Goal: Task Accomplishment & Management: Manage account settings

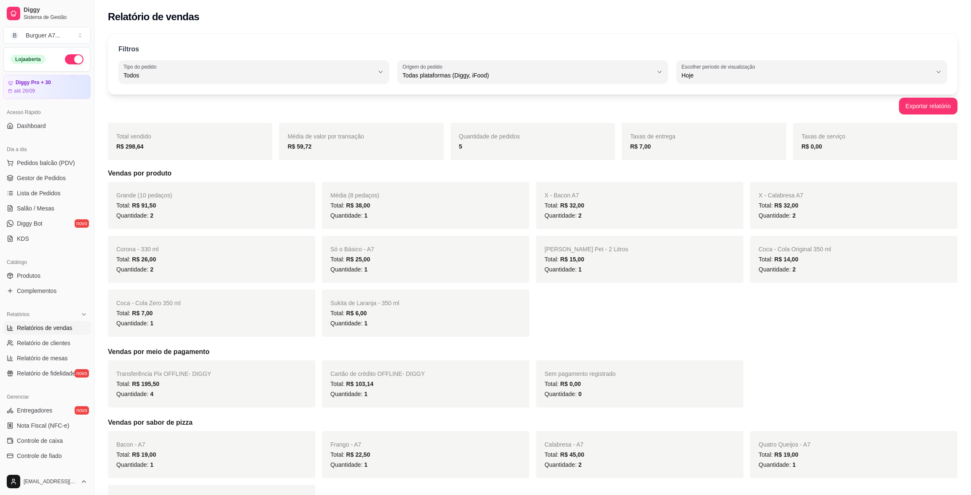
select select "ALL"
select select "0"
click at [36, 176] on span "Gestor de Pedidos" at bounding box center [41, 178] width 49 height 8
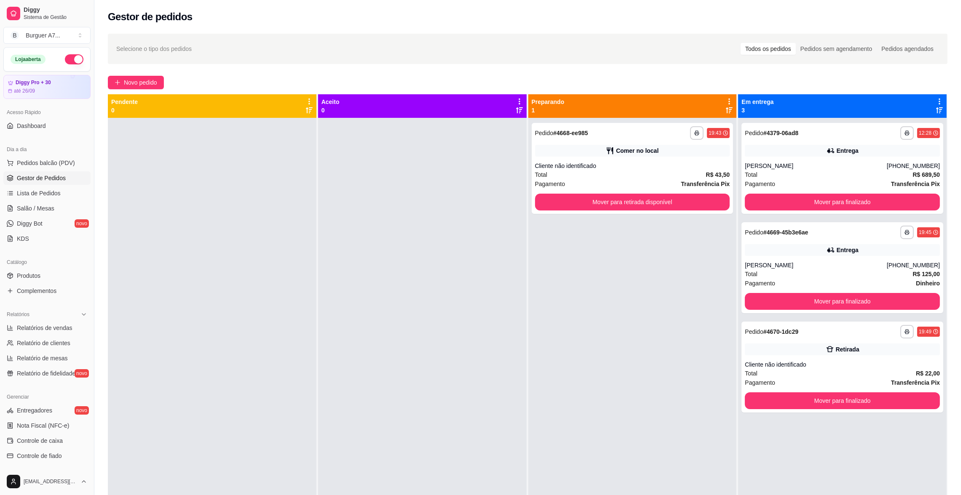
click at [60, 179] on span "Gestor de Pedidos" at bounding box center [41, 178] width 49 height 8
click at [54, 333] on link "Relatórios de vendas" at bounding box center [46, 327] width 87 height 13
select select "ALL"
select select "0"
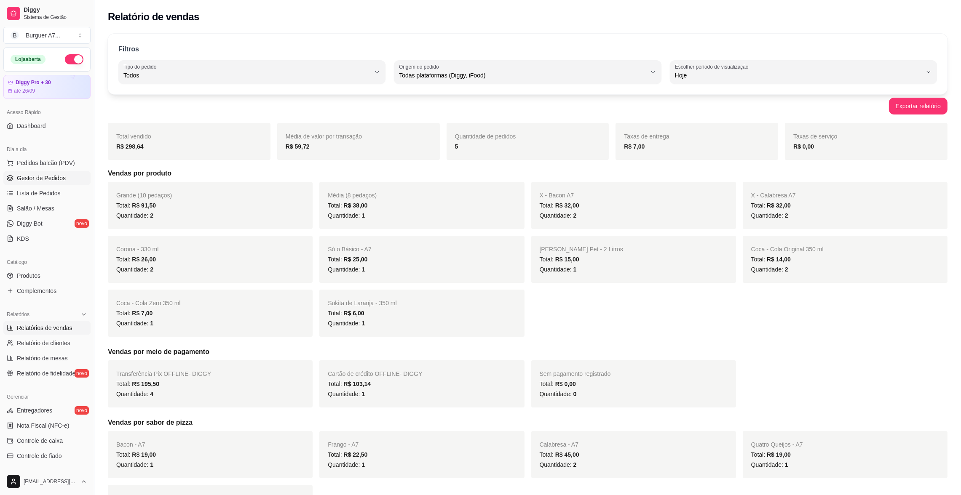
click at [65, 177] on link "Gestor de Pedidos" at bounding box center [46, 177] width 87 height 13
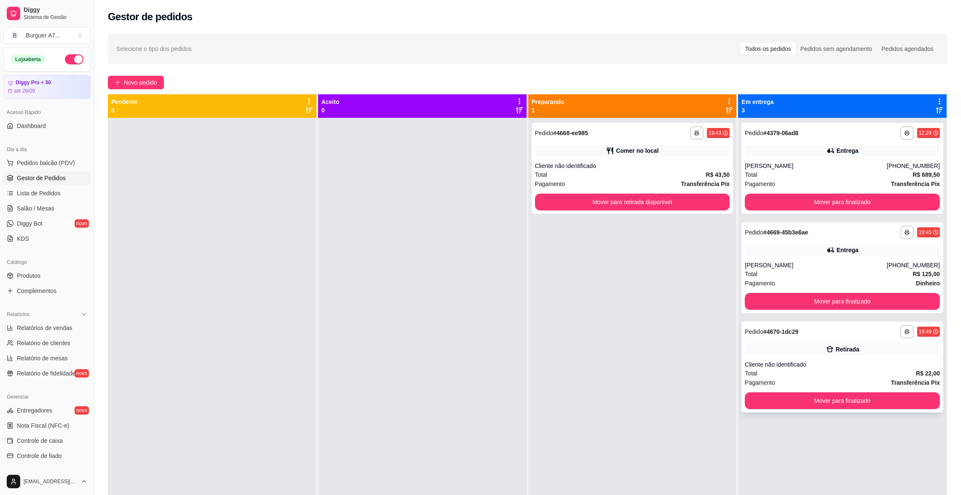
click at [806, 364] on div "Cliente não identificado" at bounding box center [842, 365] width 195 height 8
click at [769, 347] on div "Retirada" at bounding box center [842, 350] width 195 height 12
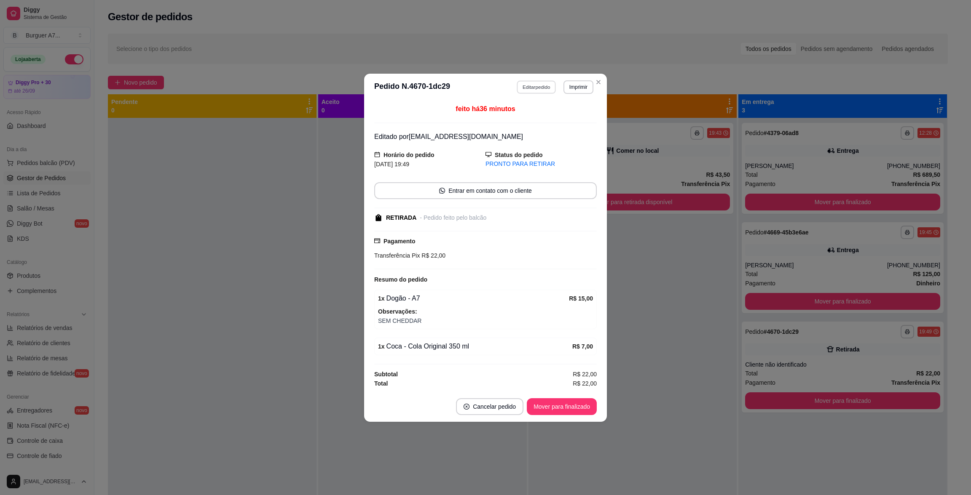
click at [543, 87] on button "Editar pedido" at bounding box center [536, 86] width 39 height 13
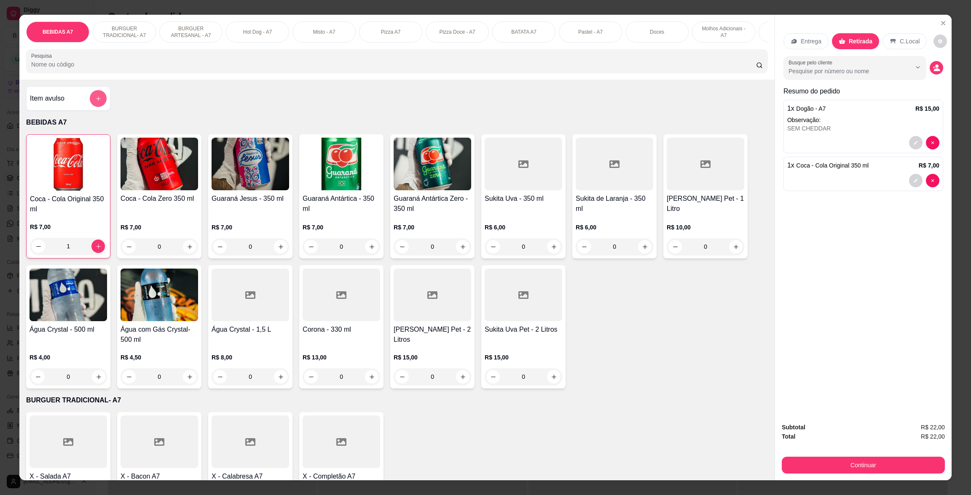
click at [95, 102] on icon "add-separate-item" at bounding box center [98, 99] width 6 height 6
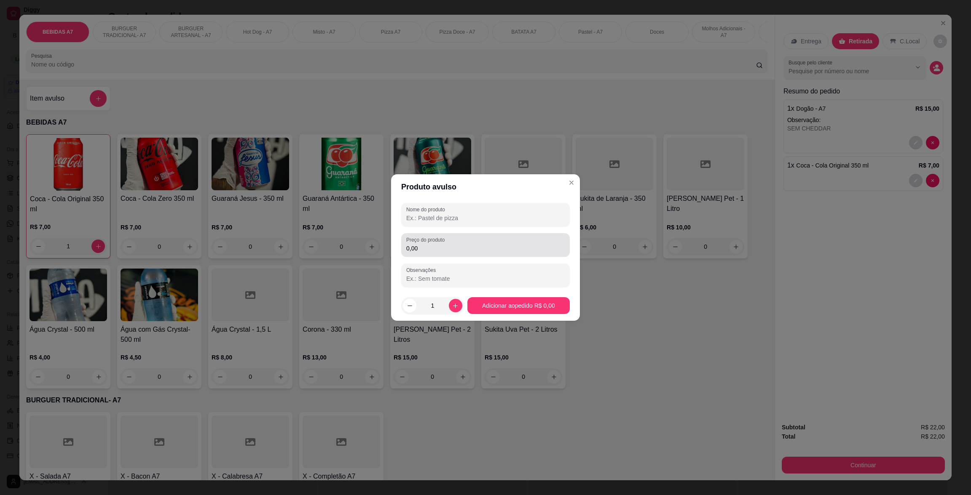
click at [442, 250] on input "0,00" at bounding box center [485, 248] width 158 height 8
click at [460, 206] on div at bounding box center [485, 214] width 158 height 17
type input "KG"
click at [474, 233] on div "Preço do produto 0,00" at bounding box center [485, 245] width 169 height 24
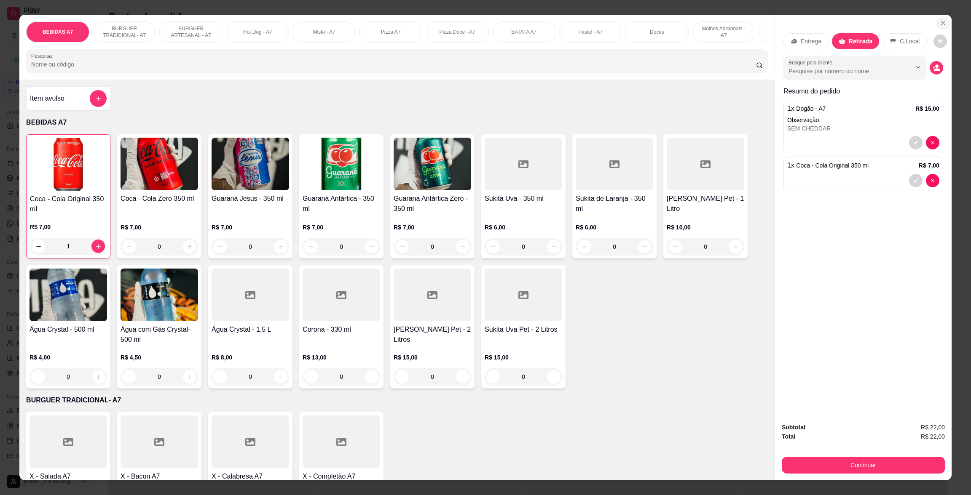
click at [936, 24] on button "Close" at bounding box center [942, 22] width 13 height 13
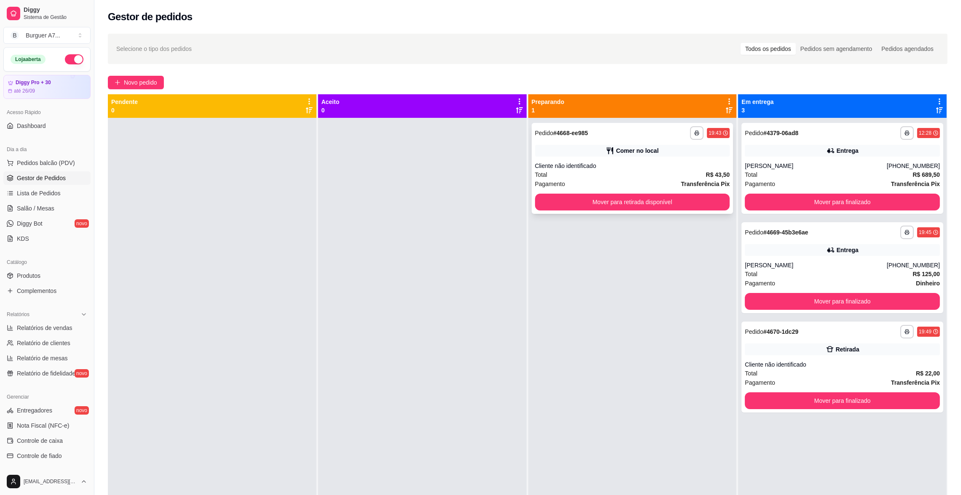
click at [692, 169] on div "Cliente não identificado" at bounding box center [632, 166] width 195 height 8
click at [661, 208] on button "Mover para retirada disponível" at bounding box center [632, 202] width 195 height 17
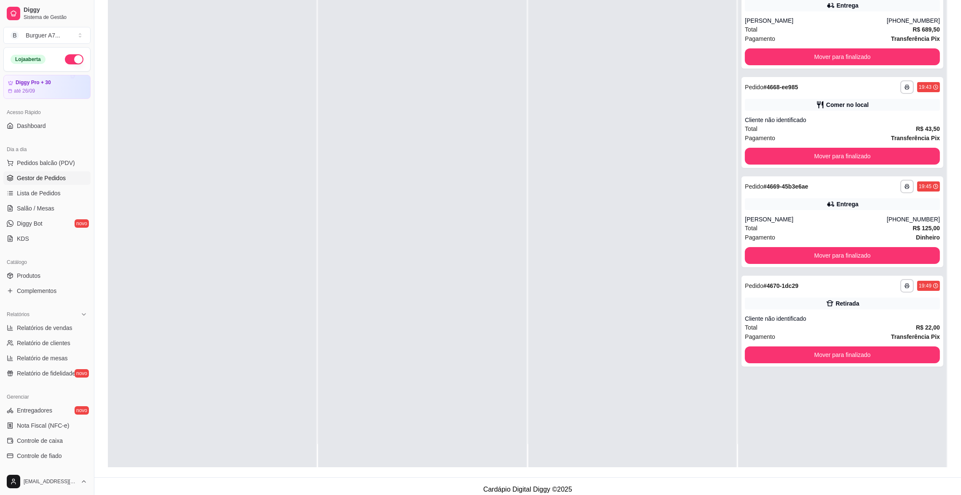
scroll to position [128, 0]
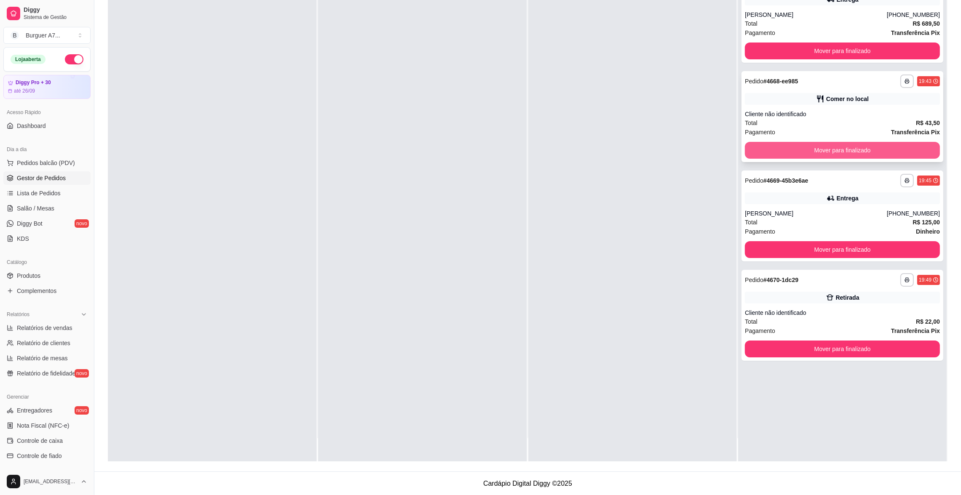
click at [917, 156] on button "Mover para finalizado" at bounding box center [842, 150] width 195 height 17
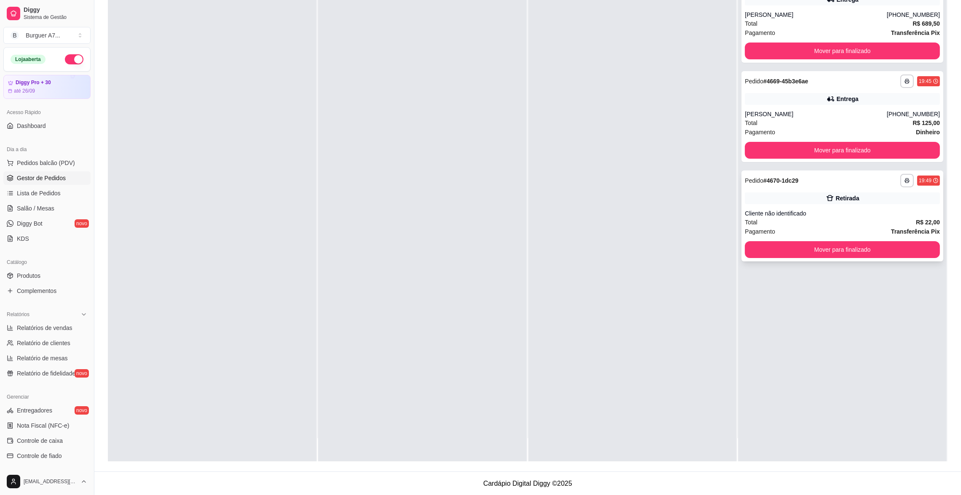
click at [828, 178] on div "**********" at bounding box center [842, 216] width 202 height 91
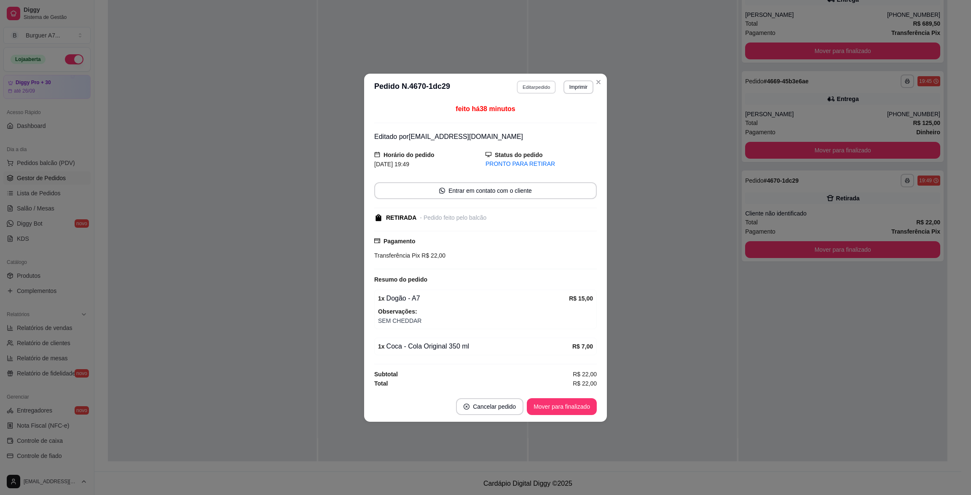
click at [537, 82] on button "Editar pedido" at bounding box center [536, 86] width 39 height 13
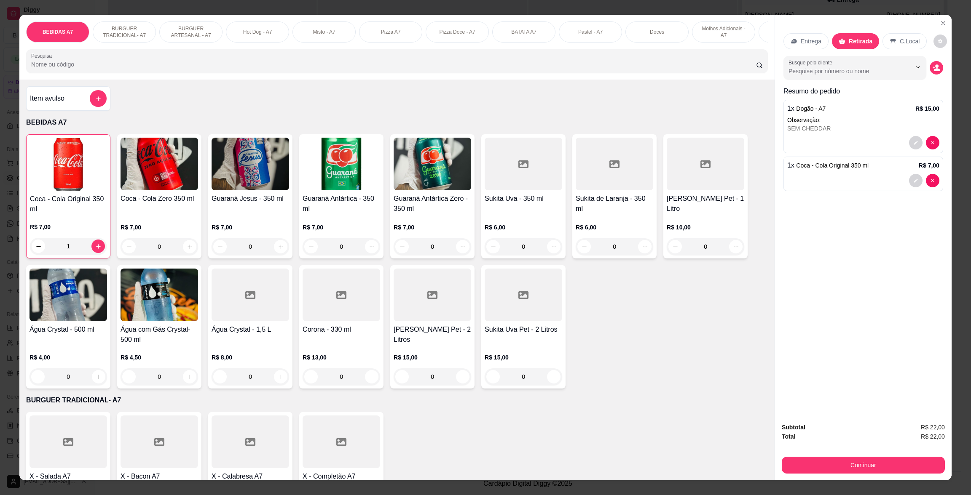
click at [82, 102] on div "Item avulso" at bounding box center [68, 98] width 77 height 17
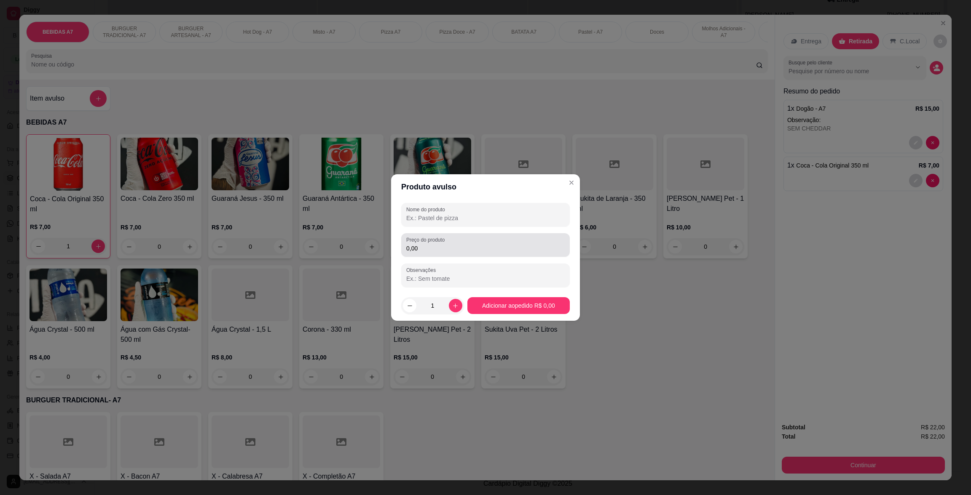
click at [506, 251] on input "0,00" at bounding box center [485, 248] width 158 height 8
type input "17,00"
click at [516, 230] on div "Nome do produto Preço do produto 17,00 Observações" at bounding box center [485, 245] width 169 height 84
click at [535, 214] on input "Nome do produto" at bounding box center [485, 218] width 158 height 8
type input "KG"
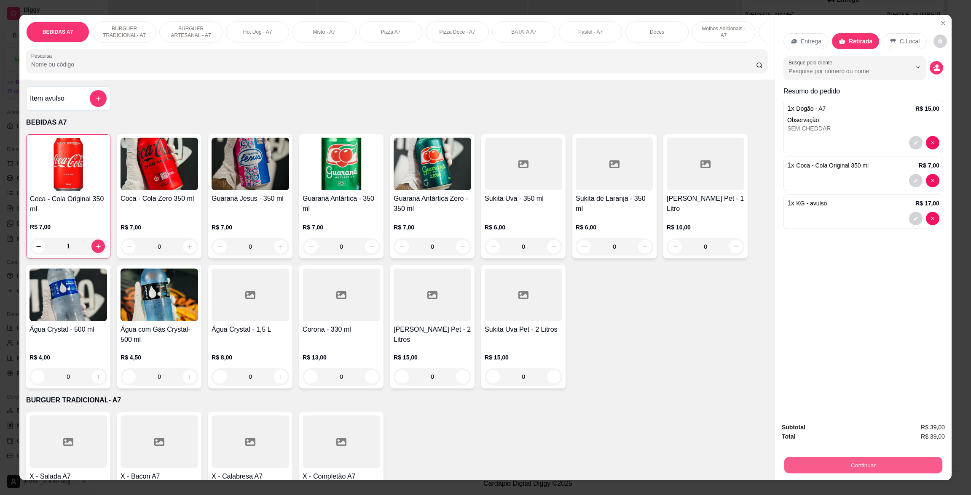
click at [846, 462] on button "Continuar" at bounding box center [863, 465] width 158 height 16
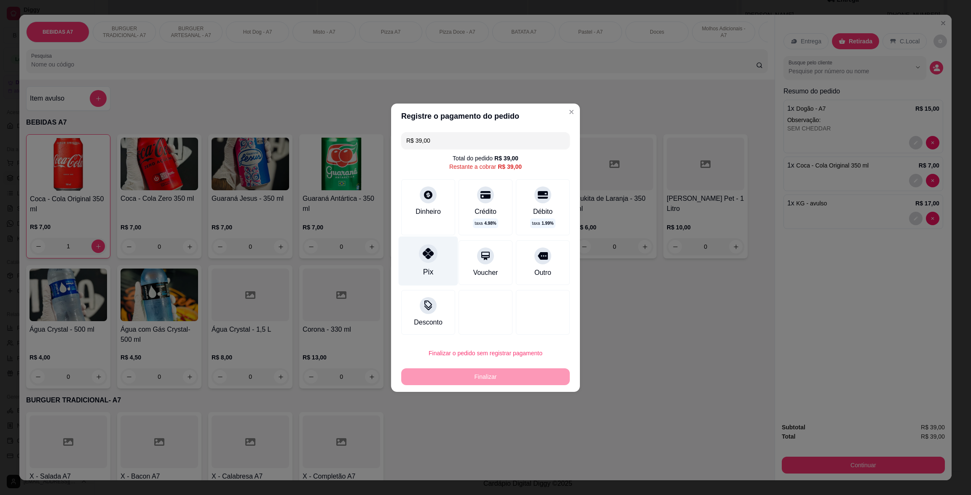
click at [423, 269] on div "Pix" at bounding box center [428, 272] width 10 height 11
type input "R$ 0,00"
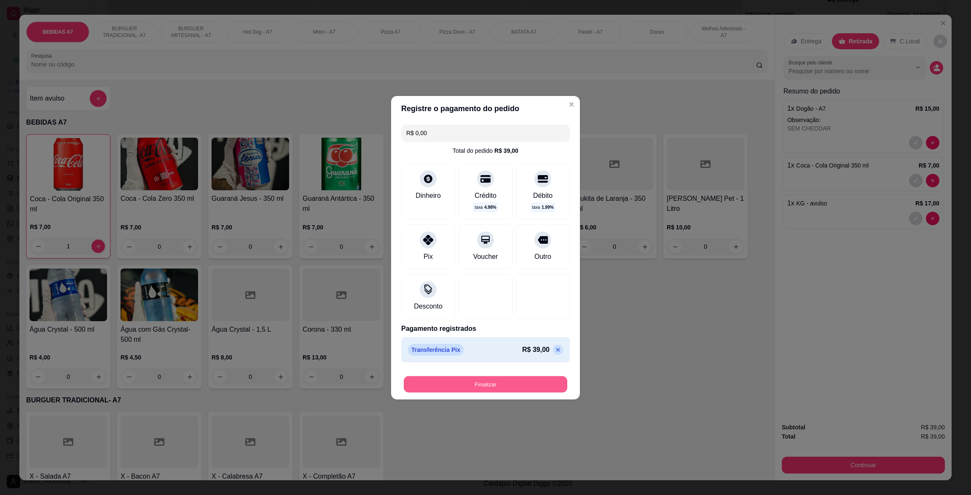
click at [500, 380] on button "Finalizar" at bounding box center [485, 384] width 163 height 16
type input "0"
type input "-R$ 39,00"
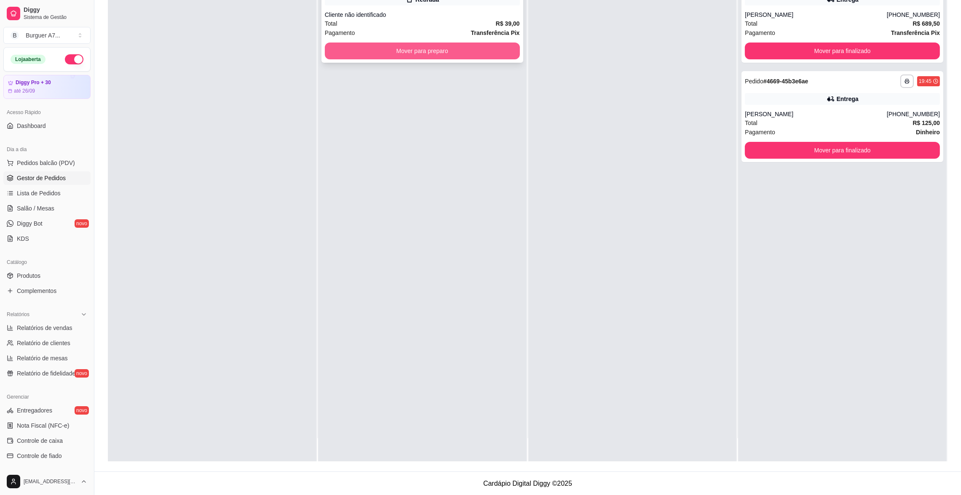
click at [502, 46] on button "Mover para preparo" at bounding box center [422, 51] width 195 height 17
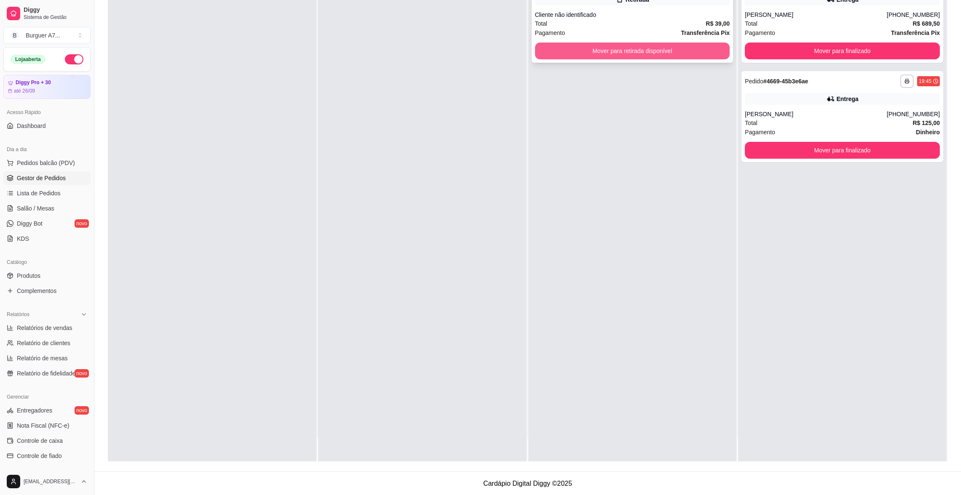
click at [666, 51] on button "Mover para retirada disponível" at bounding box center [632, 51] width 195 height 17
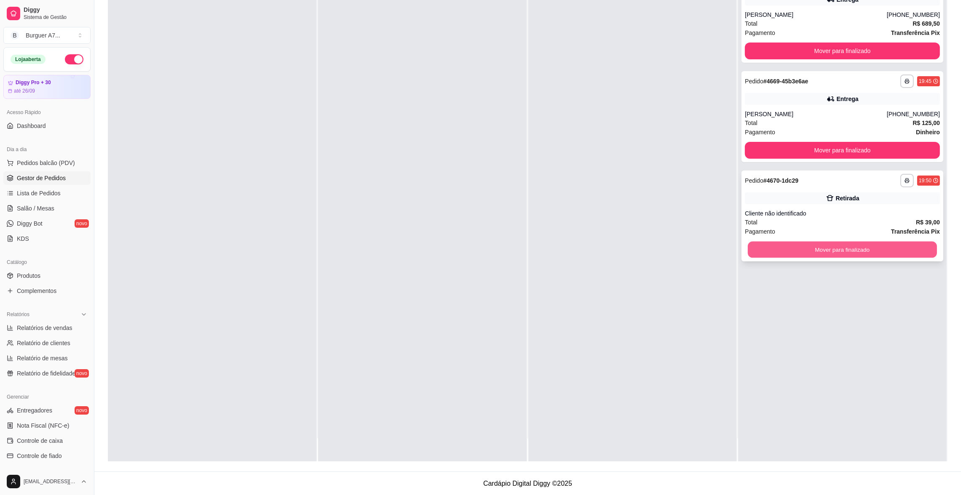
click at [917, 249] on button "Mover para finalizado" at bounding box center [842, 250] width 189 height 16
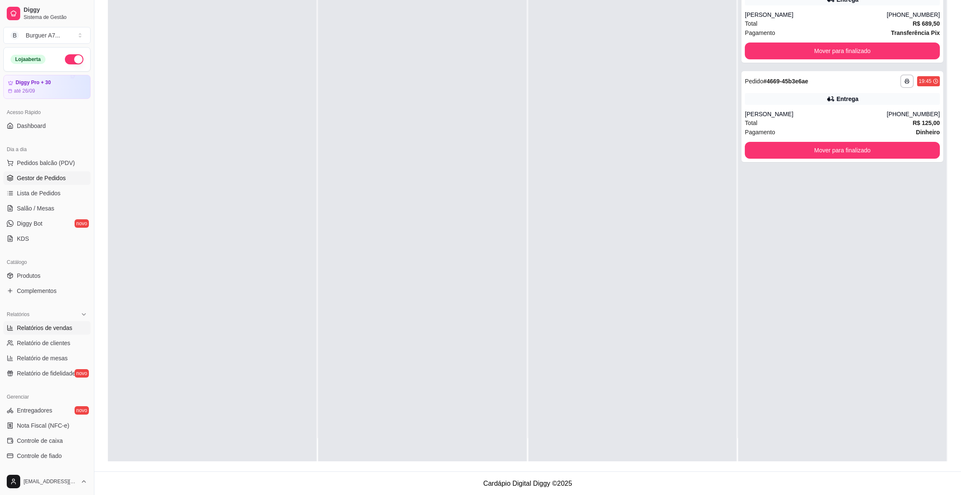
click at [35, 324] on span "Relatórios de vendas" at bounding box center [45, 328] width 56 height 8
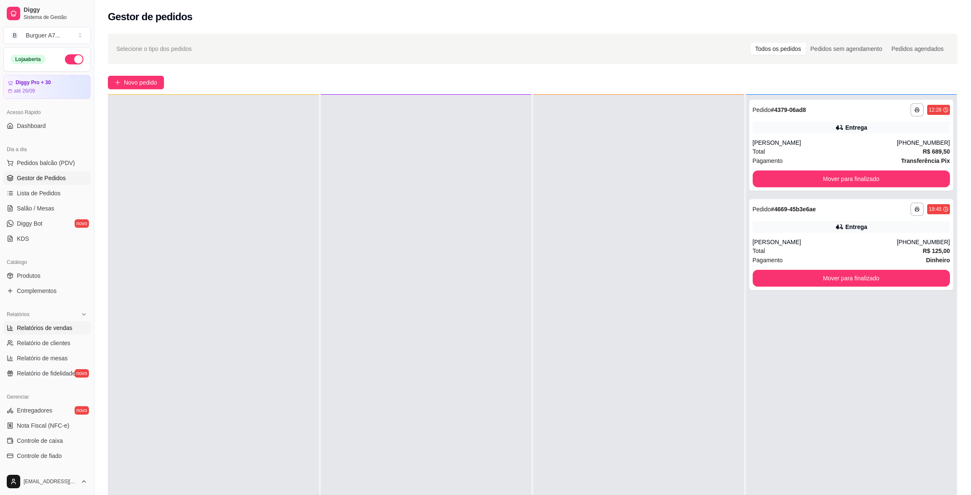
select select "ALL"
select select "0"
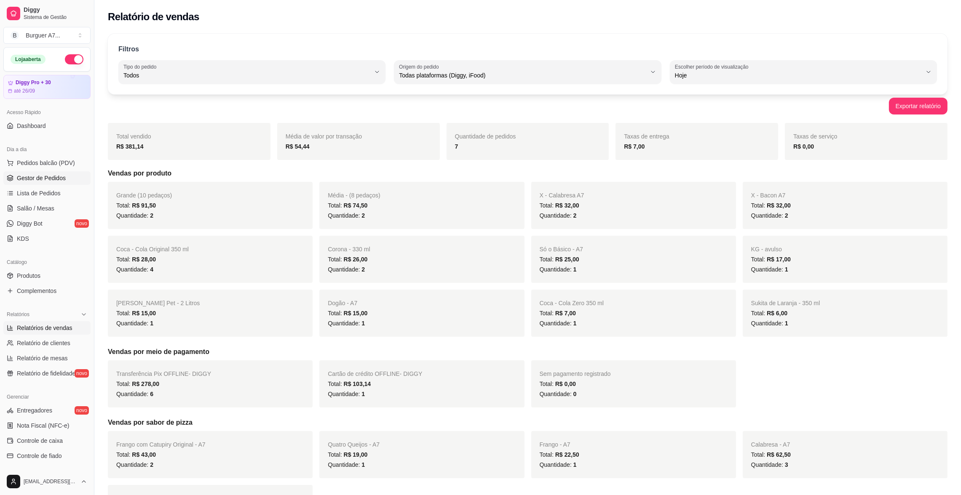
click at [35, 177] on span "Gestor de Pedidos" at bounding box center [41, 178] width 49 height 8
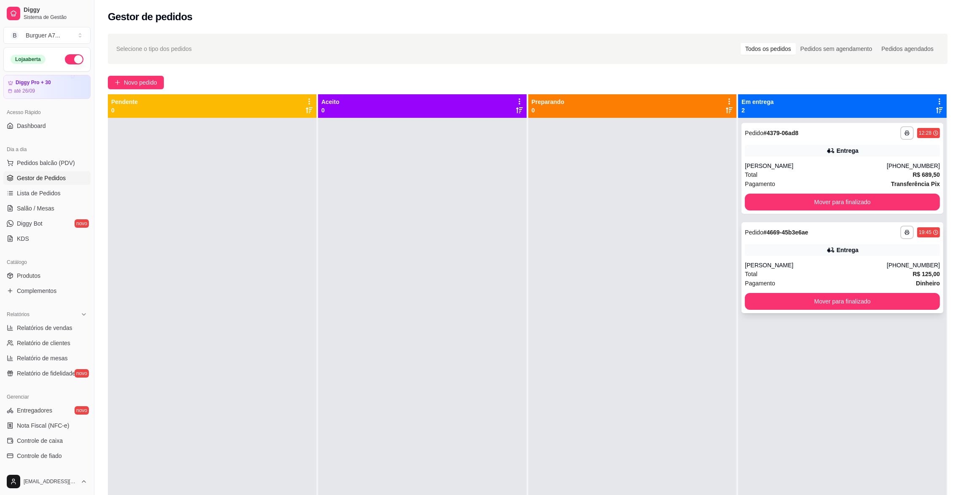
click at [886, 266] on div "[PERSON_NAME]" at bounding box center [816, 265] width 142 height 8
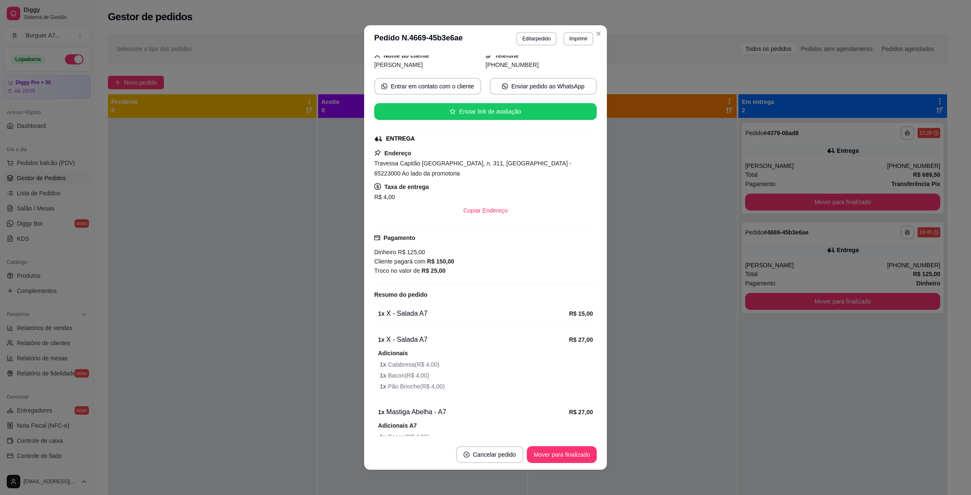
scroll to position [63, 0]
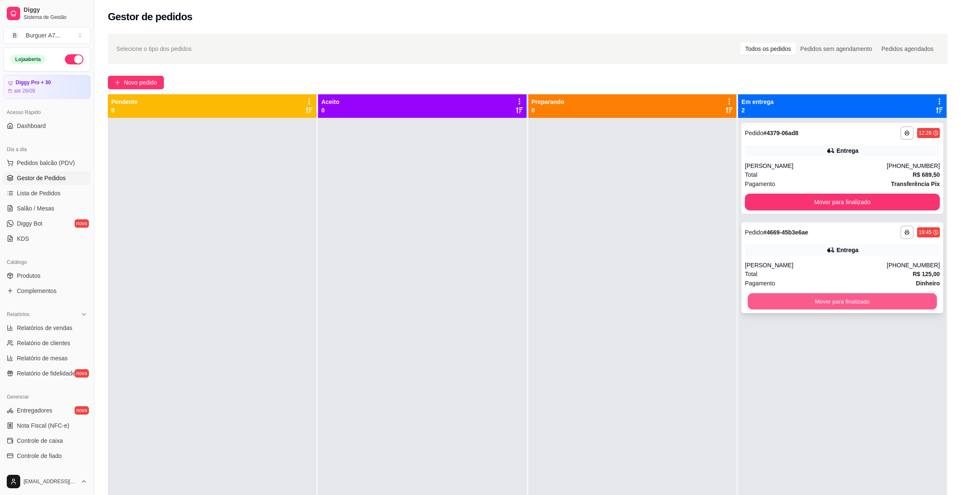
click at [787, 294] on button "Mover para finalizado" at bounding box center [842, 302] width 189 height 16
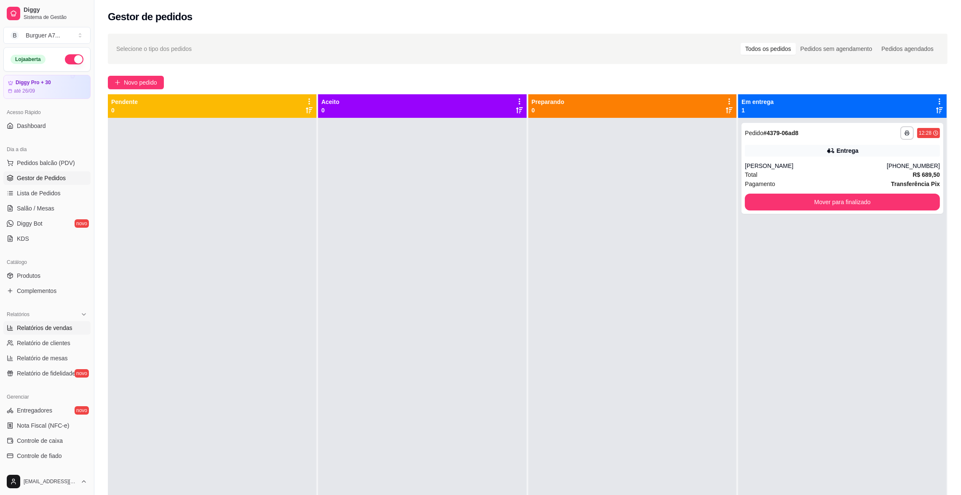
click at [43, 333] on link "Relatórios de vendas" at bounding box center [46, 327] width 87 height 13
select select "ALL"
select select "0"
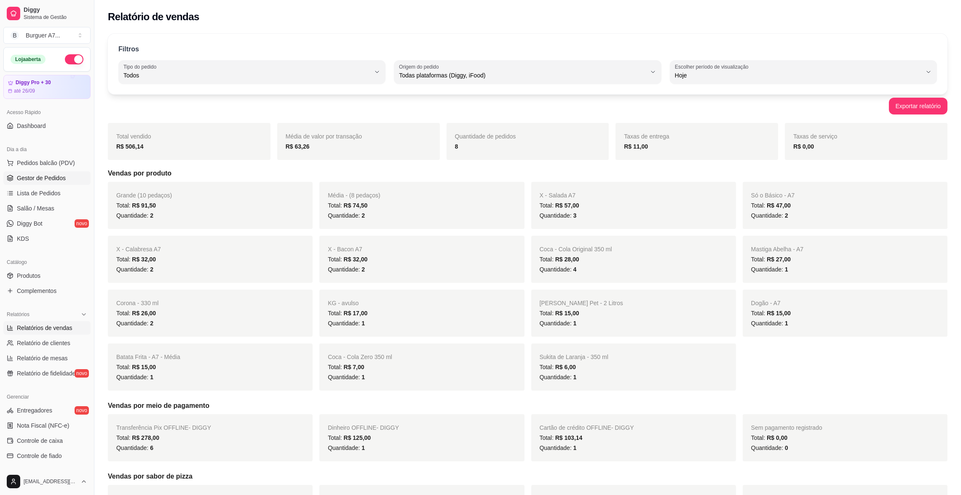
click at [51, 180] on span "Gestor de Pedidos" at bounding box center [41, 178] width 49 height 8
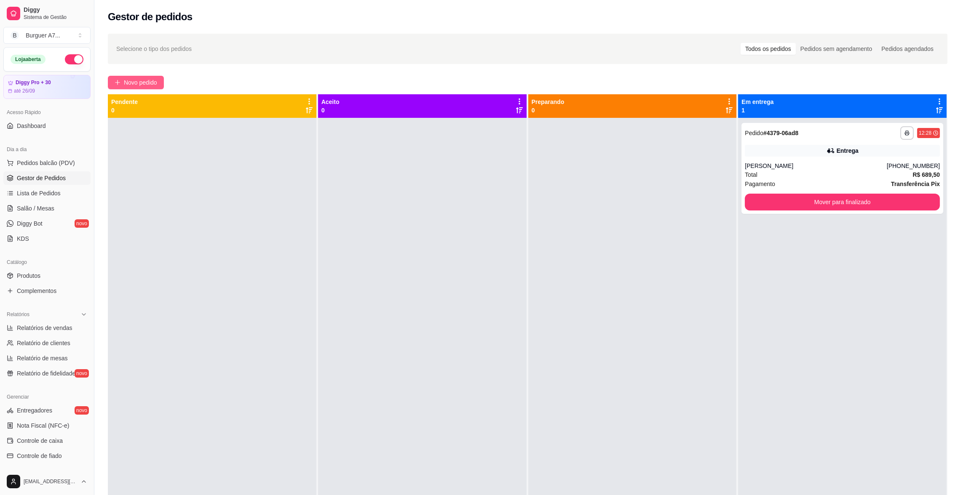
click at [138, 78] on span "Novo pedido" at bounding box center [140, 82] width 33 height 9
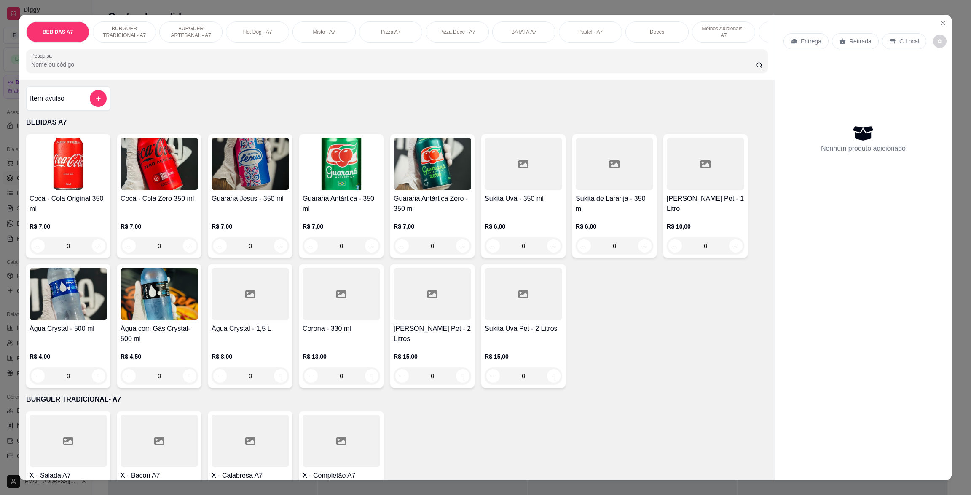
click at [64, 104] on div "Item avulso" at bounding box center [68, 98] width 77 height 17
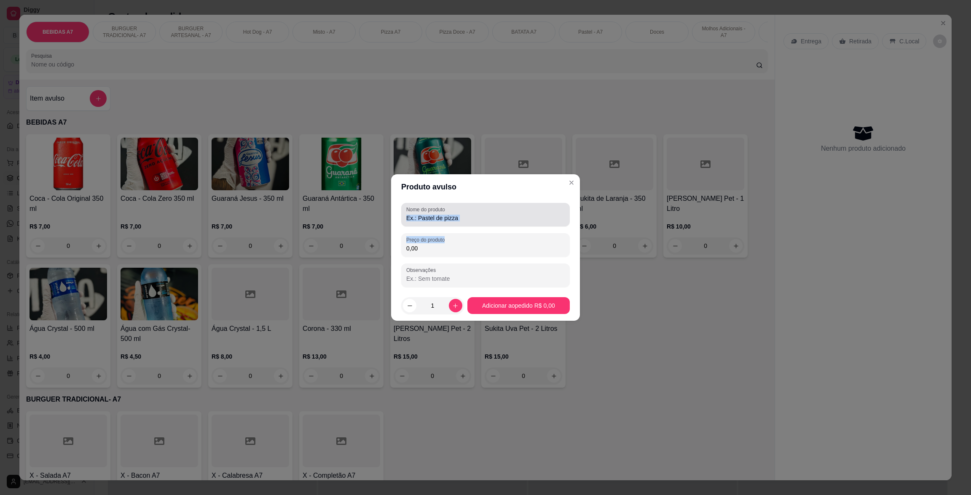
drag, startPoint x: 474, startPoint y: 226, endPoint x: 474, endPoint y: 246, distance: 20.6
click at [474, 227] on div "Nome do produto Preço do produto 0,00 Observações" at bounding box center [485, 245] width 169 height 84
click at [494, 226] on div "Nome do produto" at bounding box center [485, 215] width 169 height 24
click at [556, 242] on div "0,00" at bounding box center [485, 245] width 158 height 17
type input "19,00"
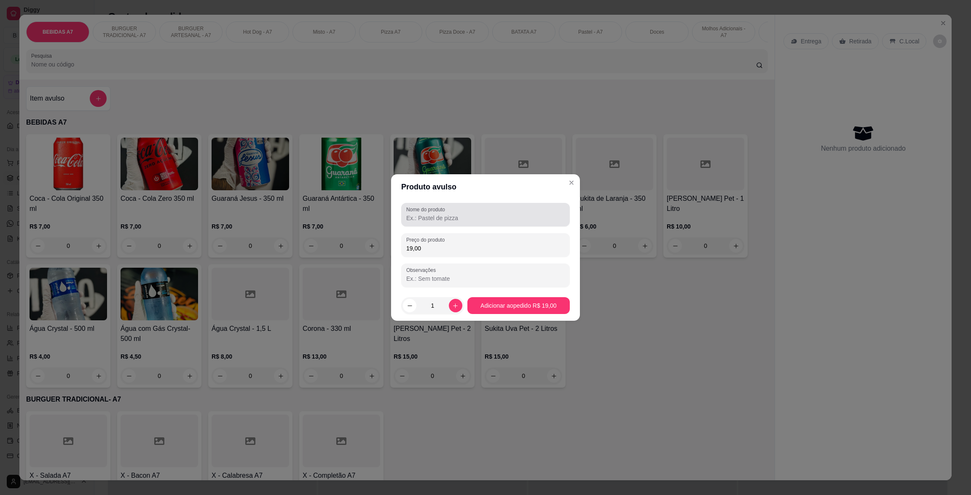
click at [554, 224] on div "Nome do produto" at bounding box center [485, 215] width 169 height 24
type input "KG"
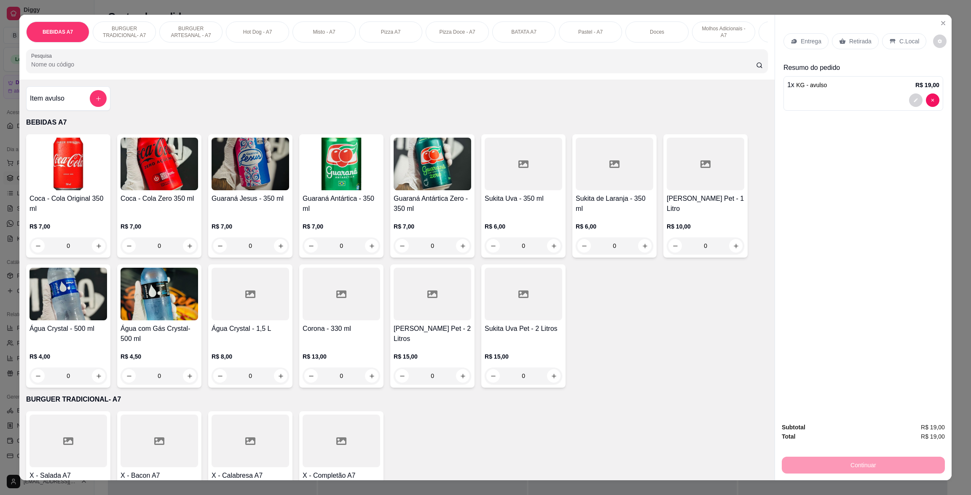
click at [855, 36] on div "Retirada" at bounding box center [855, 41] width 47 height 16
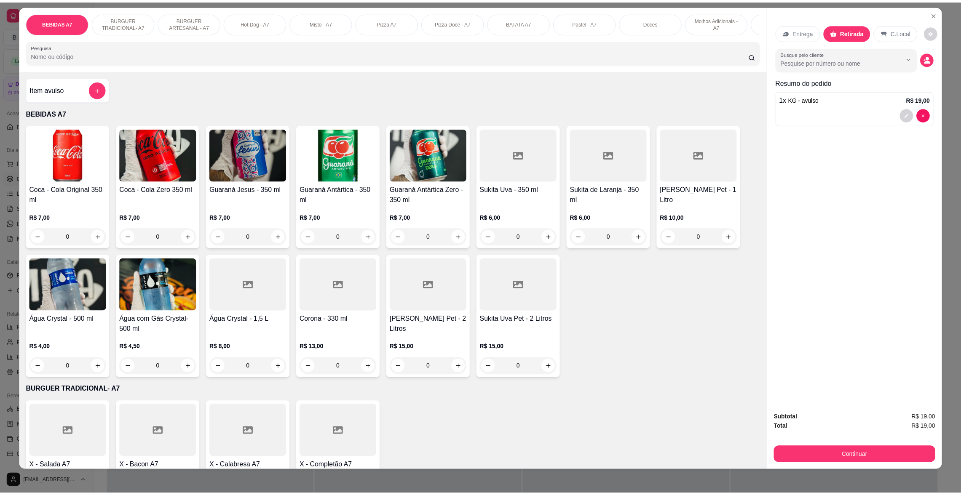
scroll to position [12, 0]
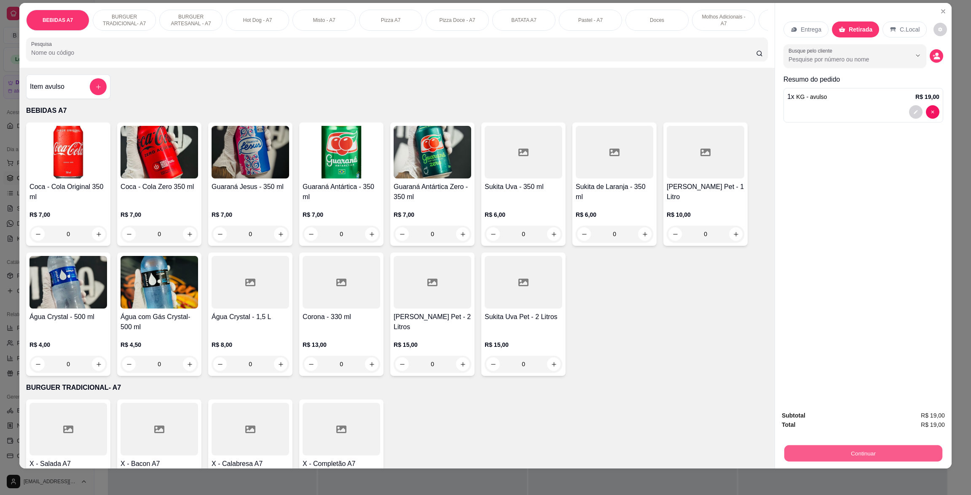
click at [886, 455] on button "Continuar" at bounding box center [863, 453] width 158 height 16
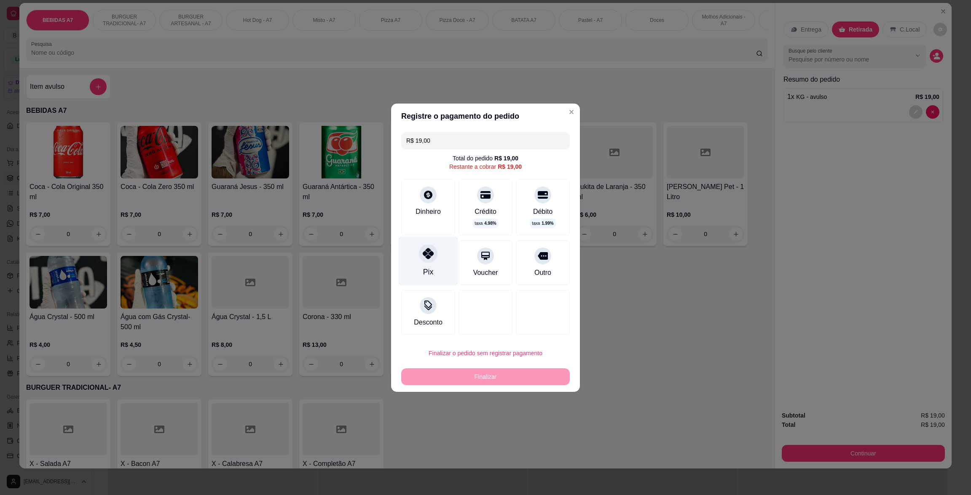
click at [424, 267] on div "Pix" at bounding box center [428, 272] width 10 height 11
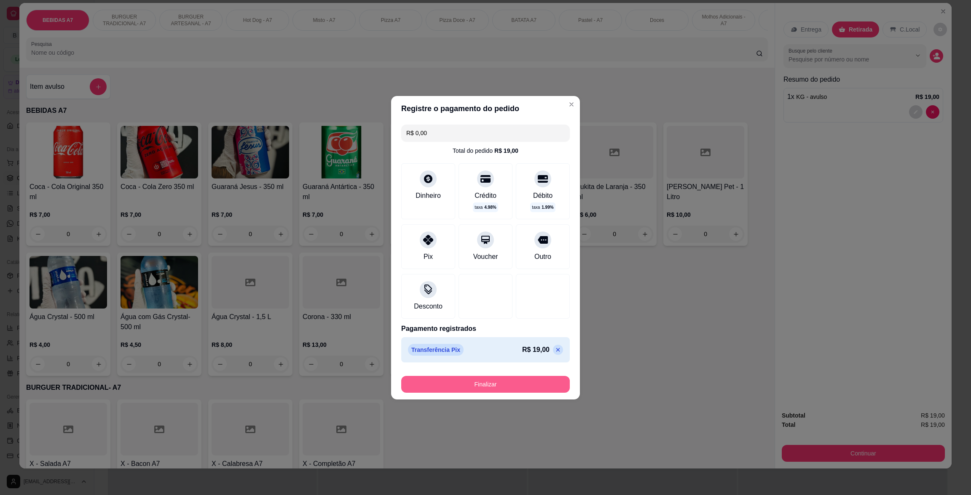
click at [538, 380] on button "Finalizar" at bounding box center [485, 384] width 169 height 17
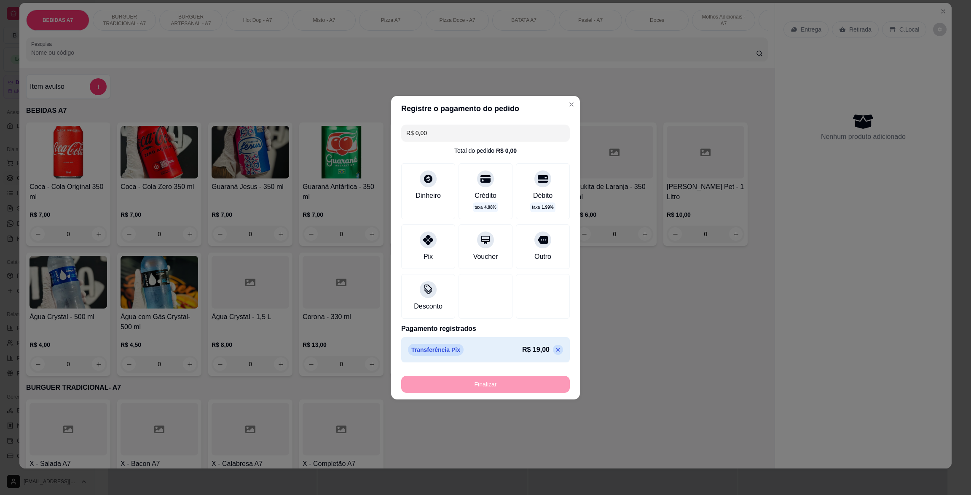
type input "-R$ 19,00"
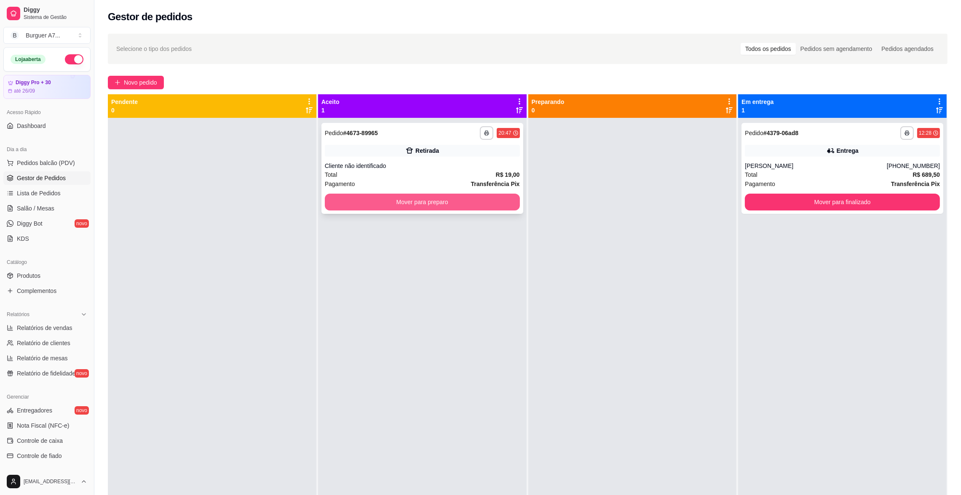
click at [507, 203] on button "Mover para preparo" at bounding box center [422, 202] width 195 height 17
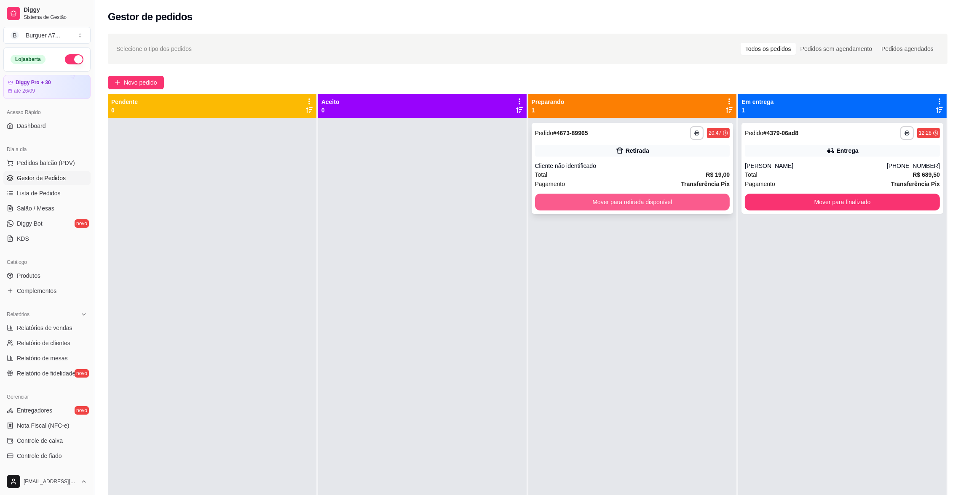
click at [595, 200] on button "Mover para retirada disponível" at bounding box center [632, 202] width 195 height 17
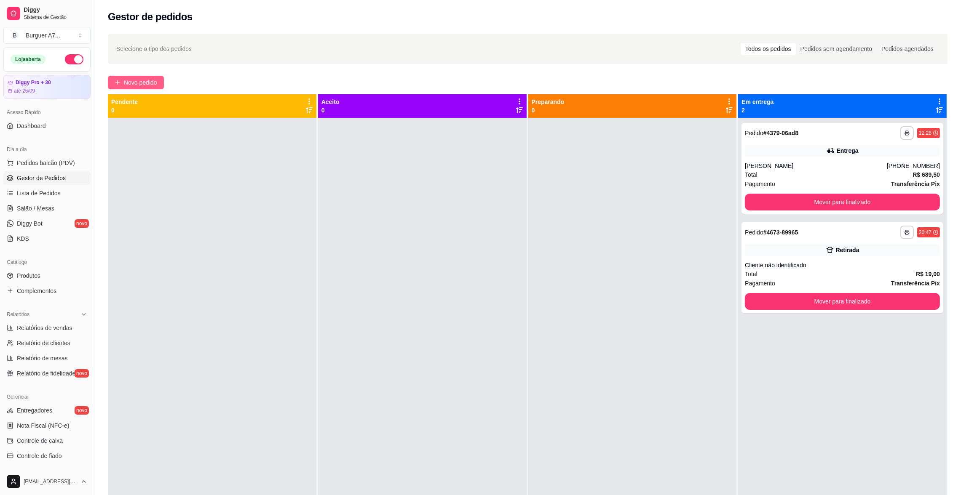
click at [113, 85] on button "Novo pedido" at bounding box center [136, 82] width 56 height 13
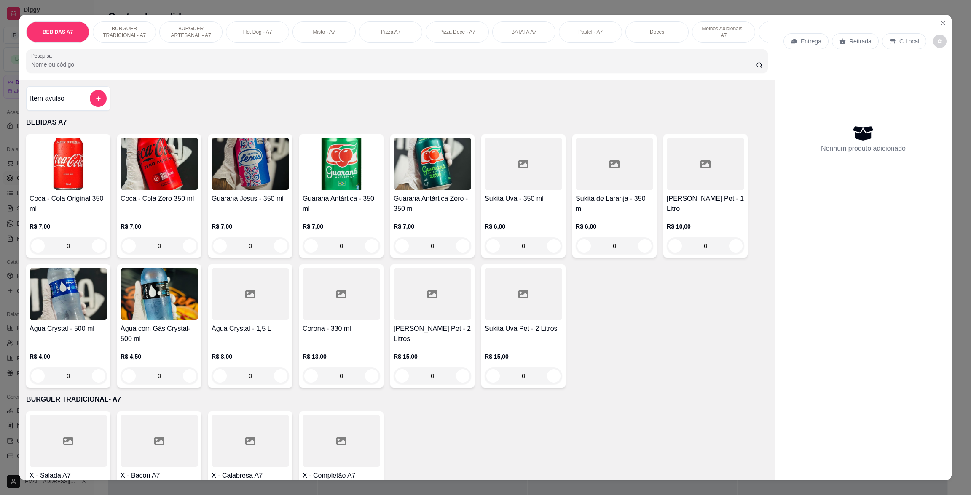
click at [84, 107] on div "Item avulso" at bounding box center [68, 98] width 77 height 17
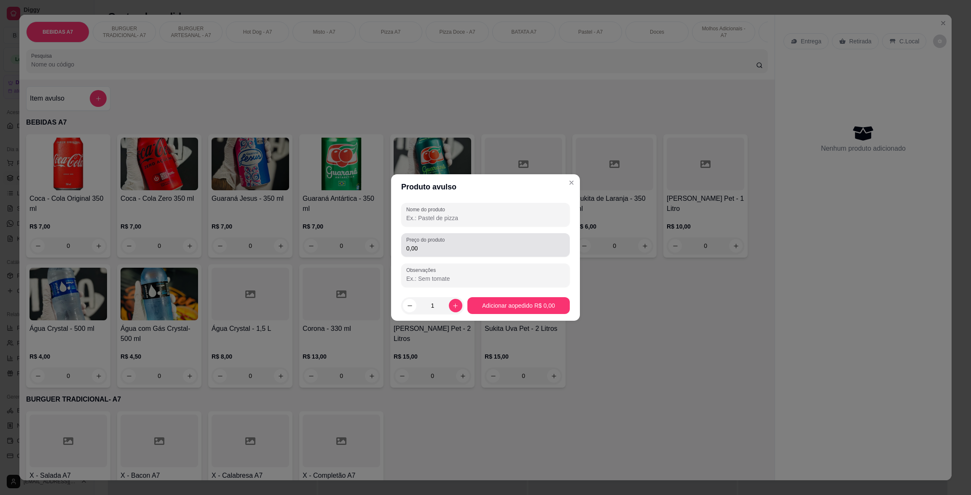
click at [466, 242] on div "0,00" at bounding box center [485, 245] width 158 height 17
type input "33,00"
click at [490, 214] on input "Nome do produto" at bounding box center [485, 218] width 158 height 8
type input "GNDCFGBNSF"
click at [502, 315] on footer "1 Adicionar ao pedido R$ 33,00" at bounding box center [485, 306] width 189 height 30
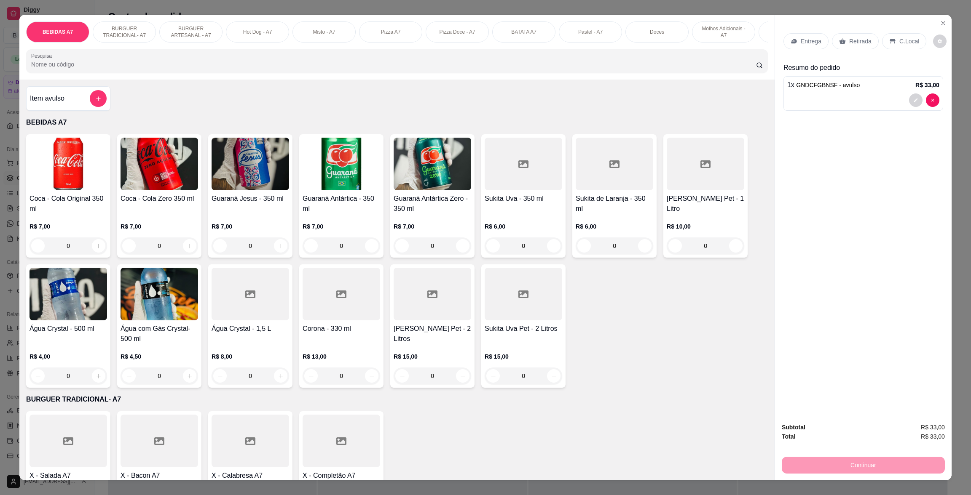
click at [828, 29] on div "Entrega Retirada C.Local" at bounding box center [863, 41] width 160 height 29
click at [849, 39] on p "Retirada" at bounding box center [860, 41] width 22 height 8
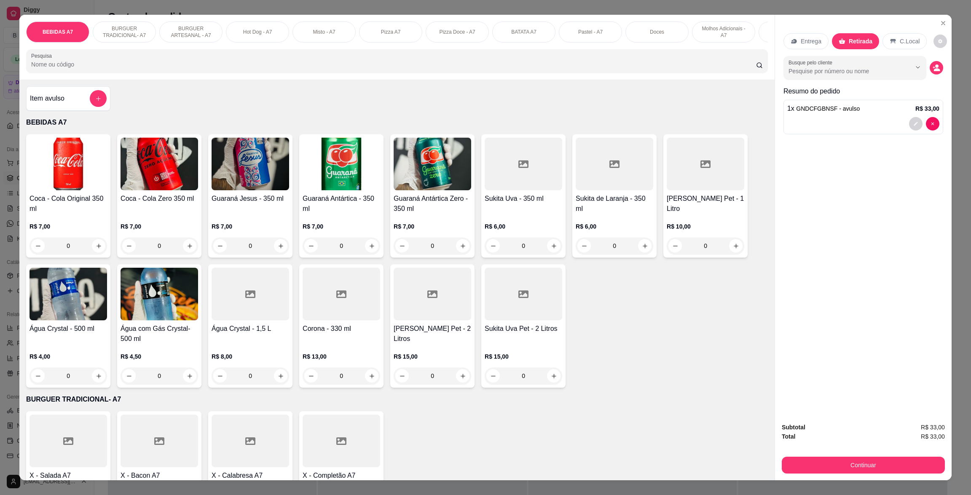
click at [883, 457] on button "Continuar" at bounding box center [862, 465] width 163 height 17
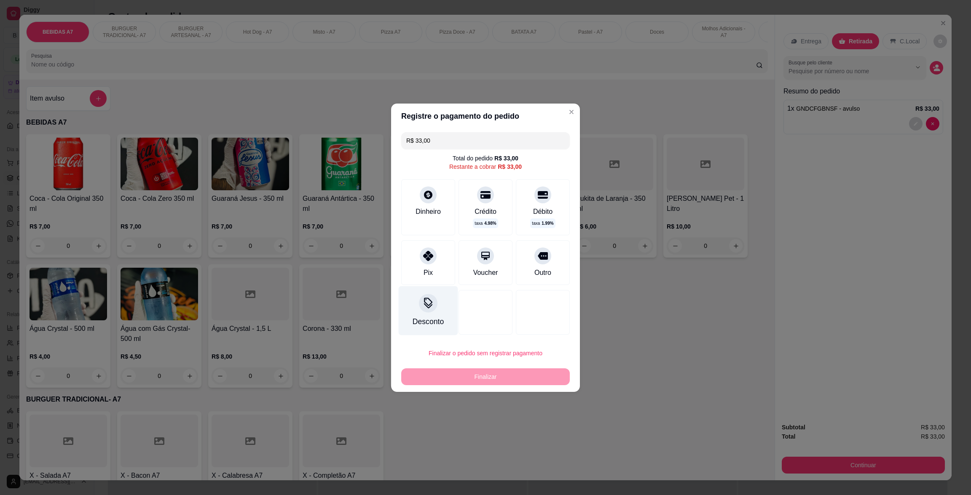
drag, startPoint x: 428, startPoint y: 273, endPoint x: 429, endPoint y: 279, distance: 5.7
click at [428, 274] on div "Pix" at bounding box center [427, 273] width 9 height 10
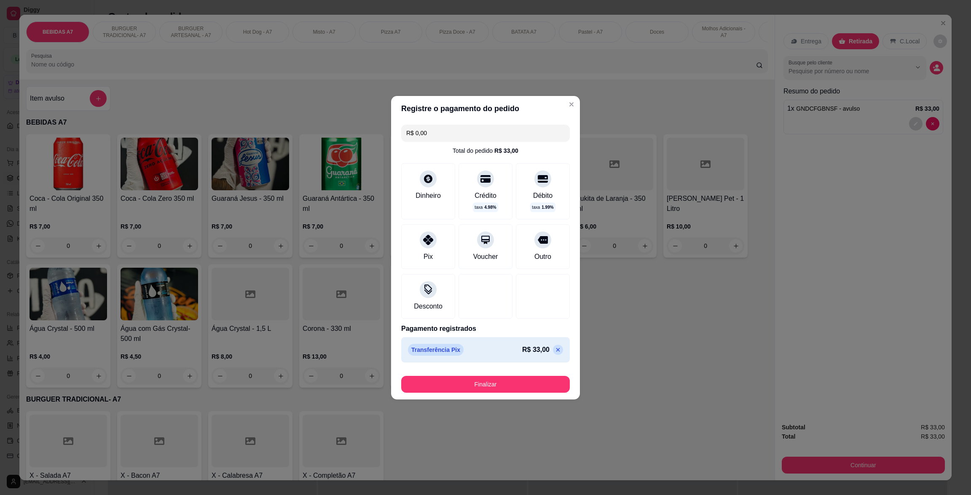
drag, startPoint x: 453, startPoint y: 350, endPoint x: 458, endPoint y: 383, distance: 33.7
click at [455, 363] on div "R$ 0,00 Total do pedido R$ 33,00 Dinheiro Crédito taxa 4.98 % Débito taxa 1.99 …" at bounding box center [485, 243] width 189 height 245
click at [460, 385] on button "Finalizar" at bounding box center [485, 384] width 169 height 17
drag, startPoint x: 461, startPoint y: 388, endPoint x: 441, endPoint y: 430, distance: 46.2
click at [439, 433] on div "Registre o pagamento do pedido R$ 0,00 Total do pedido R$ 33,00 Dinheiro Crédit…" at bounding box center [485, 247] width 971 height 495
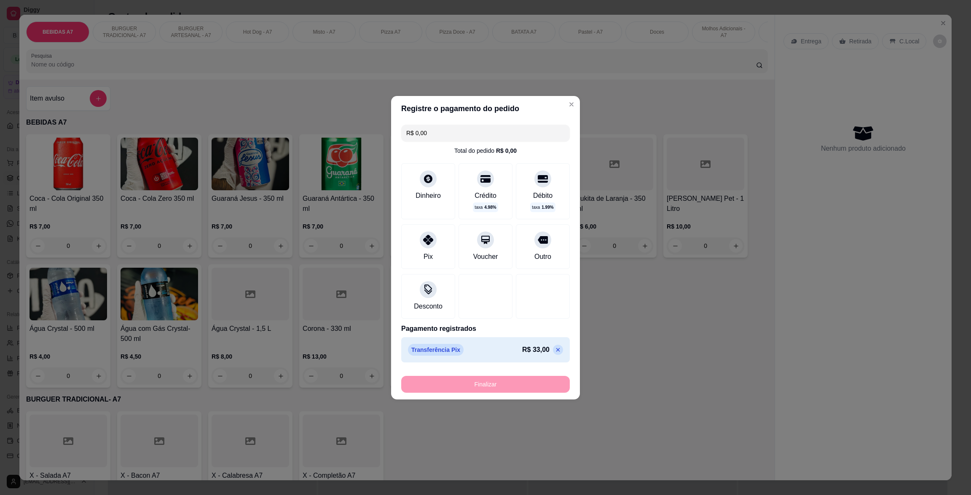
type input "-R$ 33,00"
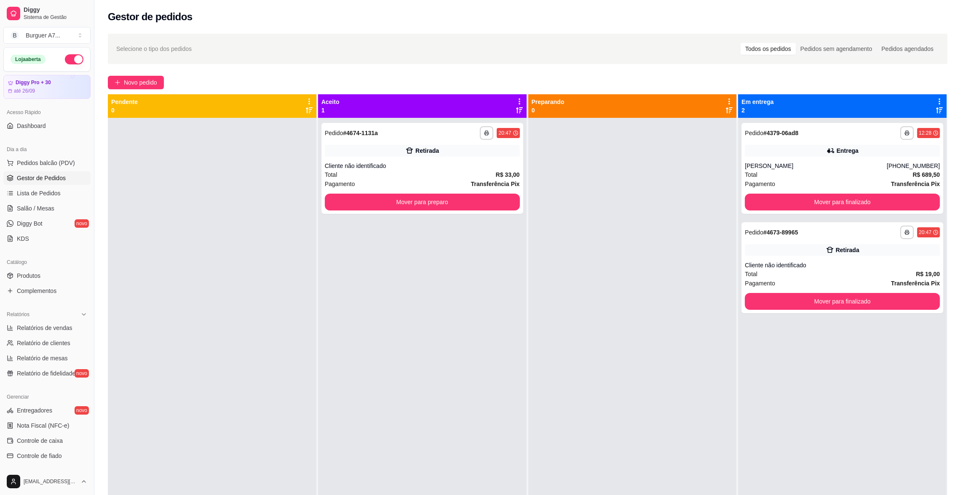
click at [449, 218] on div "**********" at bounding box center [422, 365] width 209 height 495
click at [457, 206] on button "Mover para preparo" at bounding box center [422, 202] width 189 height 16
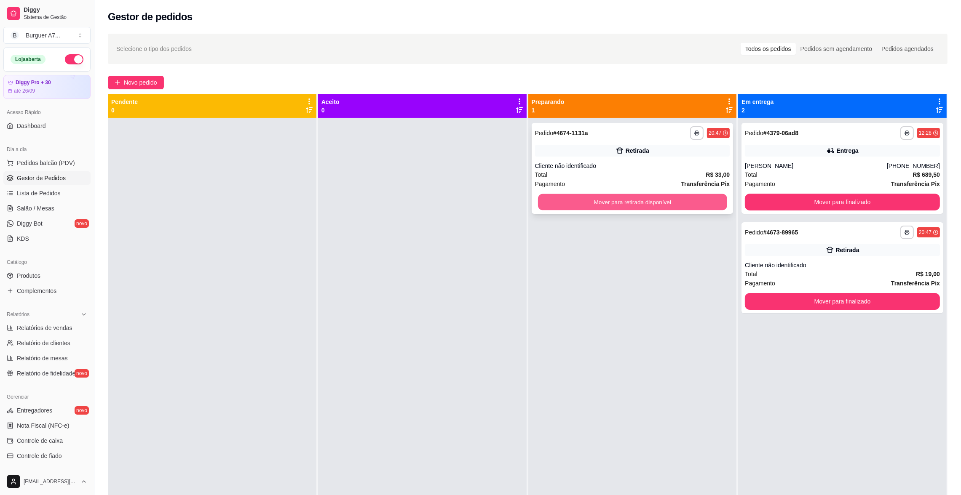
click at [677, 206] on button "Mover para retirada disponível" at bounding box center [632, 202] width 189 height 16
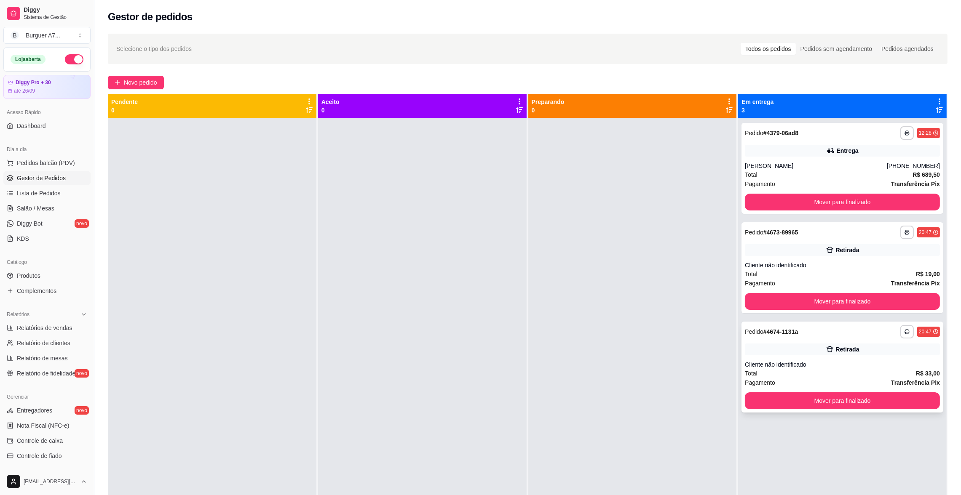
click at [904, 396] on button "Mover para finalizado" at bounding box center [842, 401] width 195 height 17
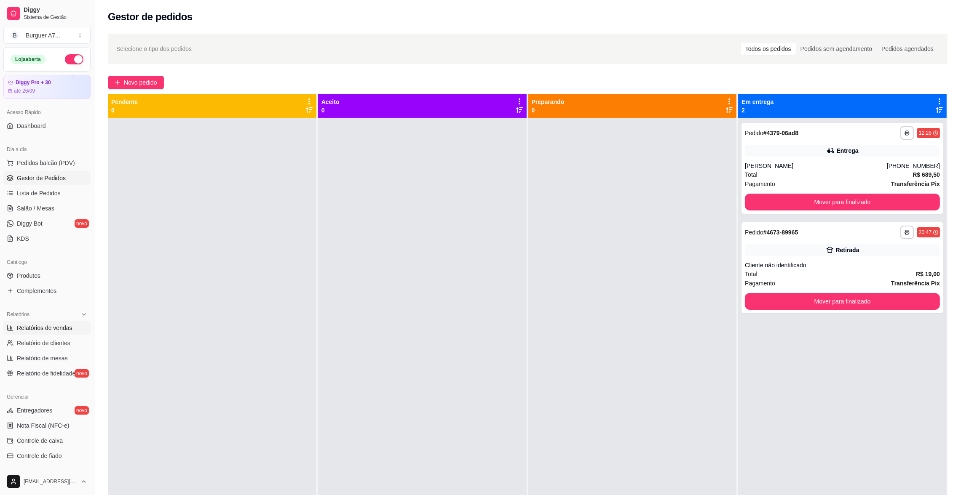
click at [37, 324] on span "Relatórios de vendas" at bounding box center [45, 328] width 56 height 8
select select "ALL"
select select "0"
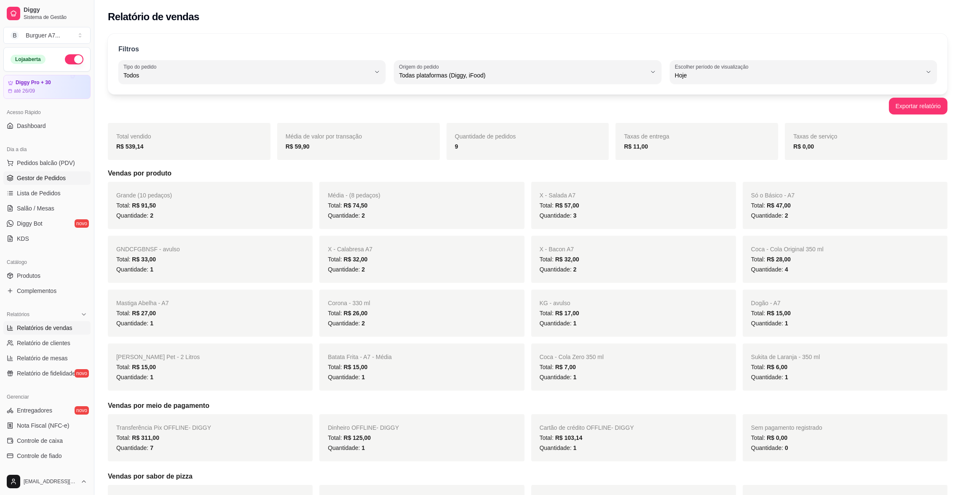
click at [64, 183] on link "Gestor de Pedidos" at bounding box center [46, 177] width 87 height 13
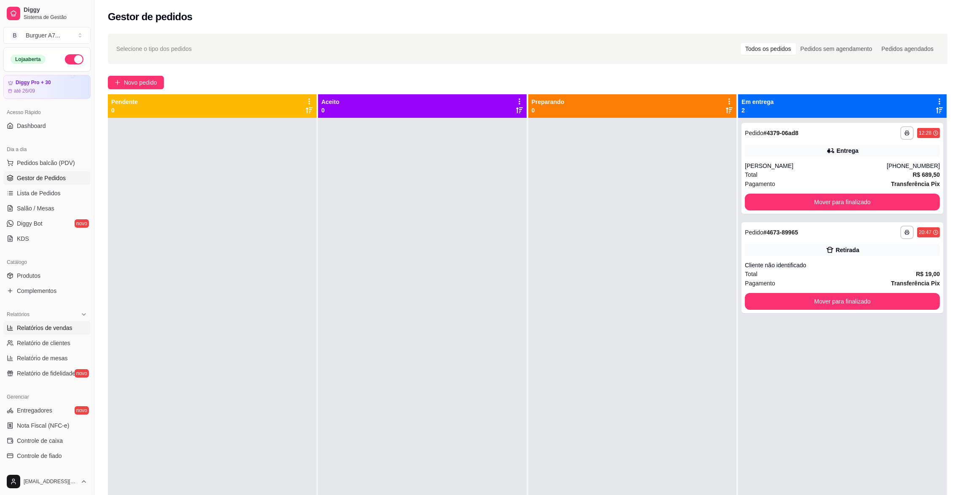
click at [60, 332] on link "Relatórios de vendas" at bounding box center [46, 327] width 87 height 13
select select "ALL"
select select "0"
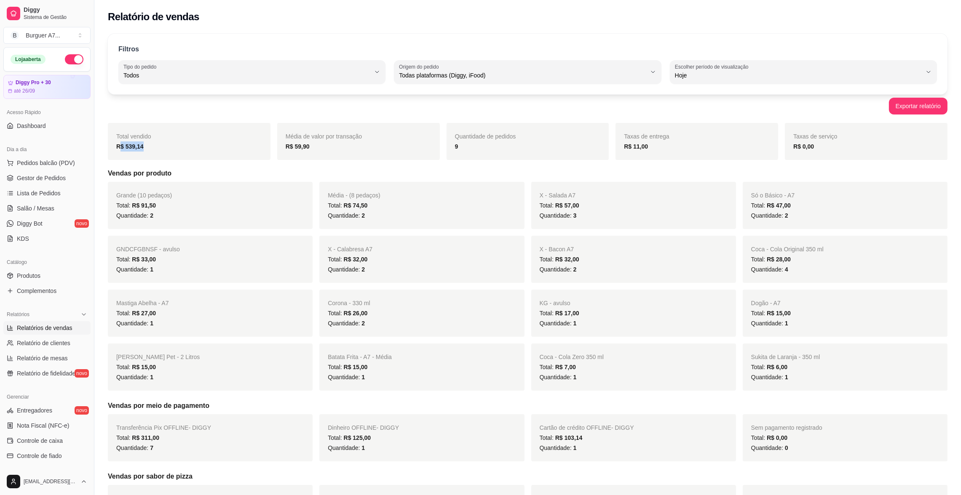
drag, startPoint x: 236, startPoint y: 142, endPoint x: 120, endPoint y: 150, distance: 116.5
click at [120, 150] on div "R$ 539,14" at bounding box center [189, 147] width 146 height 10
drag, startPoint x: 55, startPoint y: 163, endPoint x: 67, endPoint y: 178, distance: 19.1
click at [67, 178] on ul "Pedidos balcão (PDV) Gestor de Pedidos Lista de Pedidos Salão / Mesas Diggy Bot…" at bounding box center [46, 200] width 87 height 89
click at [67, 178] on link "Gestor de Pedidos" at bounding box center [46, 177] width 87 height 13
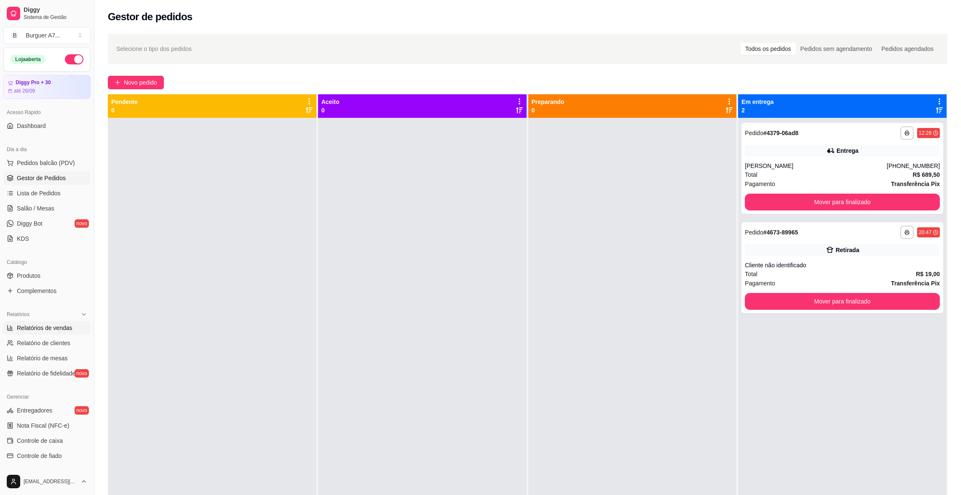
click at [11, 322] on link "Relatórios de vendas" at bounding box center [46, 327] width 87 height 13
select select "ALL"
select select "0"
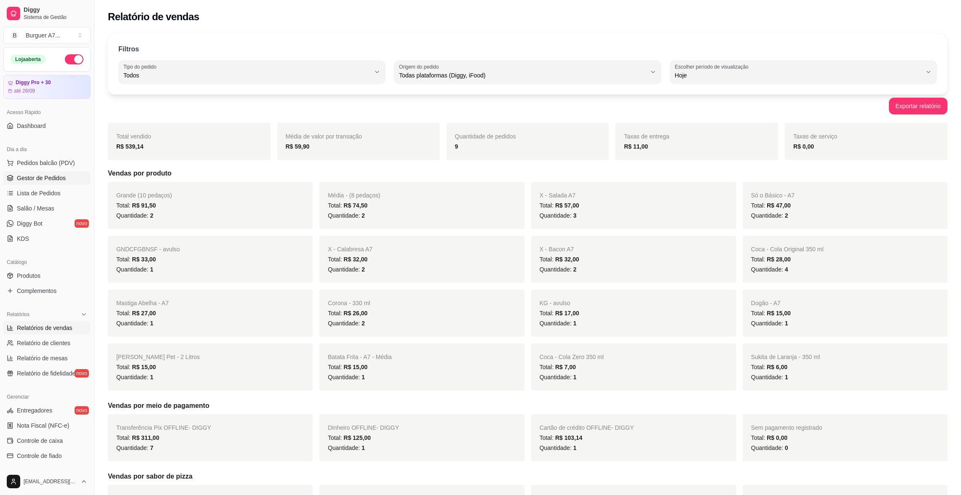
click at [54, 180] on span "Gestor de Pedidos" at bounding box center [41, 178] width 49 height 8
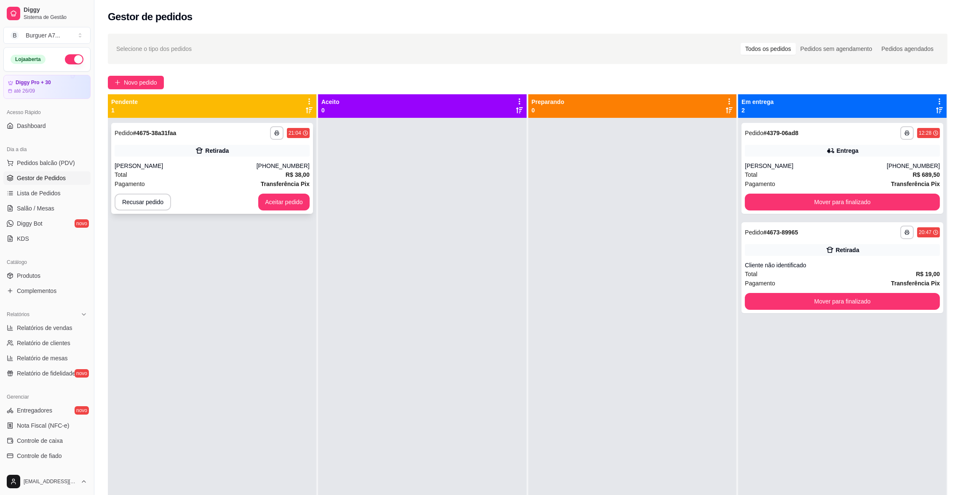
click at [210, 174] on div "Total R$ 38,00" at bounding box center [212, 174] width 195 height 9
click at [302, 215] on div "**********" at bounding box center [212, 365] width 209 height 495
click at [300, 206] on button "Aceitar pedido" at bounding box center [284, 202] width 50 height 16
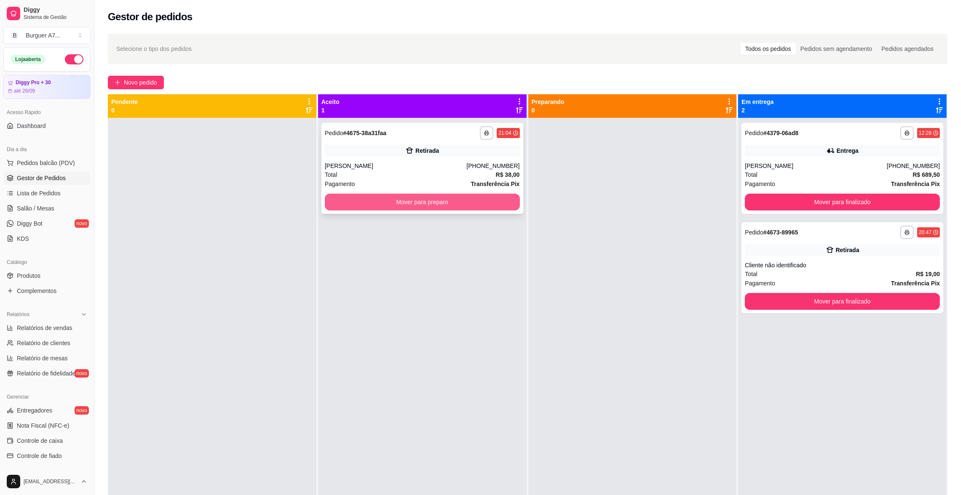
click at [500, 196] on button "Mover para preparo" at bounding box center [422, 202] width 195 height 17
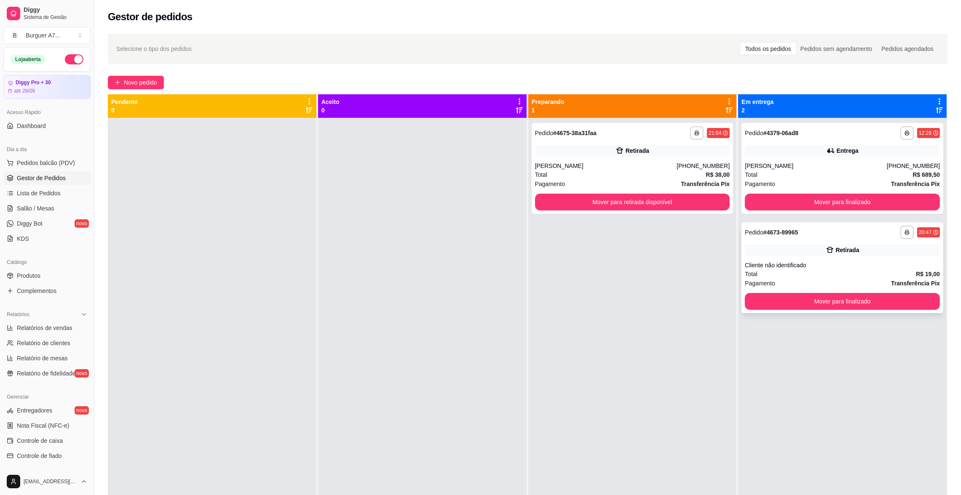
click at [878, 279] on div "Pagamento Transferência Pix" at bounding box center [842, 283] width 195 height 9
click at [148, 85] on span "Novo pedido" at bounding box center [140, 82] width 33 height 9
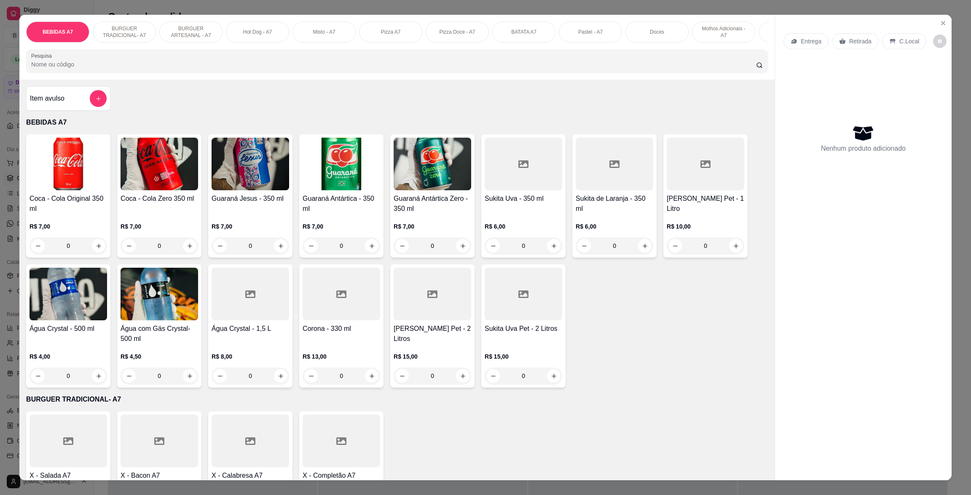
click at [75, 107] on div "Item avulso" at bounding box center [68, 98] width 77 height 17
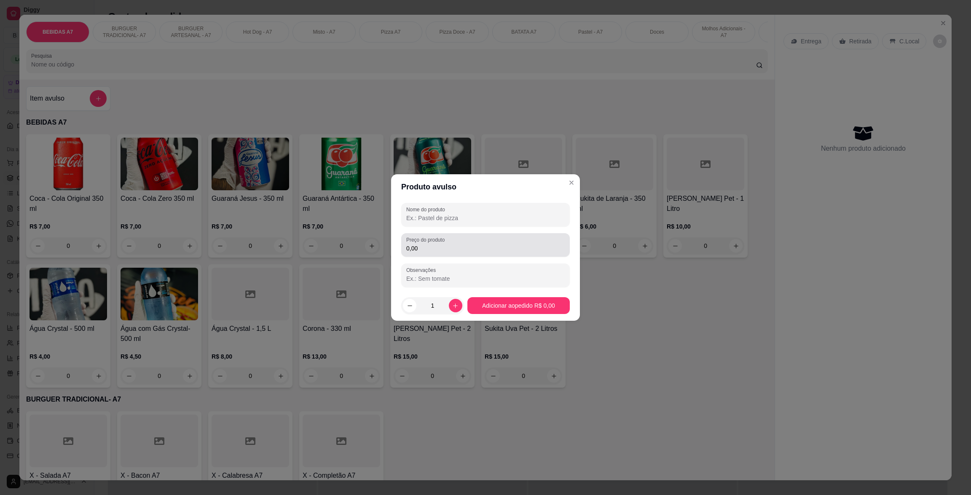
click at [496, 259] on div "Nome do produto Preço do produto 0,00 Observações" at bounding box center [485, 245] width 169 height 84
click at [496, 243] on div "0,00" at bounding box center [485, 245] width 158 height 17
type input "32,00"
click at [446, 201] on div "Nome do produto Preço do produto 32,00 Observações" at bounding box center [485, 245] width 189 height 91
click at [492, 218] on input "Nome do produto" at bounding box center [485, 218] width 158 height 8
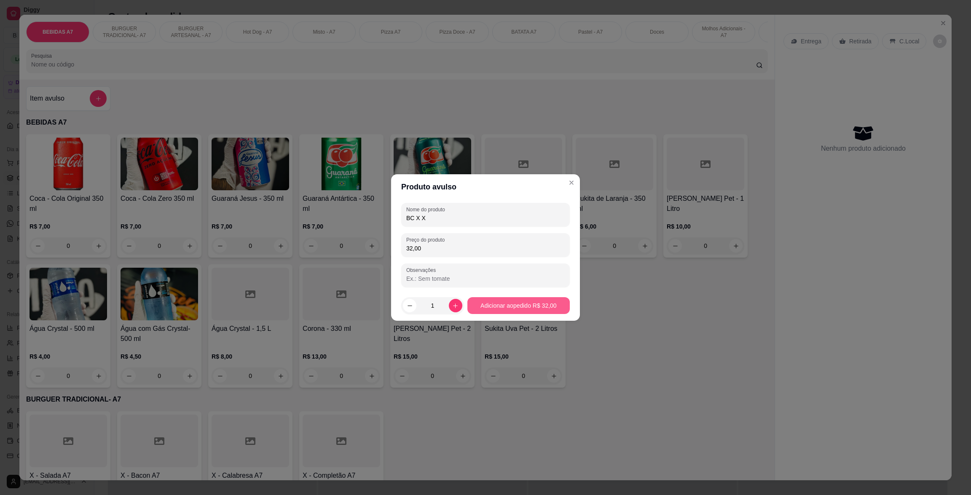
type input "BC X X"
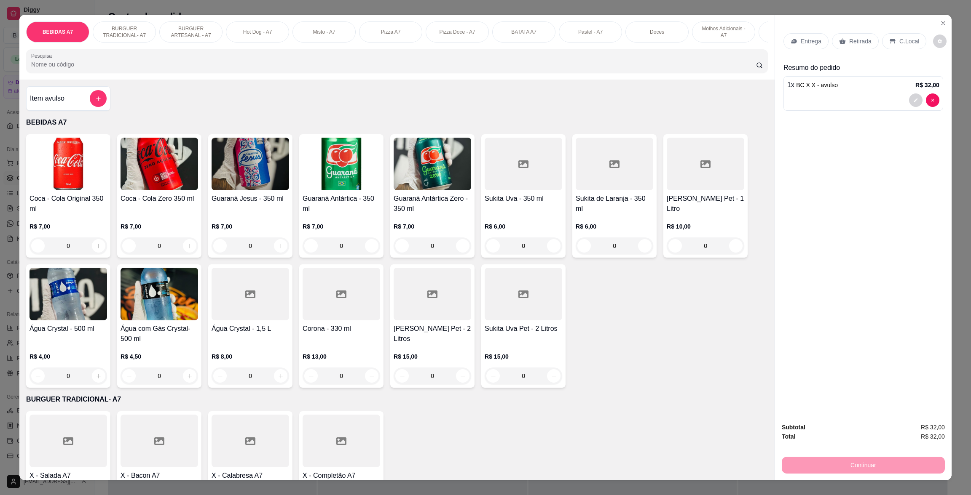
click at [843, 47] on div "Retirada" at bounding box center [855, 41] width 47 height 16
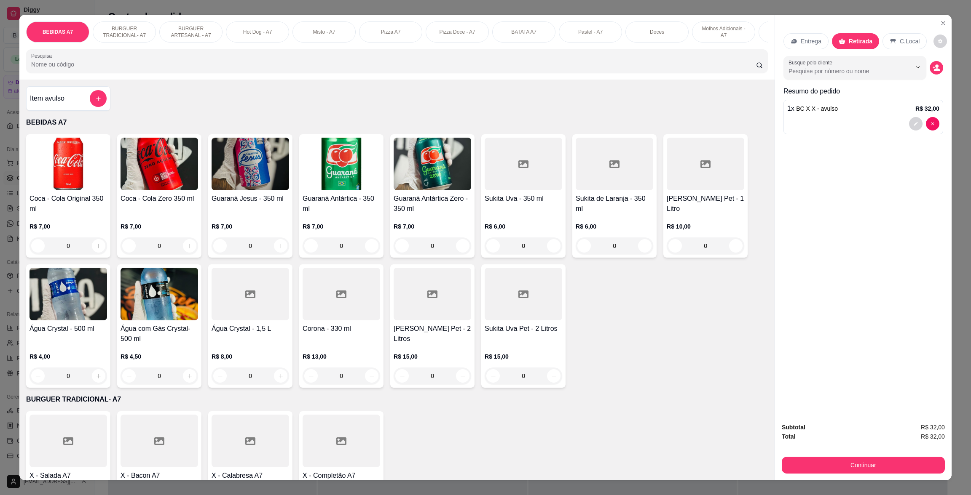
click at [906, 454] on div "Subtotal R$ 32,00 Total R$ 32,00 Continuar" at bounding box center [862, 448] width 163 height 51
click at [840, 464] on button "Continuar" at bounding box center [862, 465] width 163 height 17
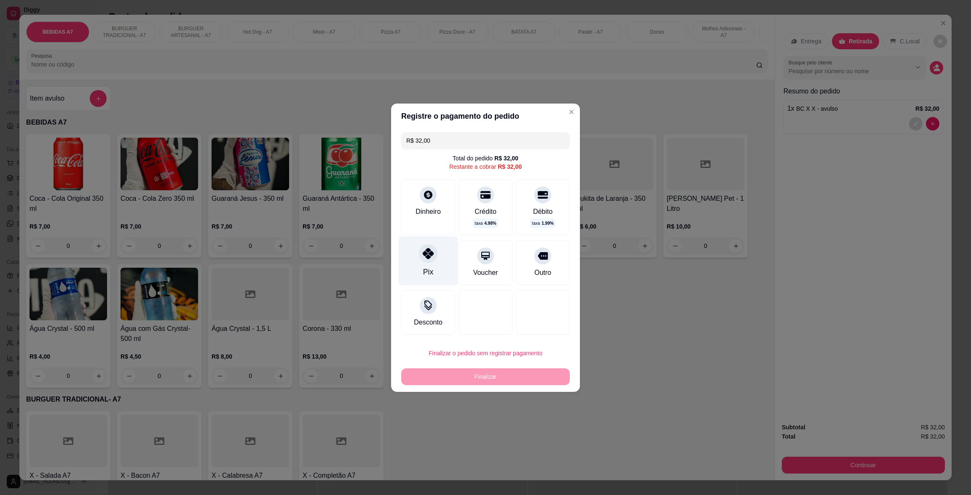
click at [404, 261] on div "Pix" at bounding box center [428, 260] width 59 height 49
type input "R$ 0,00"
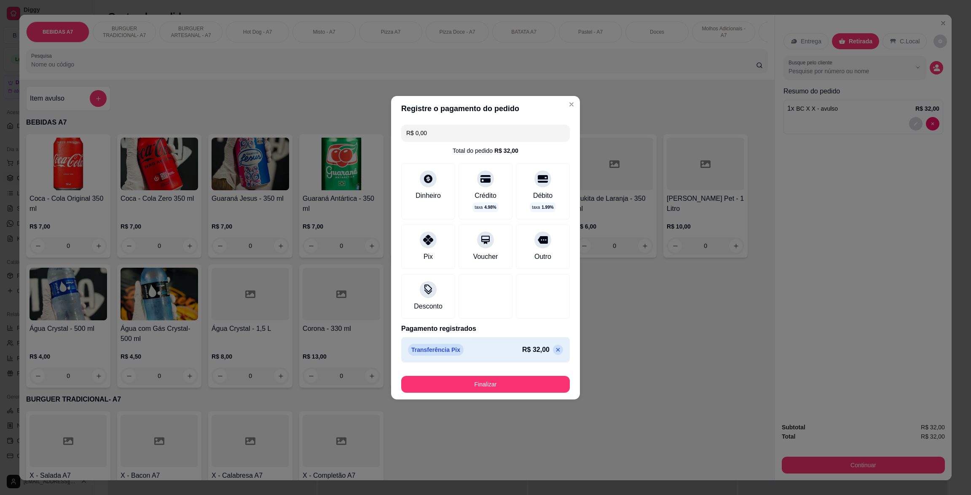
click at [489, 385] on button "Finalizar" at bounding box center [485, 384] width 169 height 17
click at [489, 385] on div "Finalizar" at bounding box center [485, 384] width 169 height 17
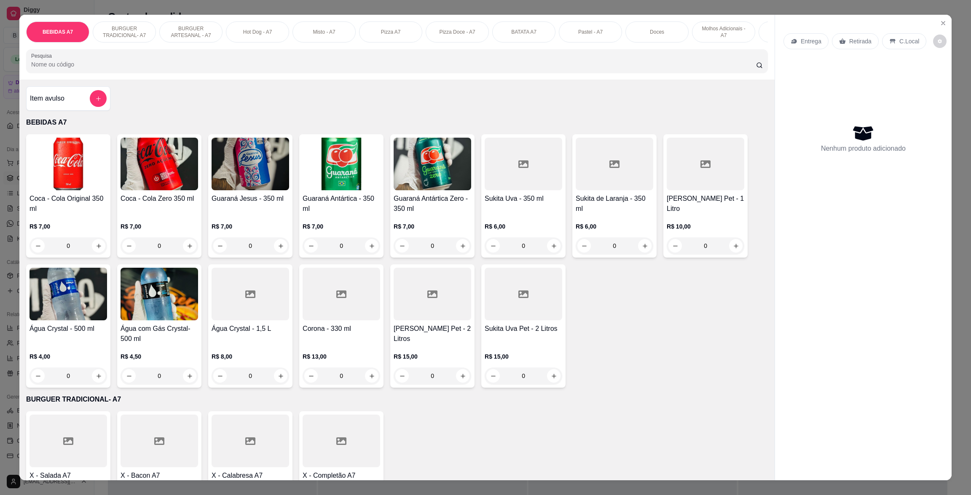
click at [692, 340] on div "Coca - Cola Original 350 ml R$ 7,00 0 Coca - Cola Zero 350 ml R$ 7,00 0 Guaraná…" at bounding box center [396, 261] width 741 height 254
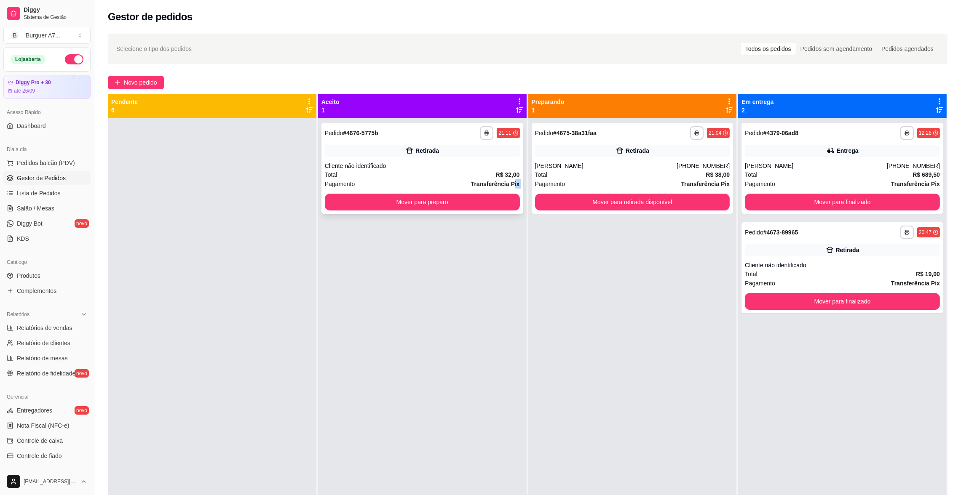
click at [511, 189] on div "**********" at bounding box center [422, 168] width 202 height 91
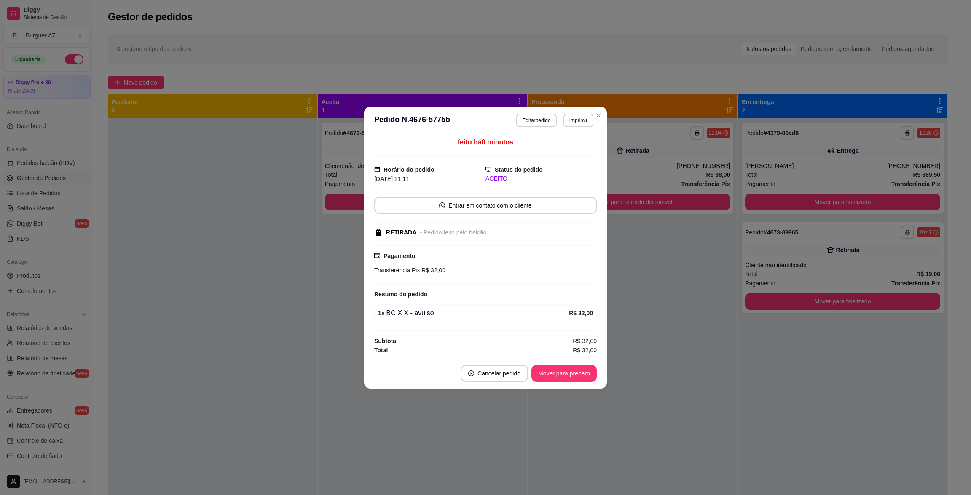
drag, startPoint x: 562, startPoint y: 235, endPoint x: 610, endPoint y: 246, distance: 49.4
click at [584, 243] on div "feito há 0 minutos Horário do pedido [DATE] 21:11 Status do pedido ACEITO Entra…" at bounding box center [485, 246] width 222 height 218
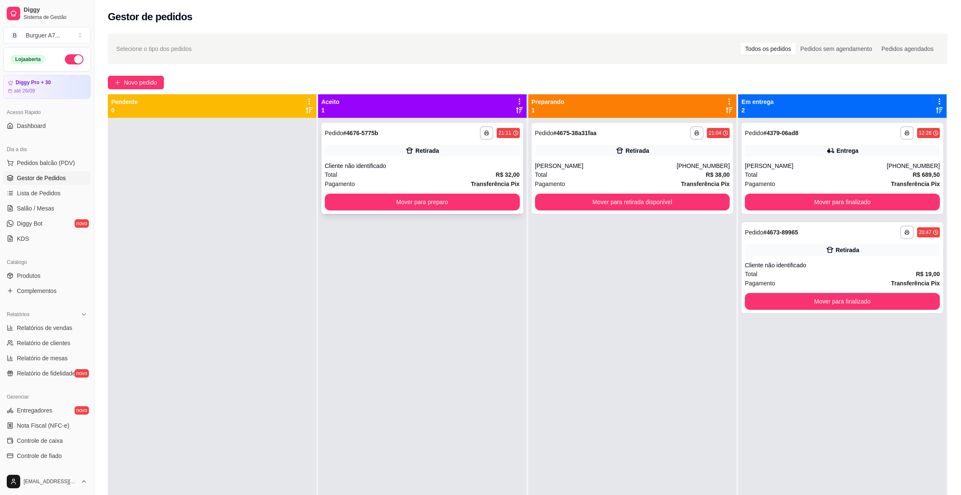
click at [487, 213] on div "**********" at bounding box center [422, 168] width 202 height 91
drag, startPoint x: 486, startPoint y: 219, endPoint x: 488, endPoint y: 206, distance: 12.9
click at [486, 218] on div "**********" at bounding box center [422, 365] width 209 height 495
click at [488, 206] on button "Mover para preparo" at bounding box center [422, 202] width 195 height 17
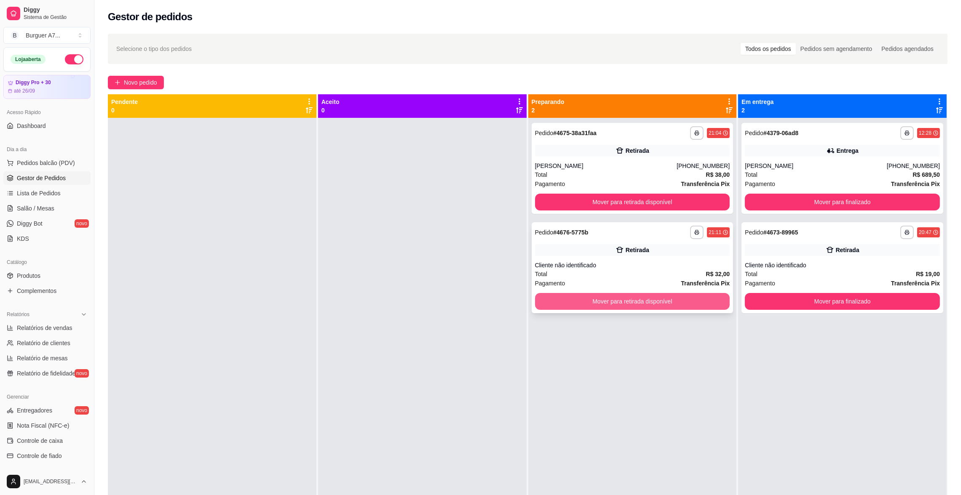
click at [665, 307] on button "Mover para retirada disponível" at bounding box center [632, 301] width 195 height 17
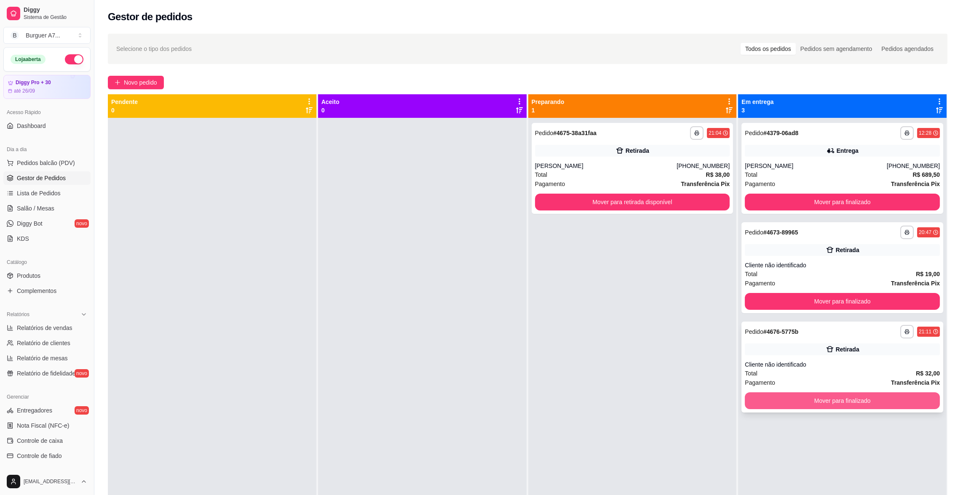
click at [912, 411] on div "**********" at bounding box center [842, 367] width 202 height 91
click at [916, 397] on button "Mover para finalizado" at bounding box center [842, 401] width 195 height 17
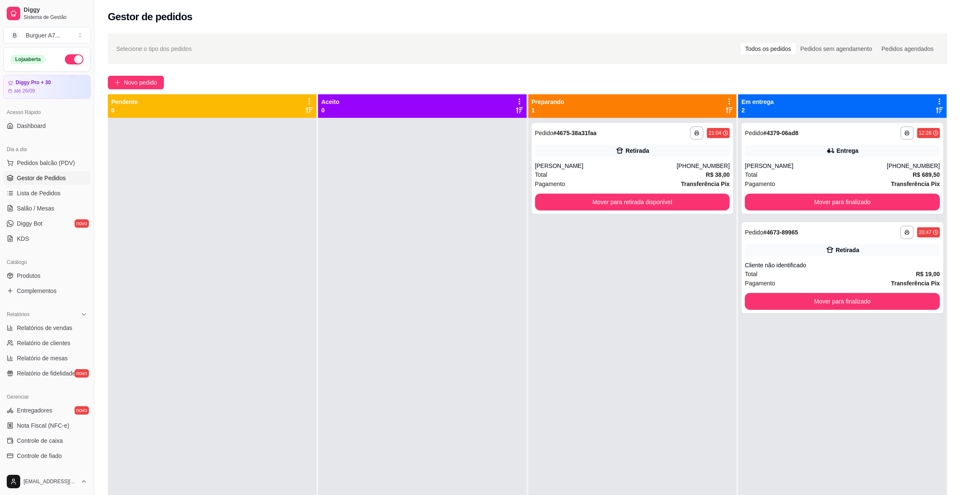
drag, startPoint x: 44, startPoint y: 319, endPoint x: 46, endPoint y: 323, distance: 4.6
click at [44, 320] on div "Relatórios" at bounding box center [46, 314] width 87 height 13
click at [46, 323] on div "Relatórios" at bounding box center [47, 315] width 94 height 20
click at [58, 319] on div "Relatórios" at bounding box center [46, 314] width 87 height 13
click at [62, 331] on span "Relatórios de vendas" at bounding box center [45, 328] width 56 height 8
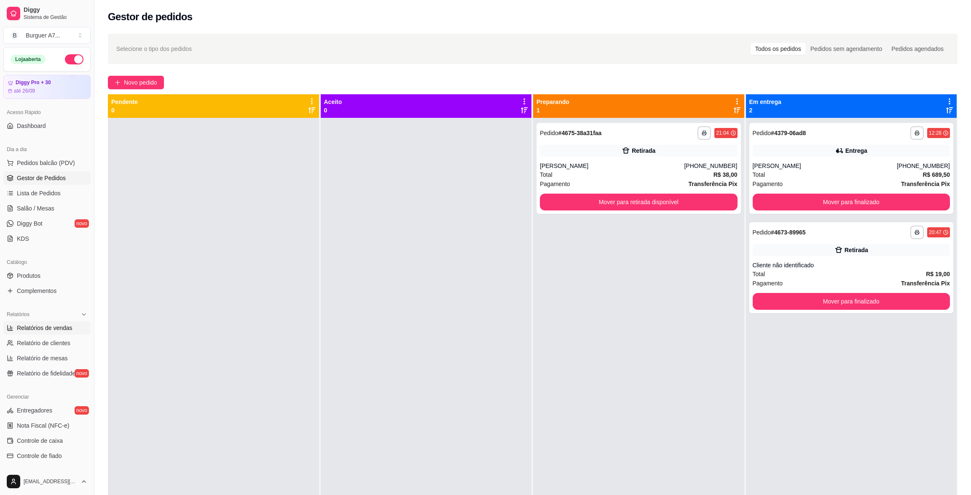
select select "ALL"
select select "0"
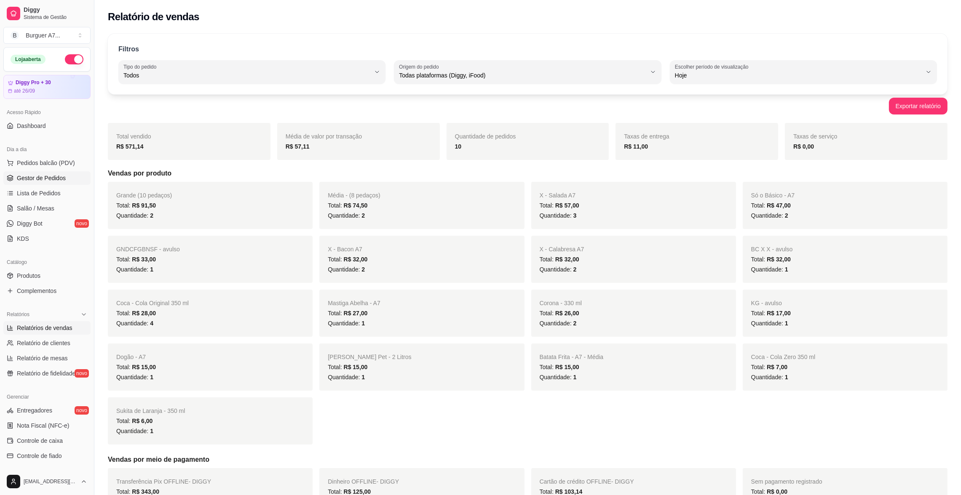
click at [51, 176] on span "Gestor de Pedidos" at bounding box center [41, 178] width 49 height 8
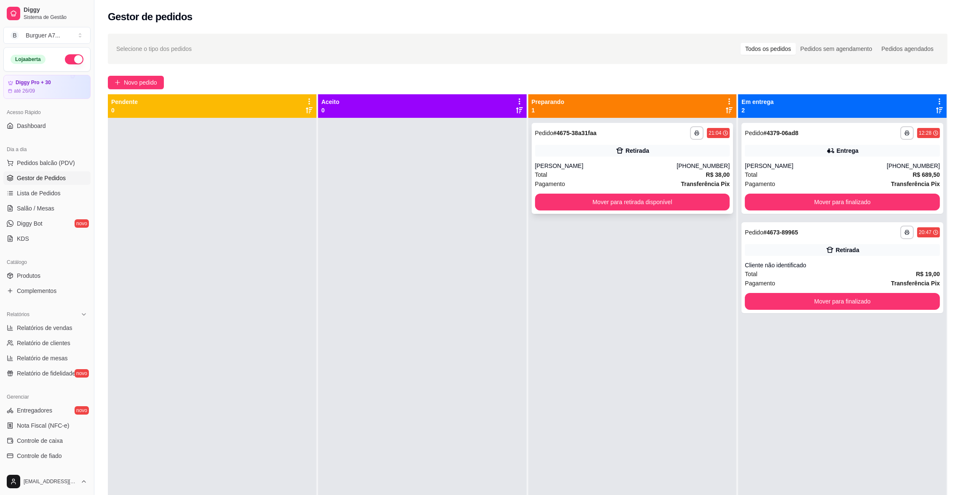
click at [662, 174] on div "Total R$ 38,00" at bounding box center [632, 174] width 195 height 9
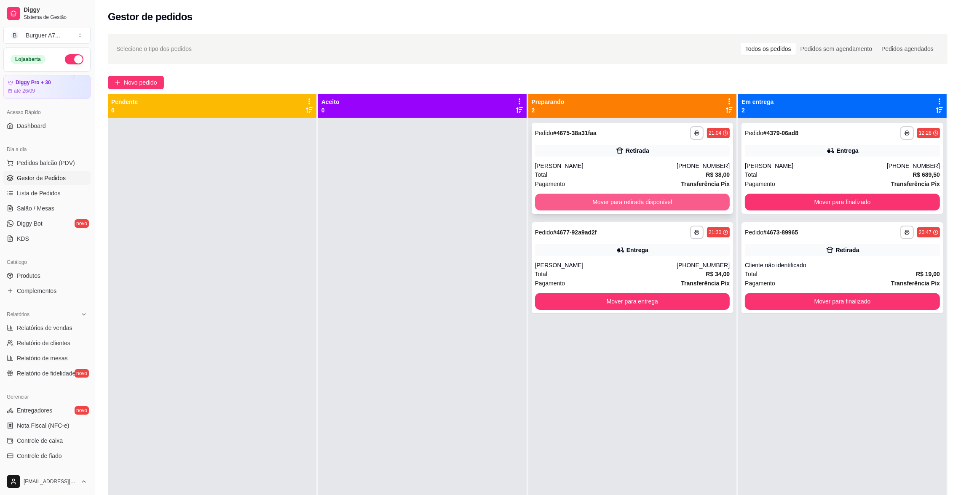
click at [644, 204] on button "Mover para retirada disponível" at bounding box center [632, 202] width 195 height 17
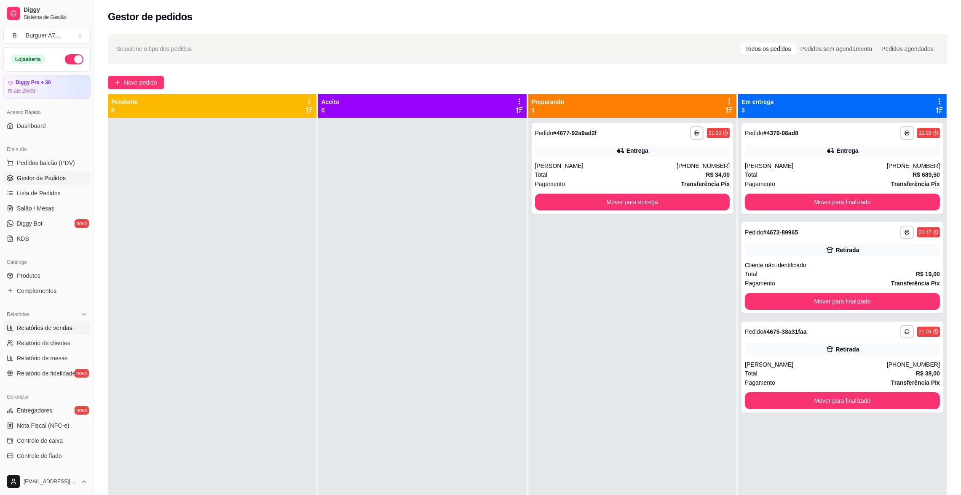
click at [26, 330] on span "Relatórios de vendas" at bounding box center [45, 328] width 56 height 8
select select "ALL"
select select "0"
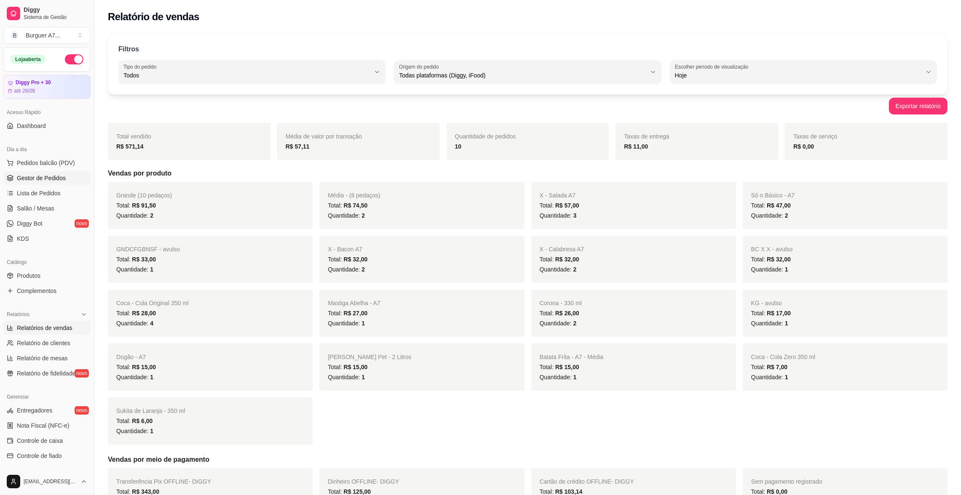
click at [41, 174] on span "Gestor de Pedidos" at bounding box center [41, 178] width 49 height 8
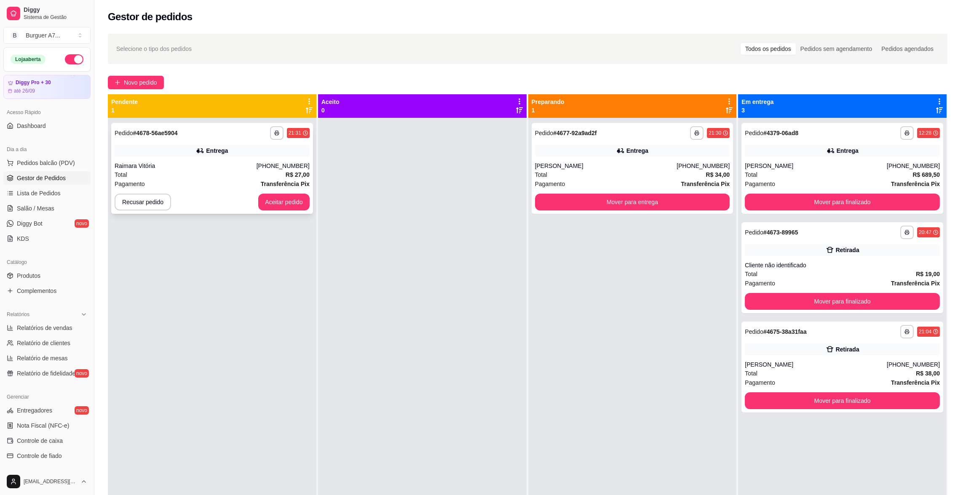
click at [276, 173] on div "Total R$ 27,00" at bounding box center [212, 174] width 195 height 9
click at [288, 206] on button "Aceitar pedido" at bounding box center [283, 202] width 51 height 17
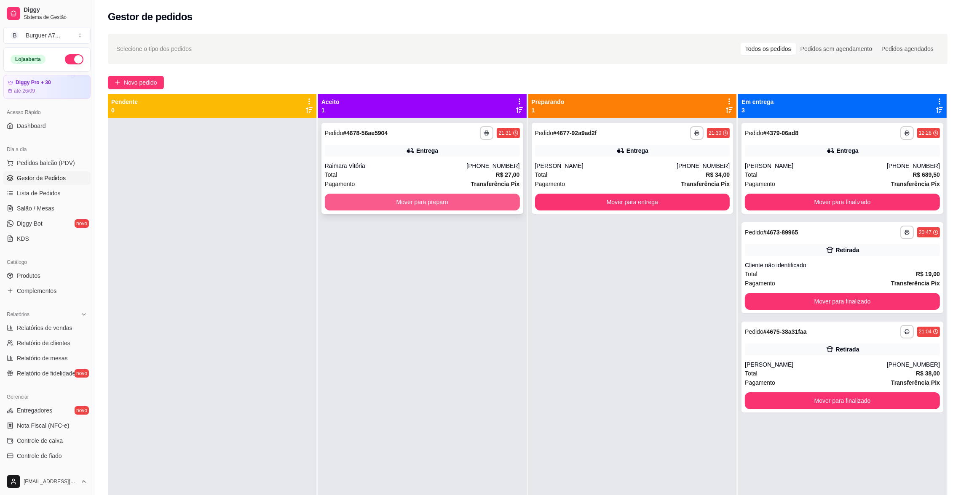
click at [478, 209] on button "Mover para preparo" at bounding box center [422, 202] width 195 height 17
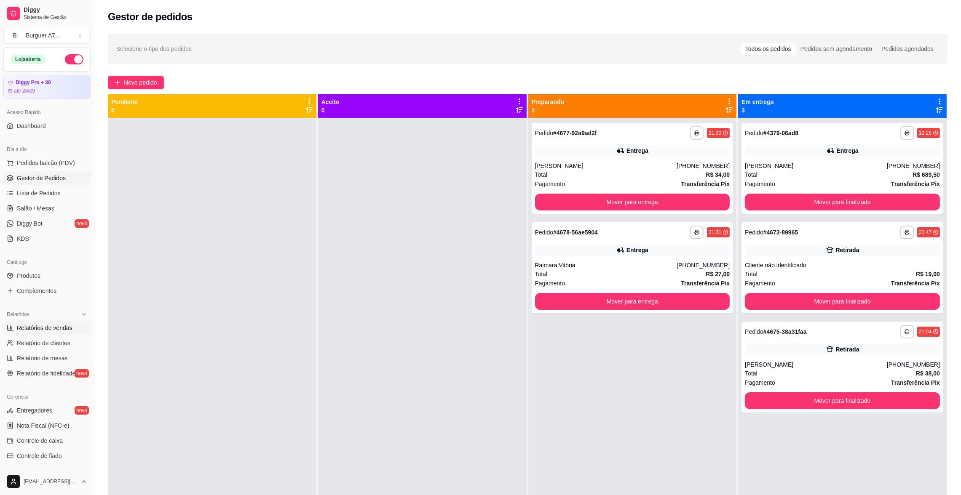
click at [48, 327] on span "Relatórios de vendas" at bounding box center [45, 328] width 56 height 8
select select "ALL"
select select "0"
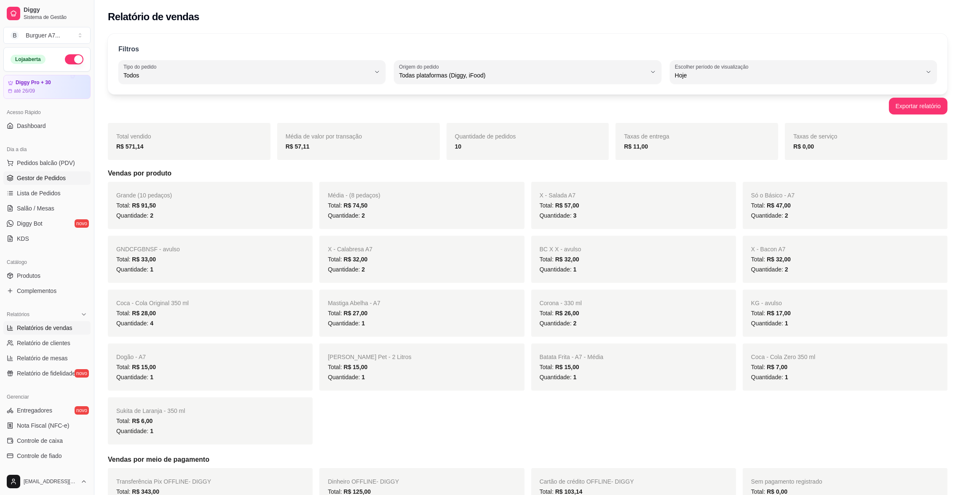
click at [55, 179] on span "Gestor de Pedidos" at bounding box center [41, 178] width 49 height 8
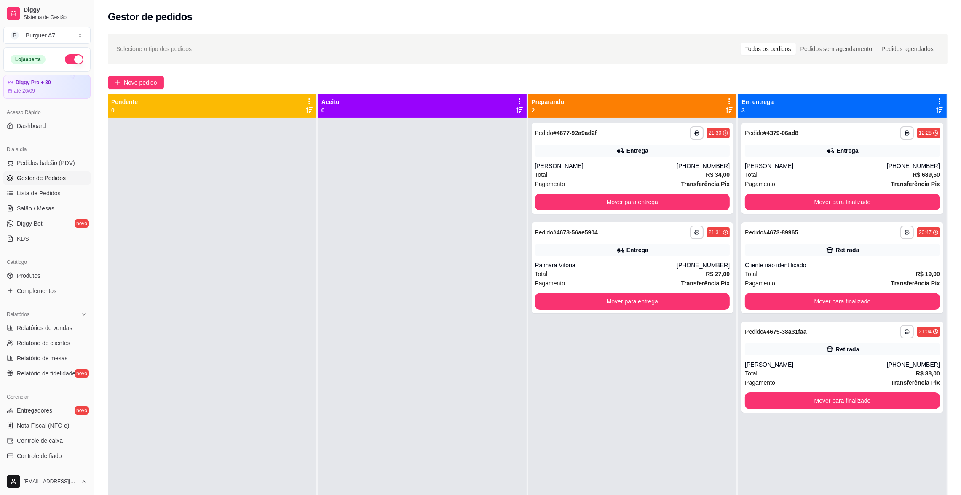
click at [693, 363] on div "**********" at bounding box center [632, 365] width 209 height 495
click at [130, 88] on button "Novo pedido" at bounding box center [136, 82] width 56 height 13
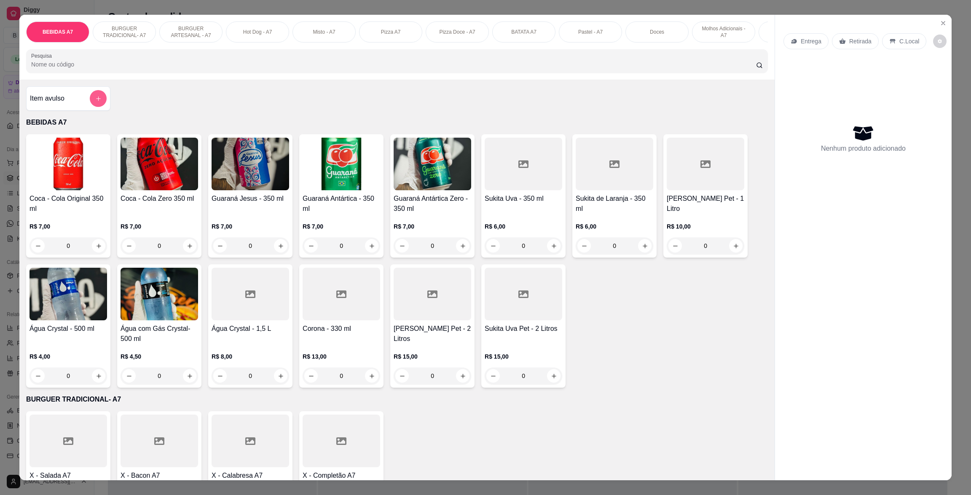
click at [95, 102] on icon "add-separate-item" at bounding box center [98, 99] width 6 height 6
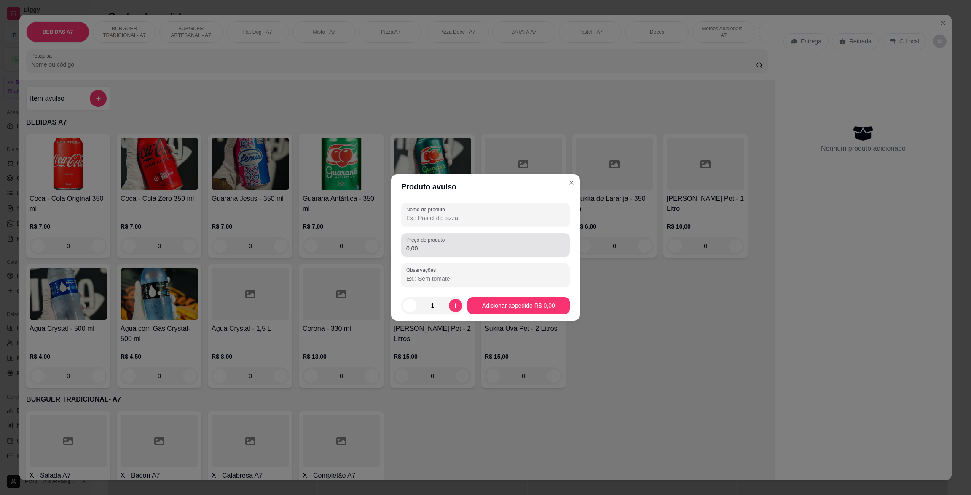
click at [450, 254] on div "Preço do produto 0,00" at bounding box center [485, 245] width 169 height 24
type input "8,00"
click at [465, 211] on div at bounding box center [485, 214] width 158 height 17
type input "KG"
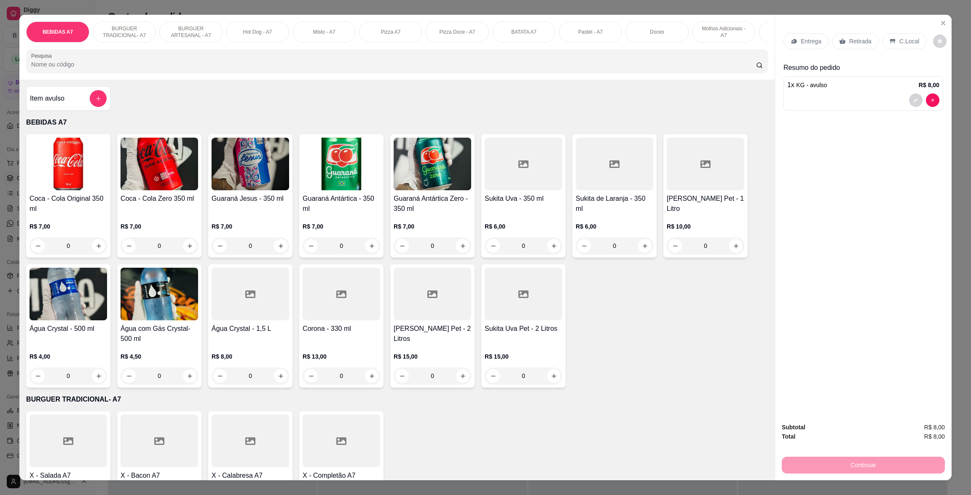
click at [791, 37] on div "Entrega" at bounding box center [805, 41] width 45 height 16
click at [834, 47] on div "Retirada" at bounding box center [855, 41] width 47 height 16
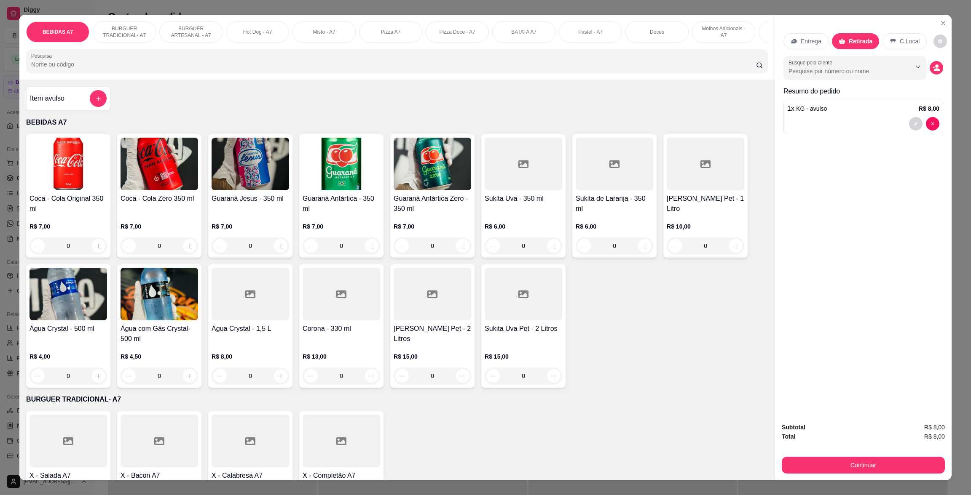
click at [891, 459] on button "Continuar" at bounding box center [862, 465] width 163 height 17
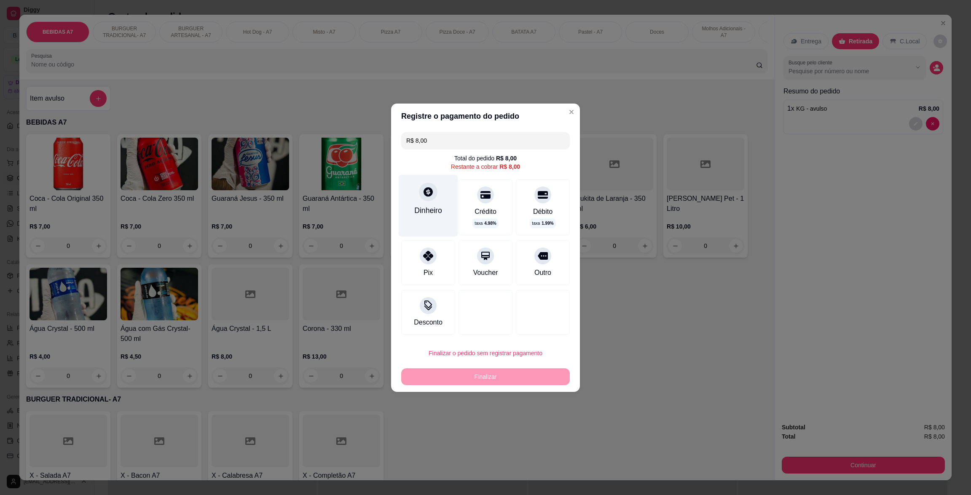
click at [430, 231] on div "Dinheiro" at bounding box center [428, 206] width 59 height 62
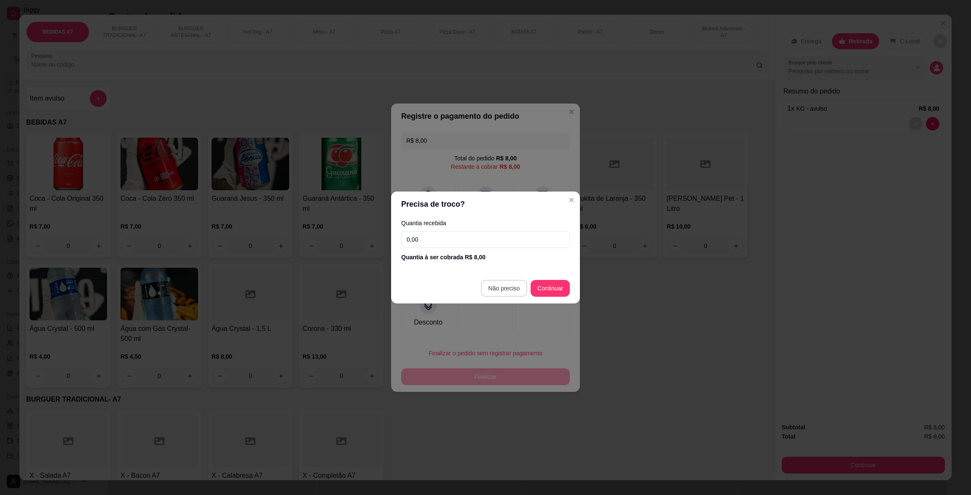
type input "R$ 0,00"
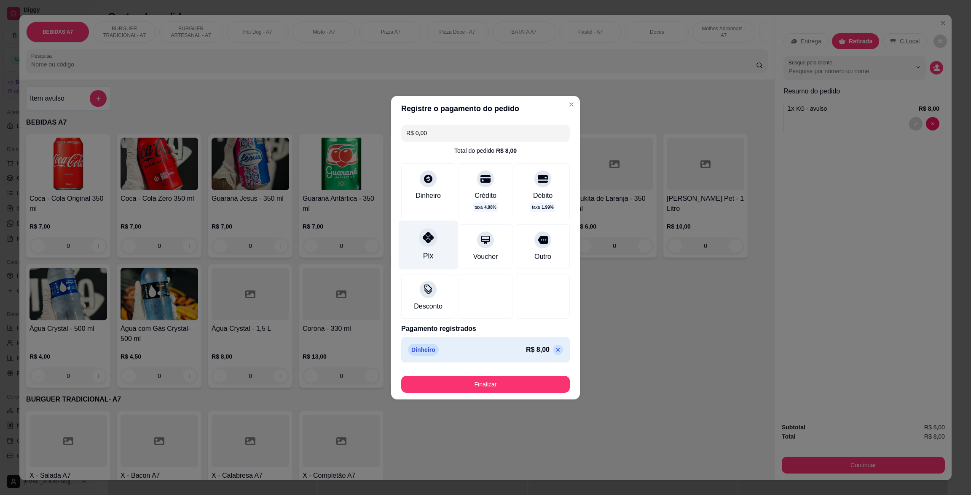
click at [434, 254] on div "Pix" at bounding box center [428, 244] width 59 height 49
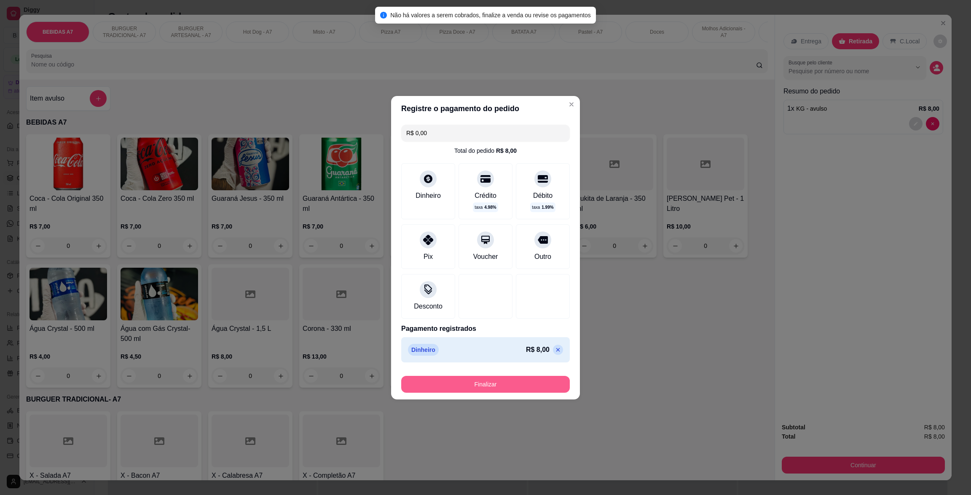
click at [484, 377] on button "Finalizar" at bounding box center [485, 384] width 169 height 17
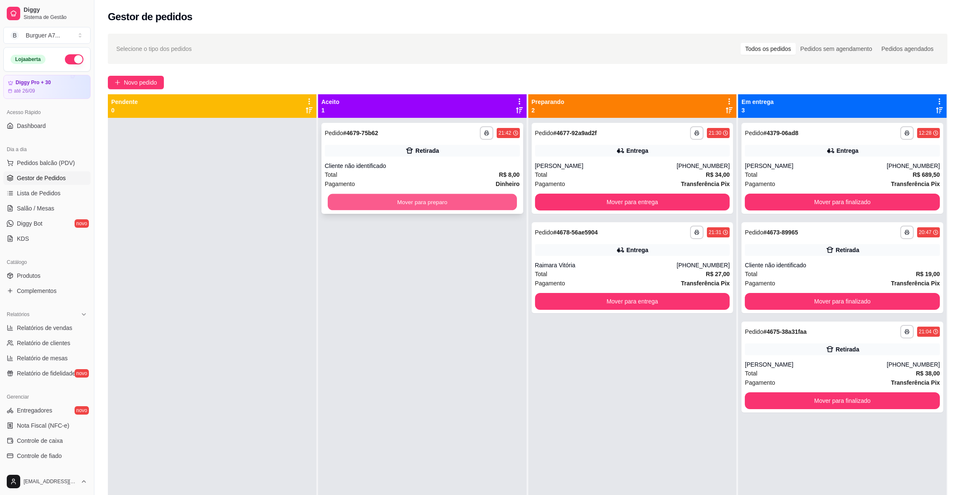
click at [467, 204] on button "Mover para preparo" at bounding box center [422, 202] width 189 height 16
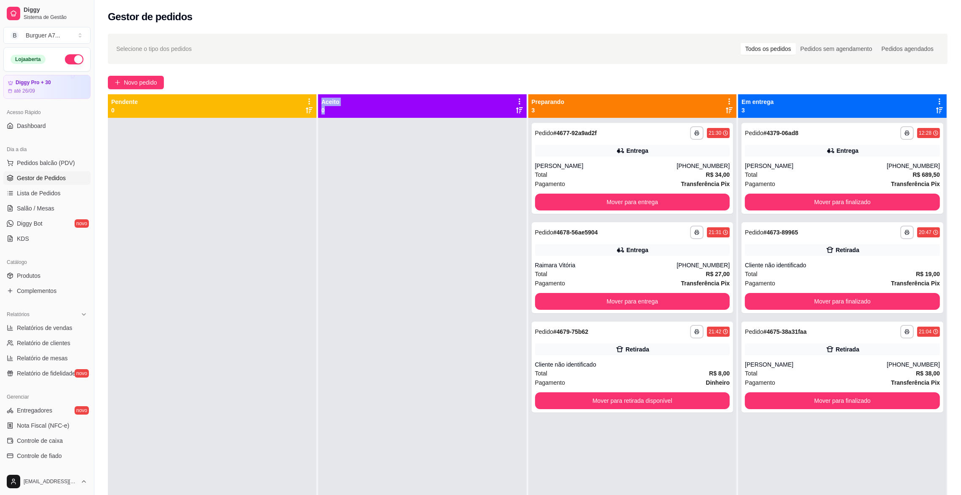
drag, startPoint x: 491, startPoint y: 224, endPoint x: 208, endPoint y: 346, distance: 308.2
click at [207, 346] on div "**********" at bounding box center [528, 341] width 840 height 495
click at [629, 401] on button "Mover para retirada disponível" at bounding box center [632, 401] width 189 height 16
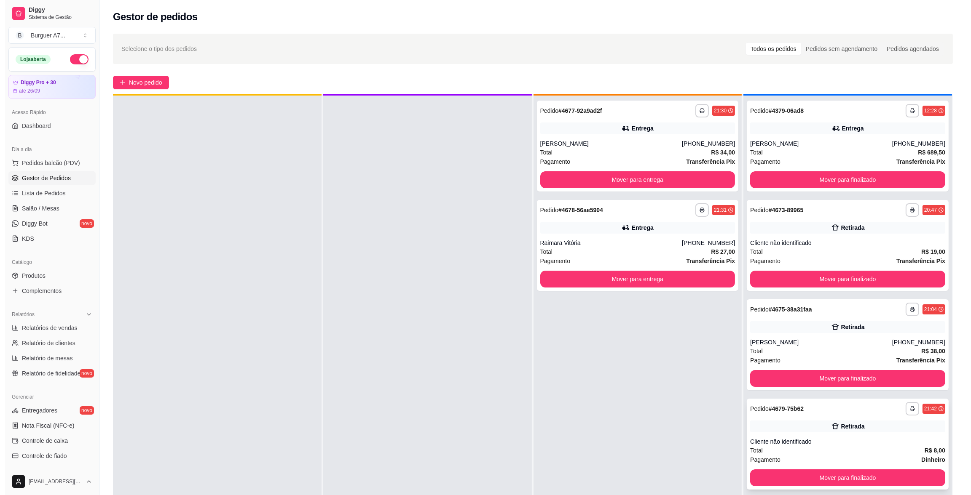
scroll to position [23, 0]
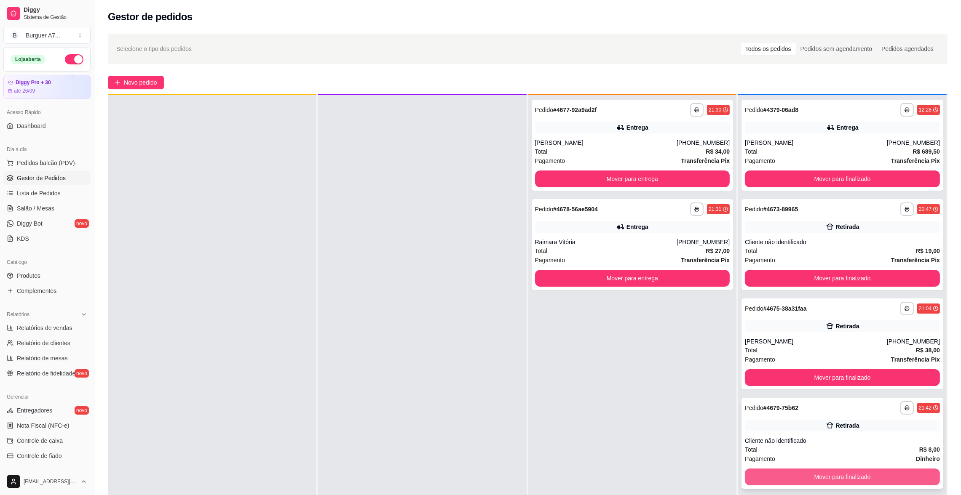
click at [900, 479] on button "Mover para finalizado" at bounding box center [842, 477] width 195 height 17
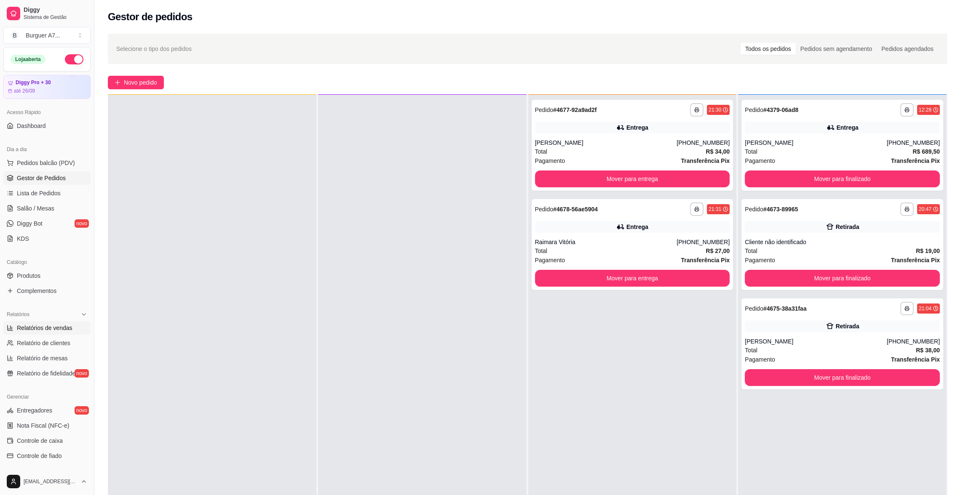
click at [58, 333] on link "Relatórios de vendas" at bounding box center [46, 327] width 87 height 13
select select "ALL"
select select "0"
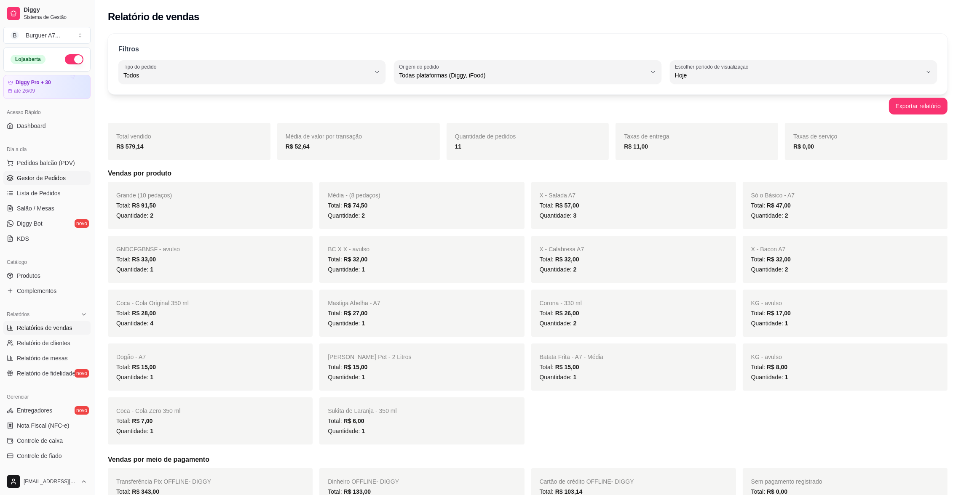
click at [48, 181] on span "Gestor de Pedidos" at bounding box center [41, 178] width 49 height 8
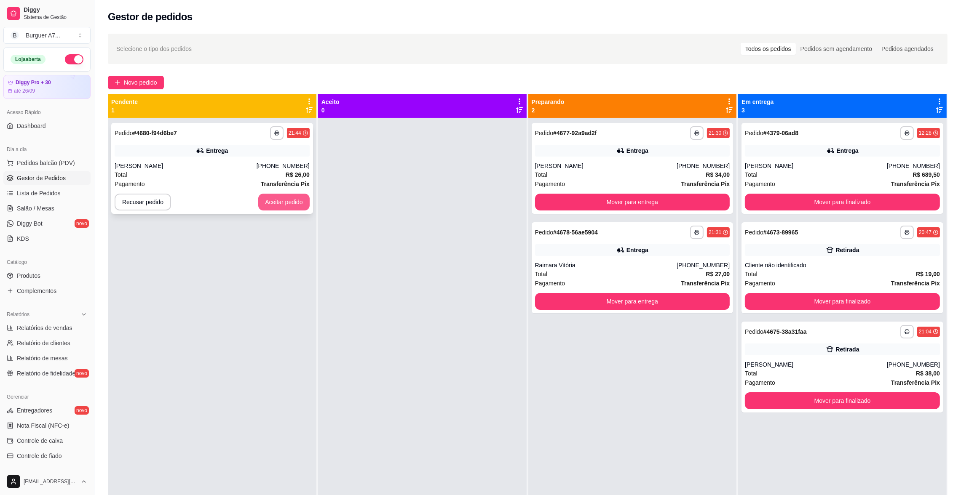
click at [293, 208] on button "Aceitar pedido" at bounding box center [283, 202] width 51 height 17
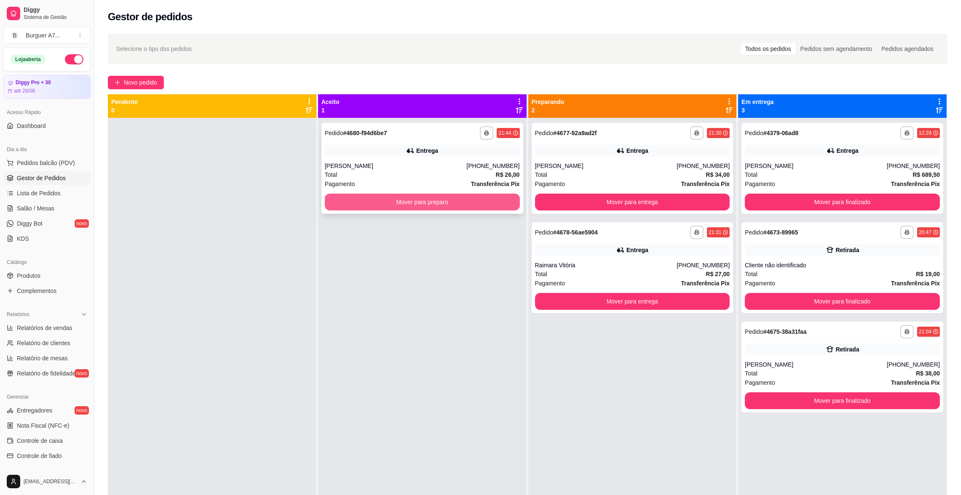
click at [383, 208] on button "Mover para preparo" at bounding box center [422, 202] width 195 height 17
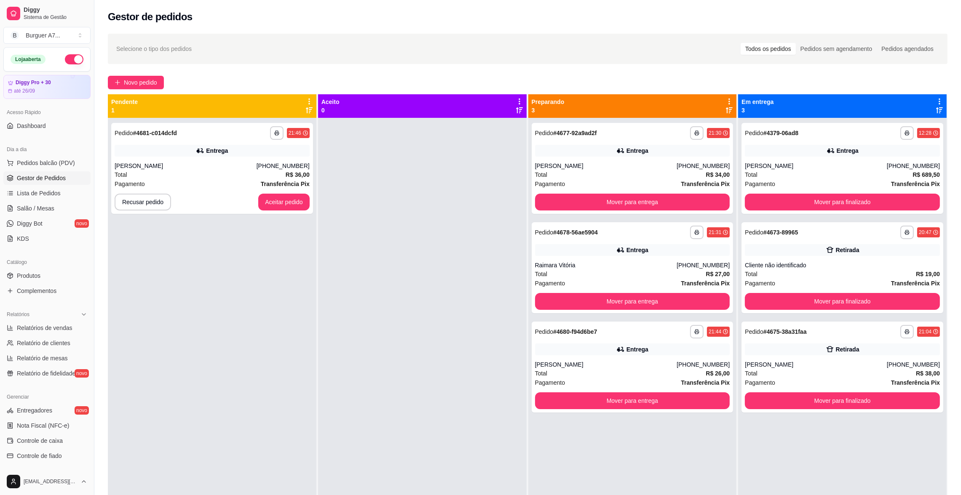
click at [334, 231] on div at bounding box center [422, 365] width 209 height 495
click at [300, 206] on button "Aceitar pedido" at bounding box center [284, 202] width 50 height 16
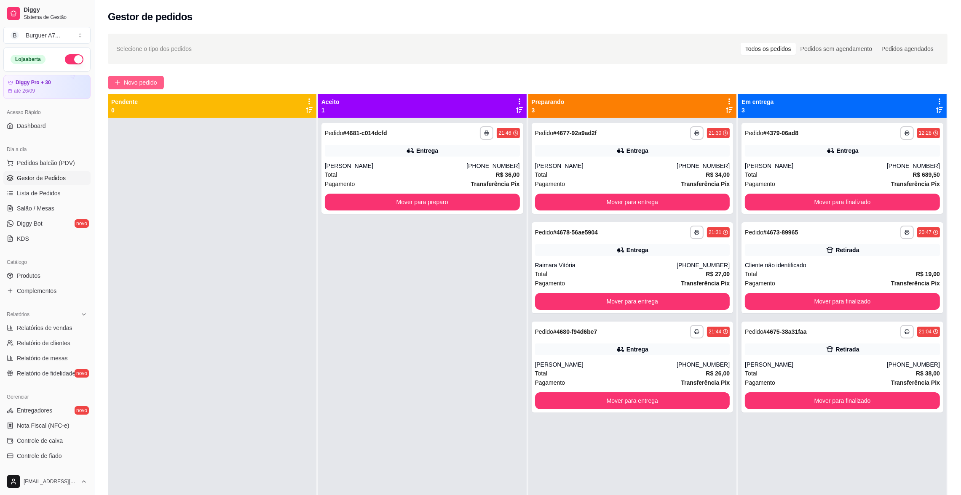
click at [122, 83] on button "Novo pedido" at bounding box center [136, 82] width 56 height 13
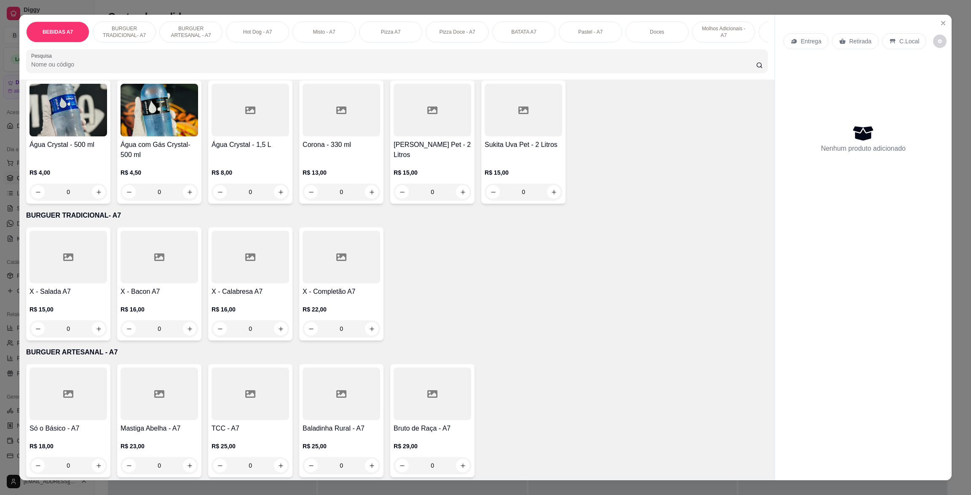
scroll to position [189, 0]
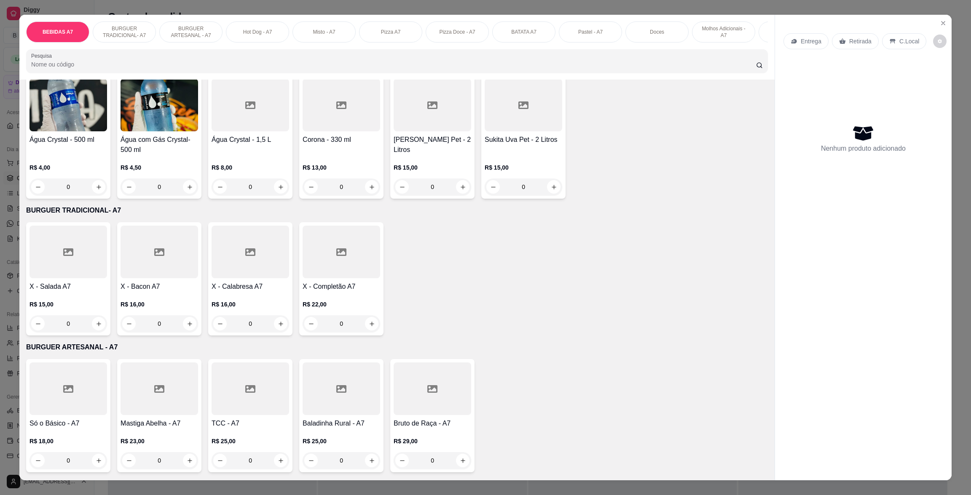
click at [306, 302] on div "R$ 22,00 0" at bounding box center [341, 312] width 78 height 40
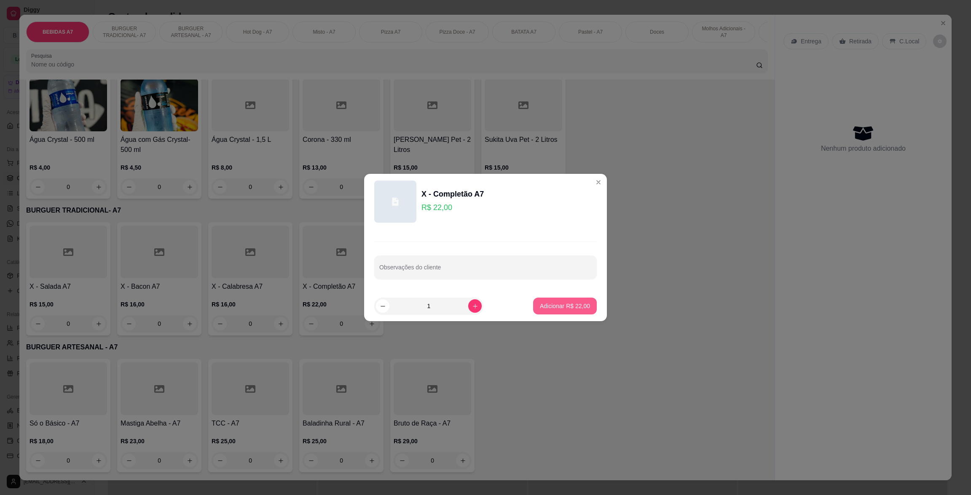
click at [579, 310] on button "Adicionar R$ 22,00" at bounding box center [565, 306] width 64 height 17
type input "1"
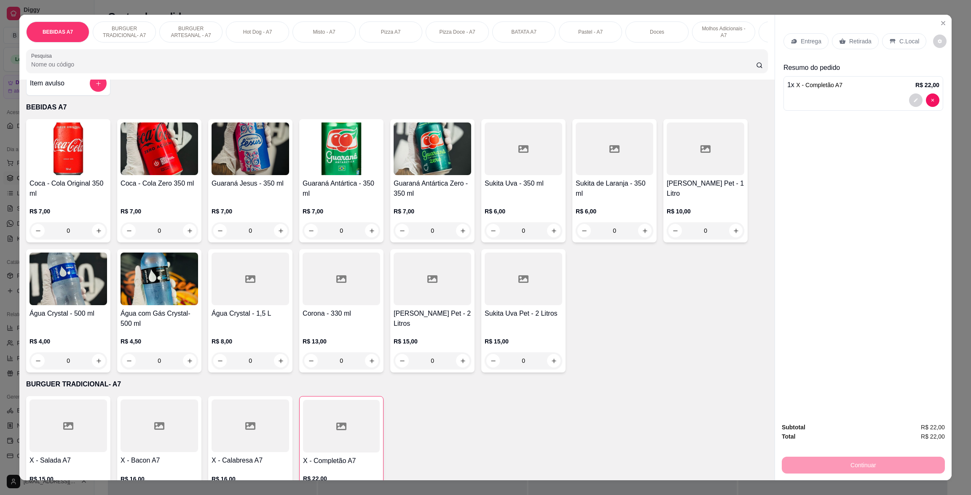
scroll to position [0, 0]
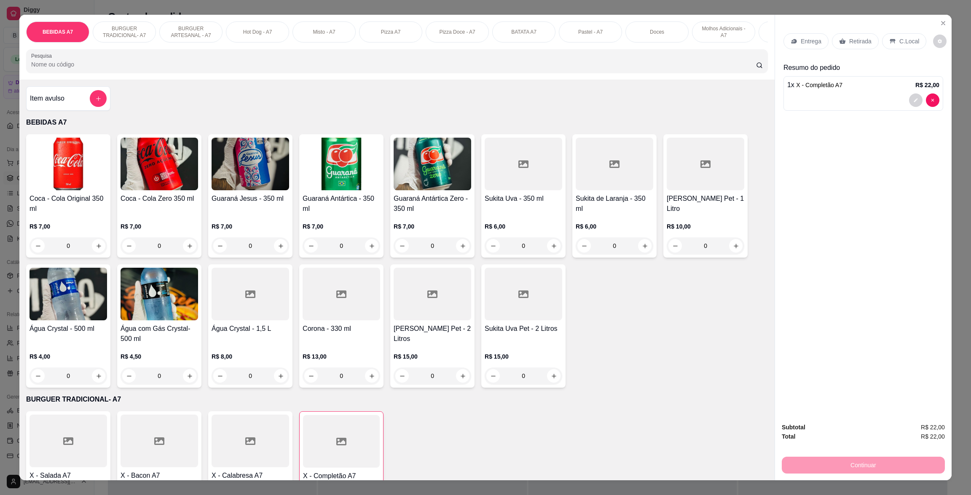
click at [849, 44] on p "Retirada" at bounding box center [860, 41] width 22 height 8
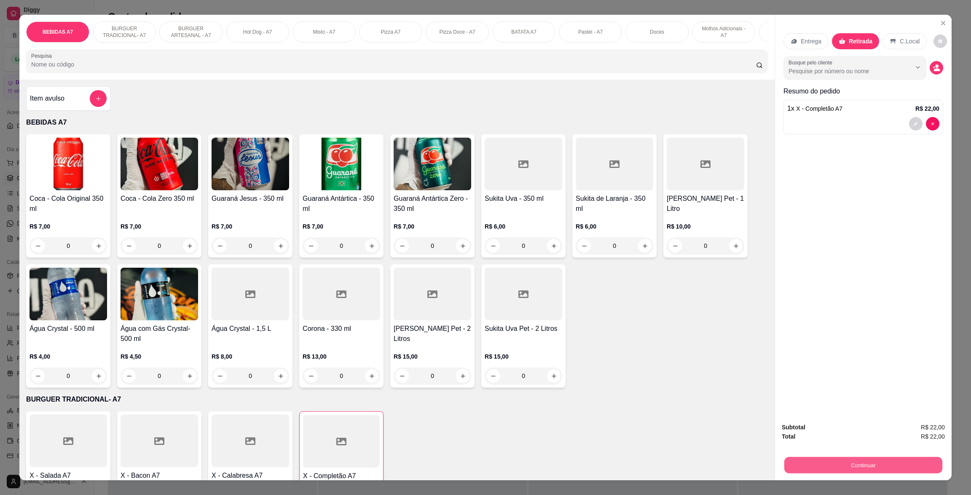
click at [866, 461] on button "Continuar" at bounding box center [863, 465] width 158 height 16
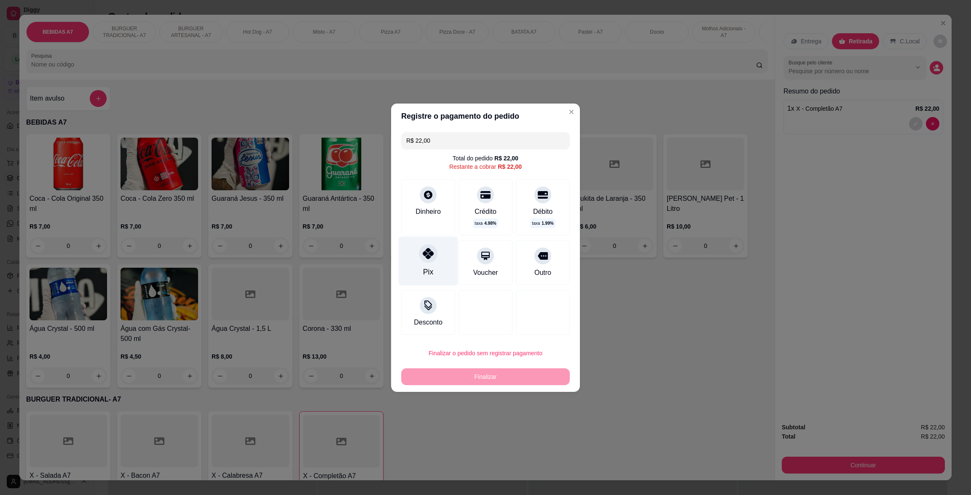
click at [434, 265] on div "Pix" at bounding box center [428, 260] width 59 height 49
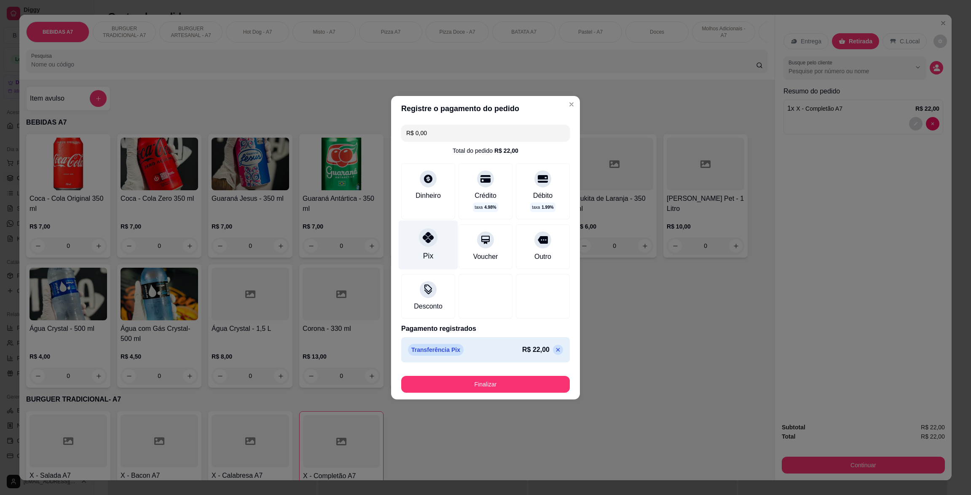
type input "R$ 0,00"
drag, startPoint x: 498, startPoint y: 396, endPoint x: 497, endPoint y: 387, distance: 9.3
click at [498, 396] on footer "Finalizar" at bounding box center [485, 383] width 189 height 34
click at [498, 385] on button "Finalizar" at bounding box center [485, 384] width 169 height 17
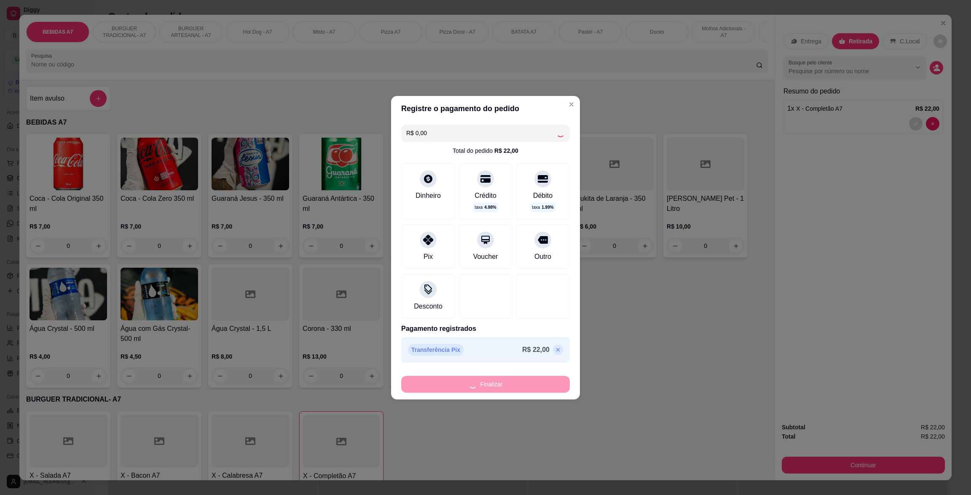
type input "0"
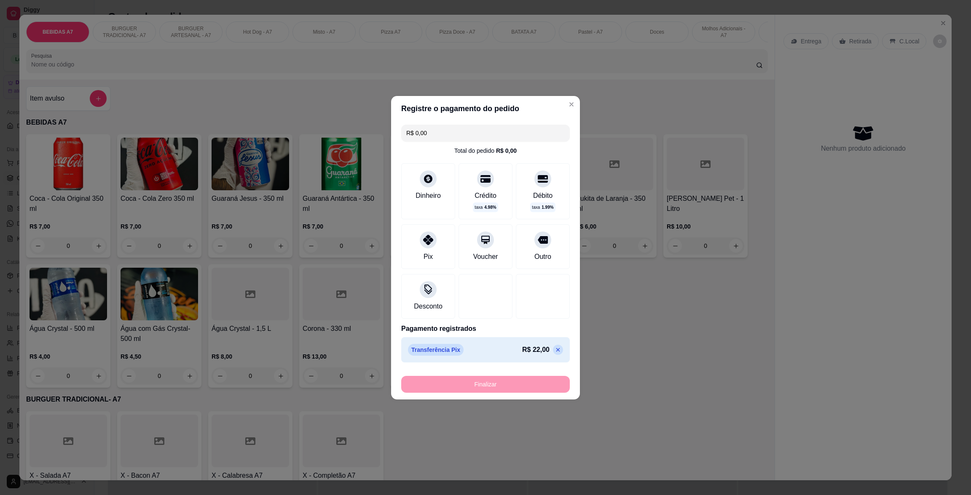
type input "-R$ 22,00"
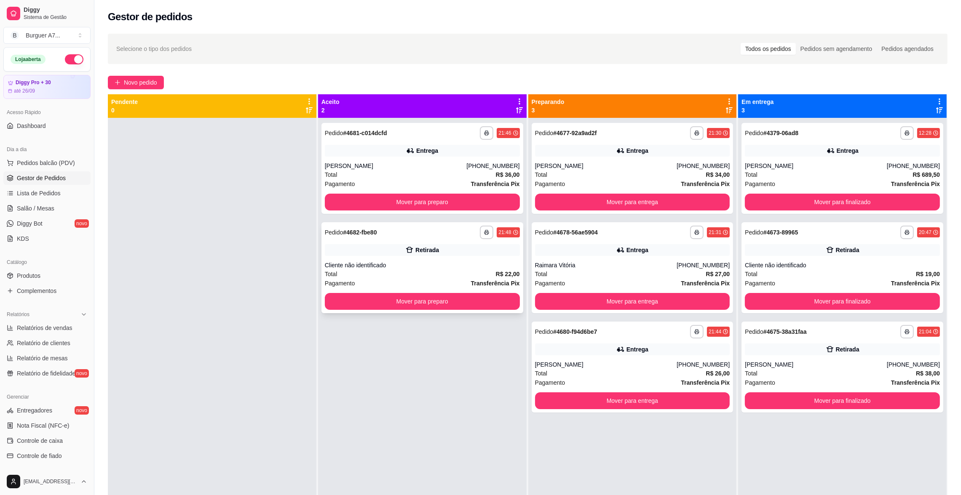
click at [463, 254] on div "Retirada" at bounding box center [422, 250] width 195 height 12
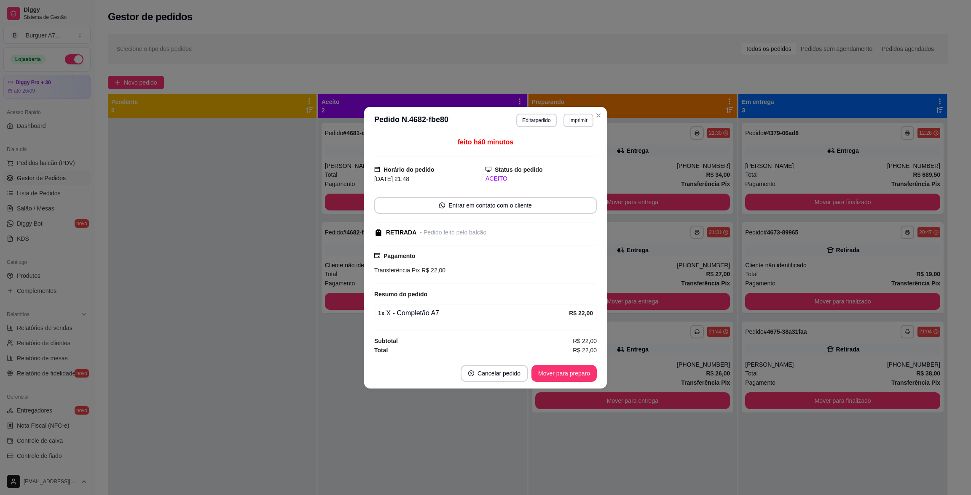
click at [532, 128] on header "**********" at bounding box center [485, 120] width 243 height 27
click at [537, 122] on button "Editar pedido" at bounding box center [536, 120] width 40 height 13
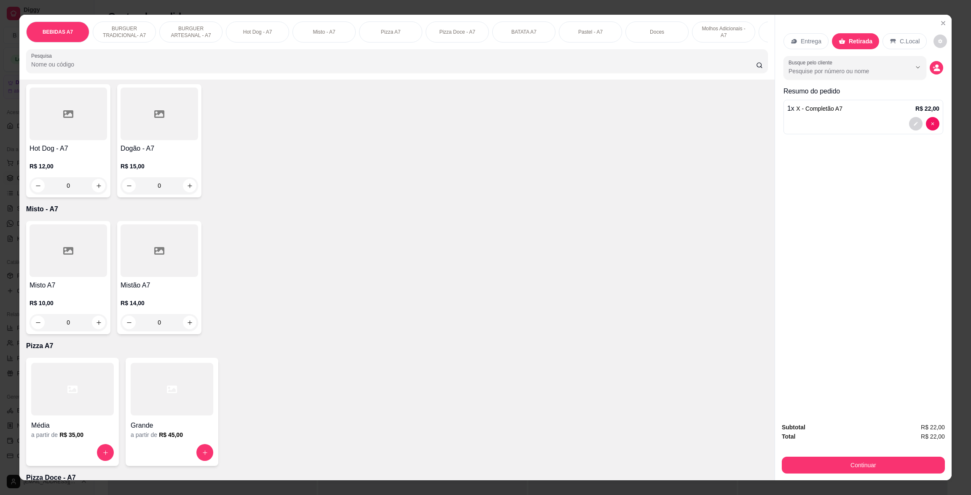
scroll to position [632, 0]
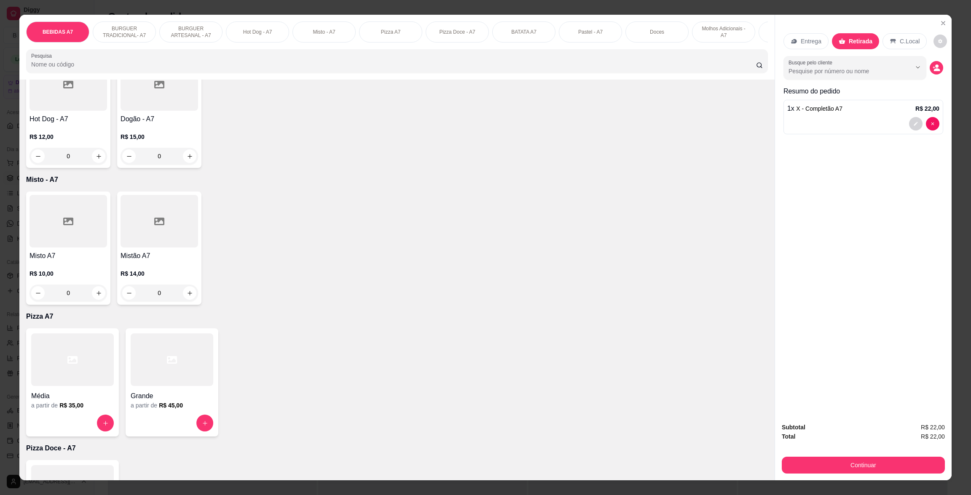
click at [67, 261] on h4 "Misto A7" at bounding box center [68, 256] width 78 height 10
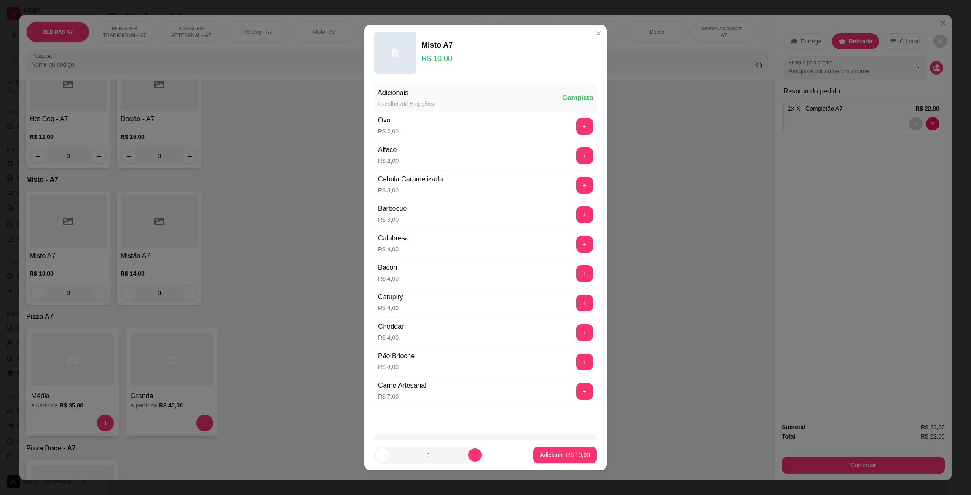
click at [570, 448] on button "Adicionar R$ 10,00" at bounding box center [565, 455] width 64 height 17
type input "1"
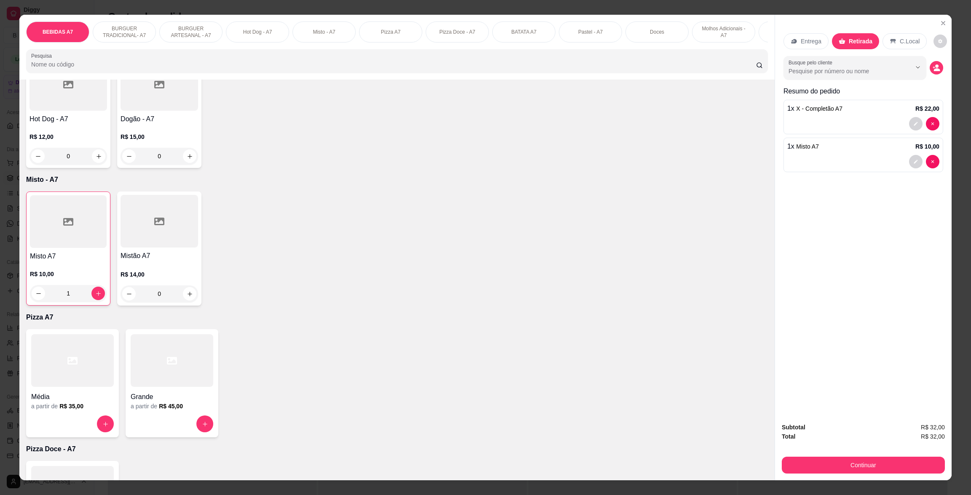
click at [884, 457] on button "Continuar" at bounding box center [862, 465] width 163 height 17
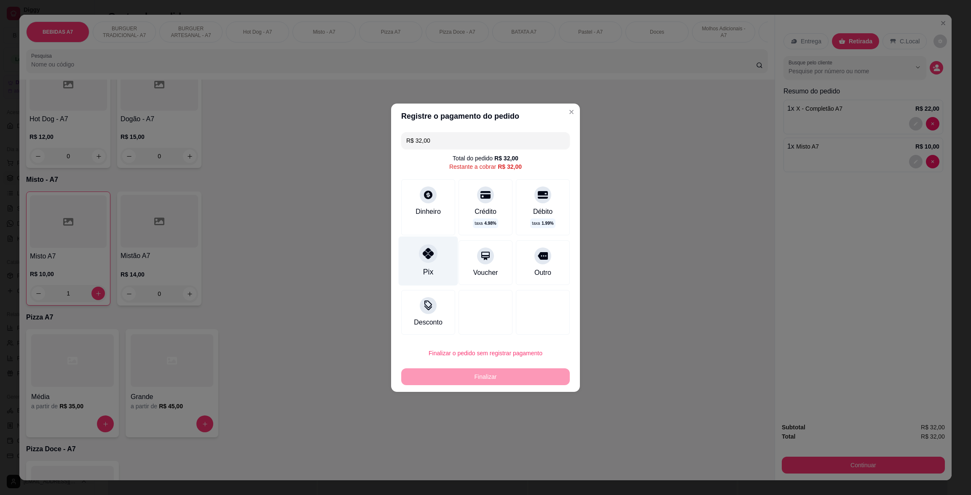
click at [444, 255] on div "Pix" at bounding box center [428, 260] width 59 height 49
type input "R$ 0,00"
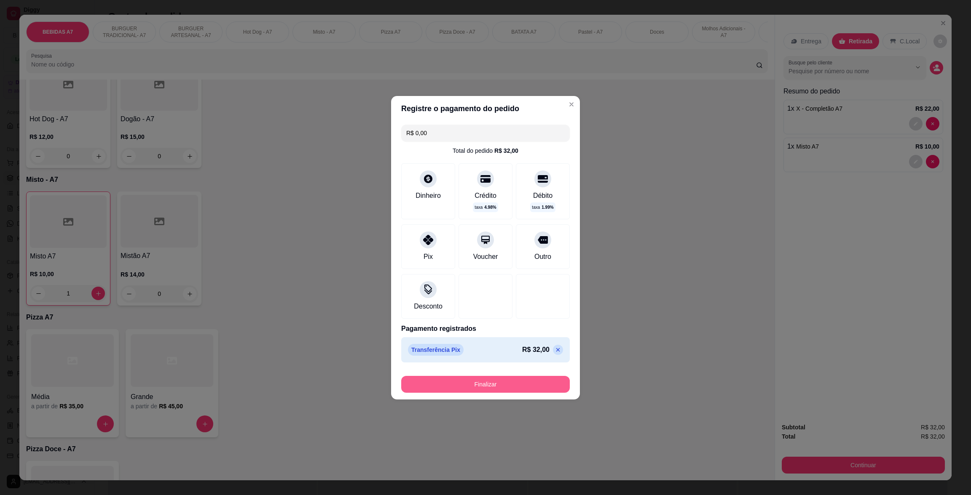
click at [480, 391] on button "Finalizar" at bounding box center [485, 384] width 169 height 17
click at [479, 381] on div "Finalizar" at bounding box center [485, 384] width 169 height 17
type input "0"
type input "-R$ 32,00"
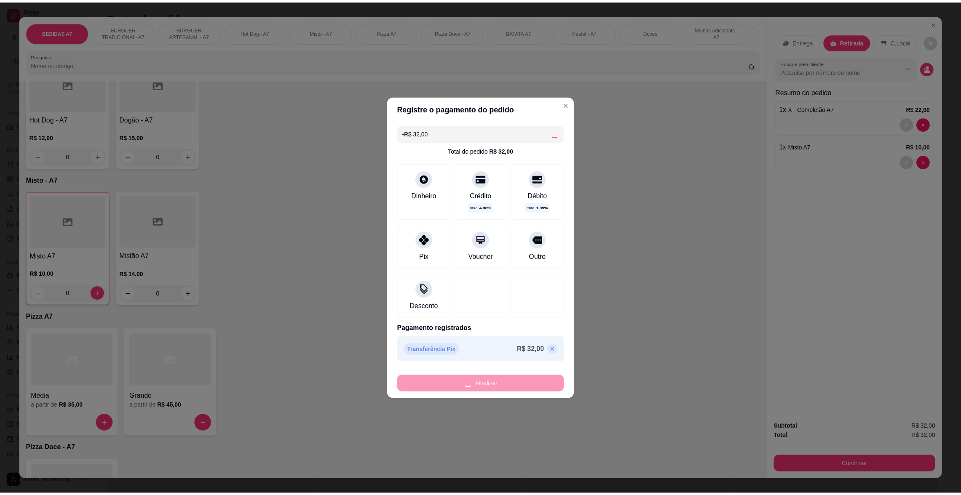
scroll to position [631, 0]
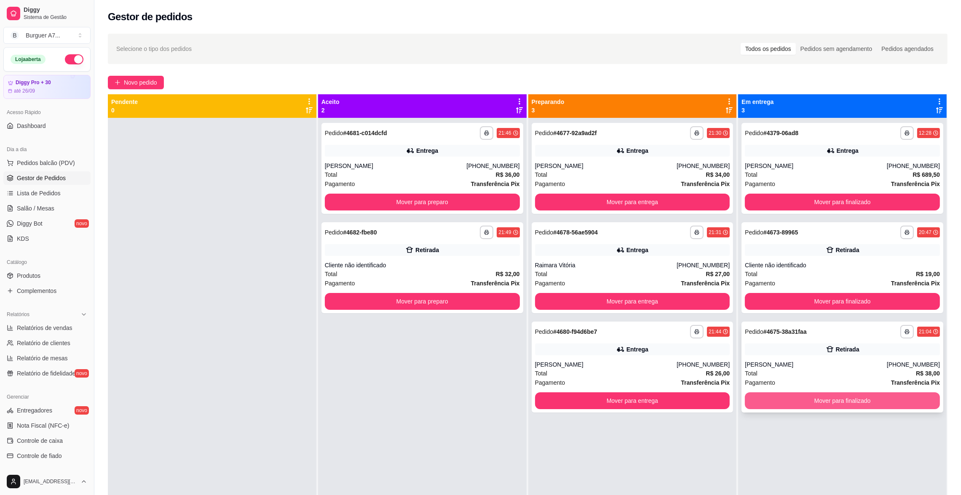
click at [813, 402] on button "Mover para finalizado" at bounding box center [842, 401] width 195 height 17
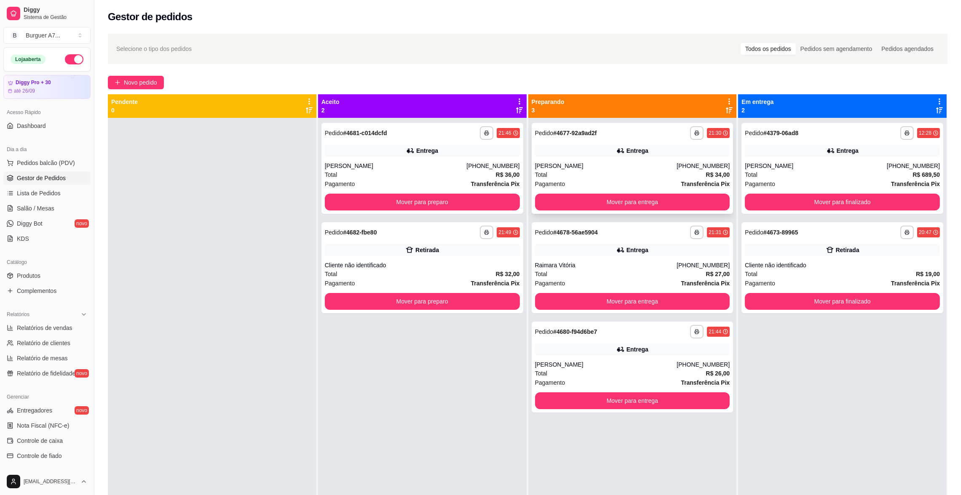
click at [677, 156] on div "Entrega" at bounding box center [632, 151] width 195 height 12
click at [706, 199] on button "Mover para entrega" at bounding box center [632, 202] width 195 height 17
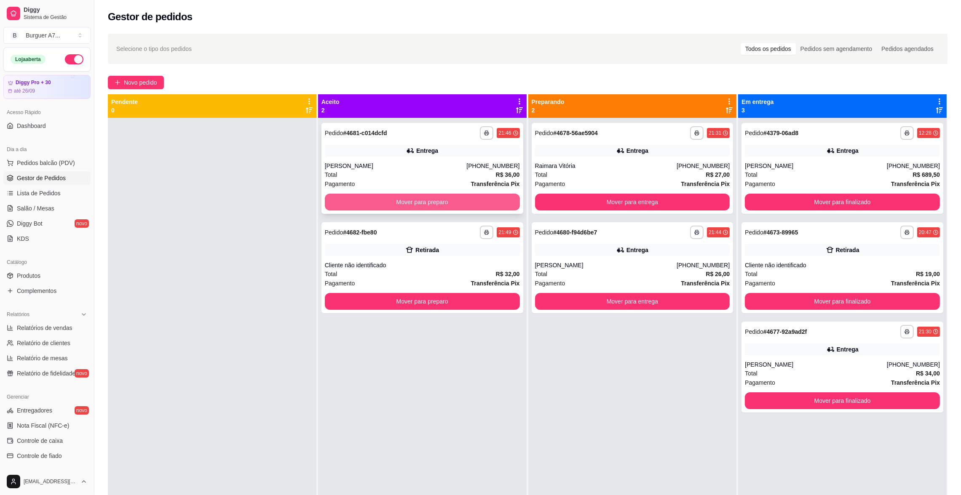
click at [407, 203] on button "Mover para preparo" at bounding box center [422, 202] width 195 height 17
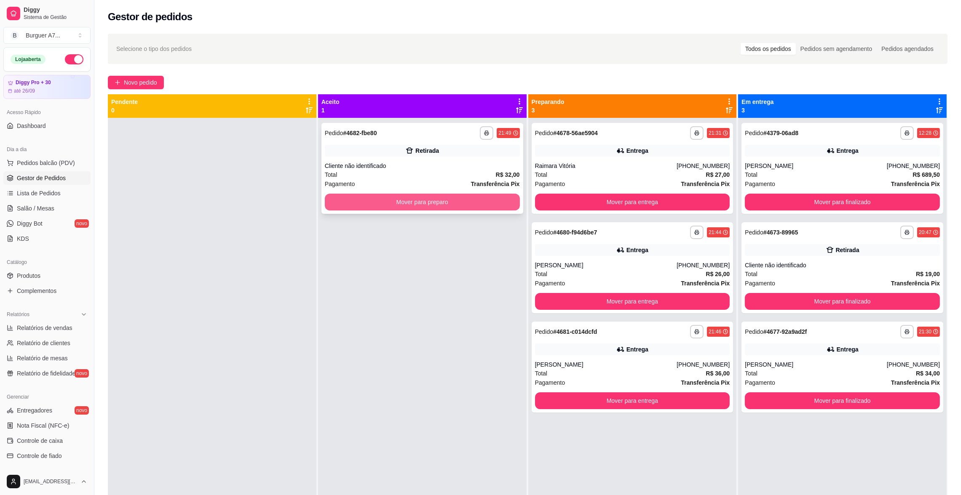
click at [408, 206] on button "Mover para preparo" at bounding box center [422, 202] width 195 height 17
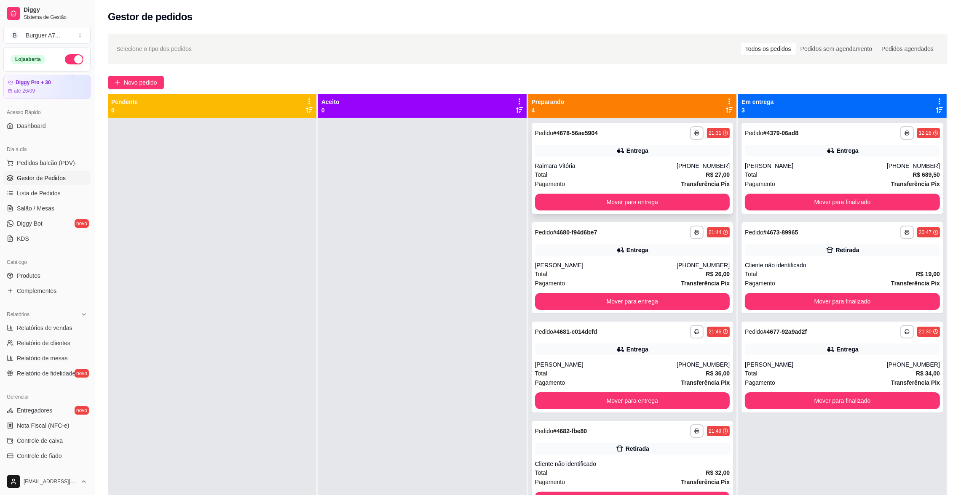
click at [649, 143] on div "**********" at bounding box center [633, 168] width 202 height 91
click at [606, 277] on div "Total R$ 26,00" at bounding box center [632, 274] width 195 height 9
click at [653, 198] on button "Mover para entrega" at bounding box center [632, 202] width 195 height 17
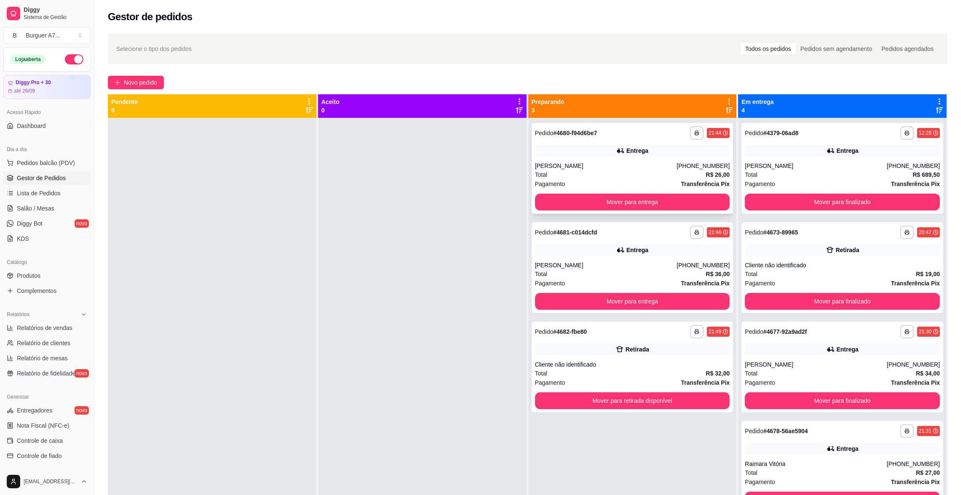
click at [638, 173] on div "Total R$ 26,00" at bounding box center [632, 174] width 195 height 9
click at [660, 258] on div "**********" at bounding box center [633, 267] width 202 height 91
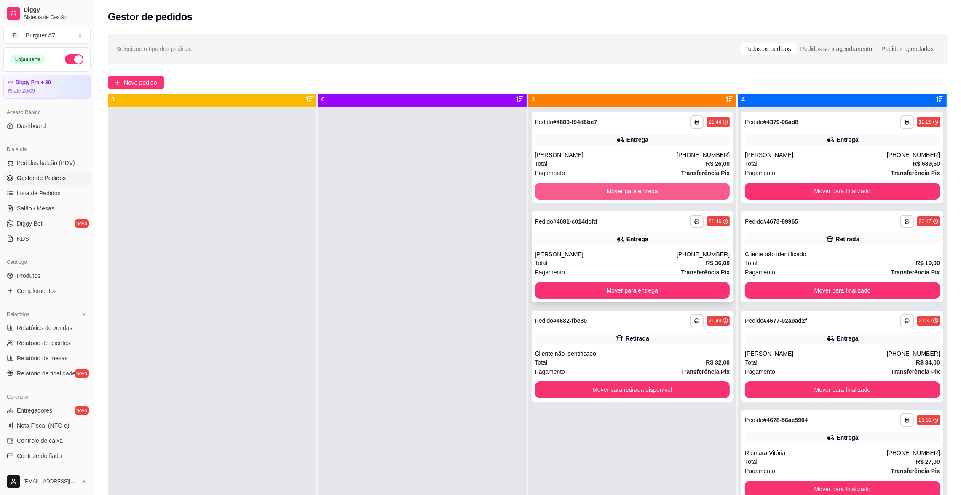
scroll to position [0, 0]
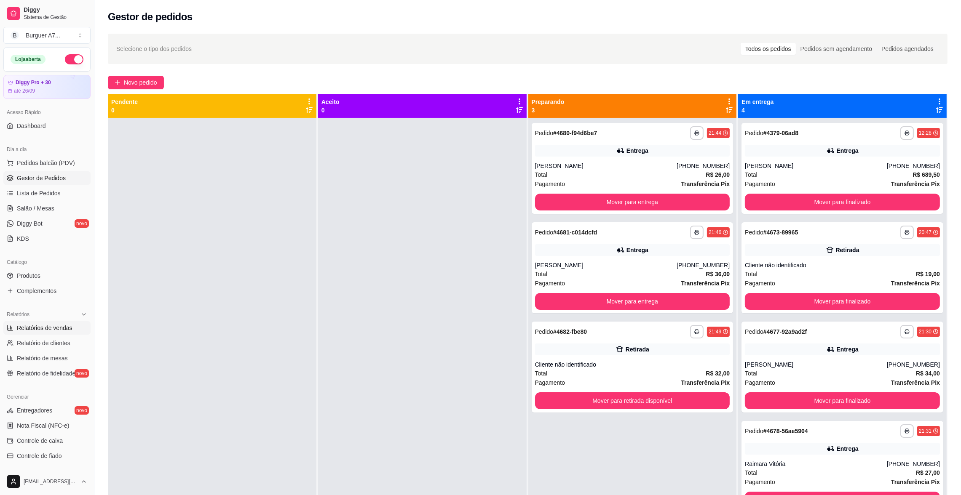
click at [47, 332] on link "Relatórios de vendas" at bounding box center [46, 327] width 87 height 13
select select "ALL"
select select "0"
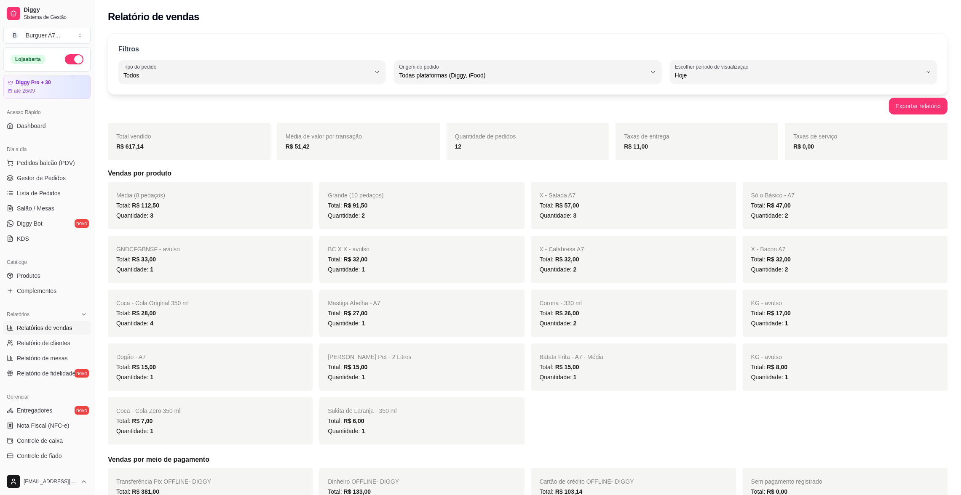
click at [64, 186] on ul "Pedidos balcão (PDV) Gestor de Pedidos Lista de Pedidos Salão / Mesas Diggy Bot…" at bounding box center [46, 200] width 87 height 89
click at [77, 176] on link "Gestor de Pedidos" at bounding box center [46, 177] width 87 height 13
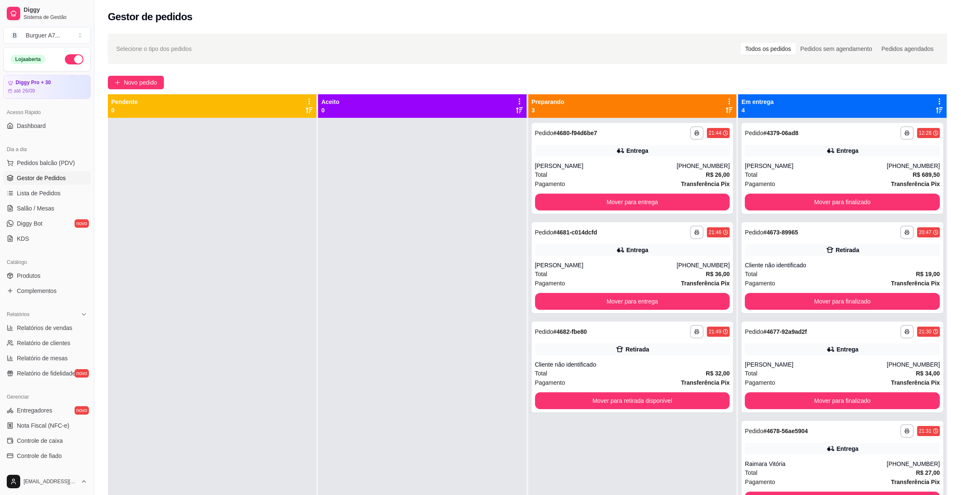
scroll to position [23, 0]
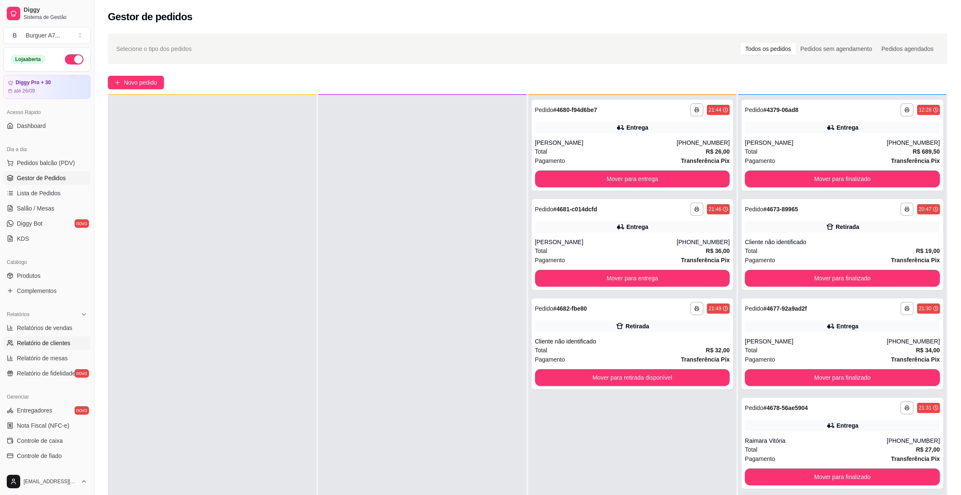
click at [37, 338] on link "Relatório de clientes" at bounding box center [46, 343] width 87 height 13
select select "30"
select select "HIGHEST_TOTAL_SPENT_WITH_ORDERS"
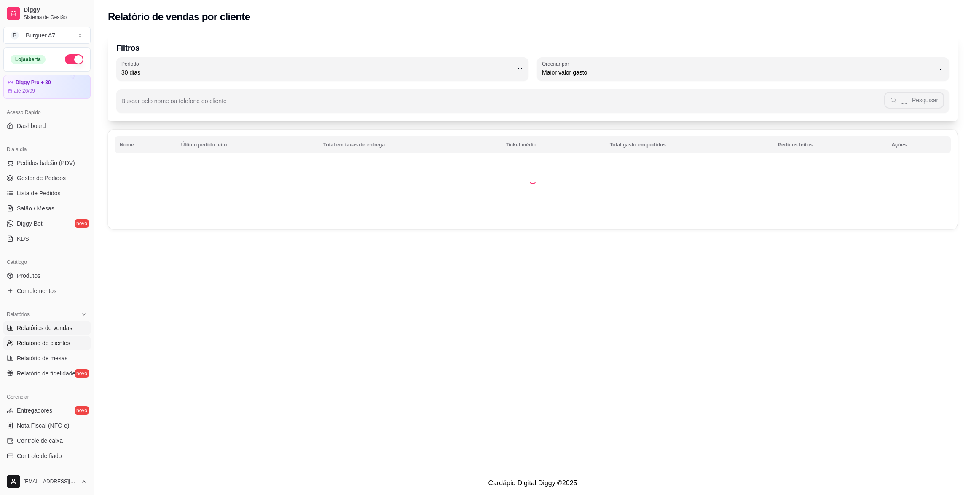
click at [40, 328] on span "Relatórios de vendas" at bounding box center [45, 328] width 56 height 8
select select "ALL"
select select "0"
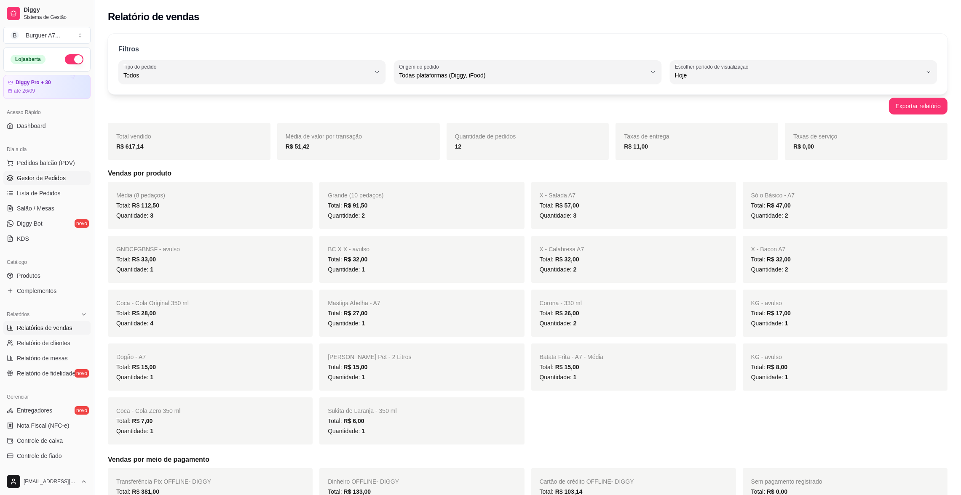
click at [49, 176] on span "Gestor de Pedidos" at bounding box center [41, 178] width 49 height 8
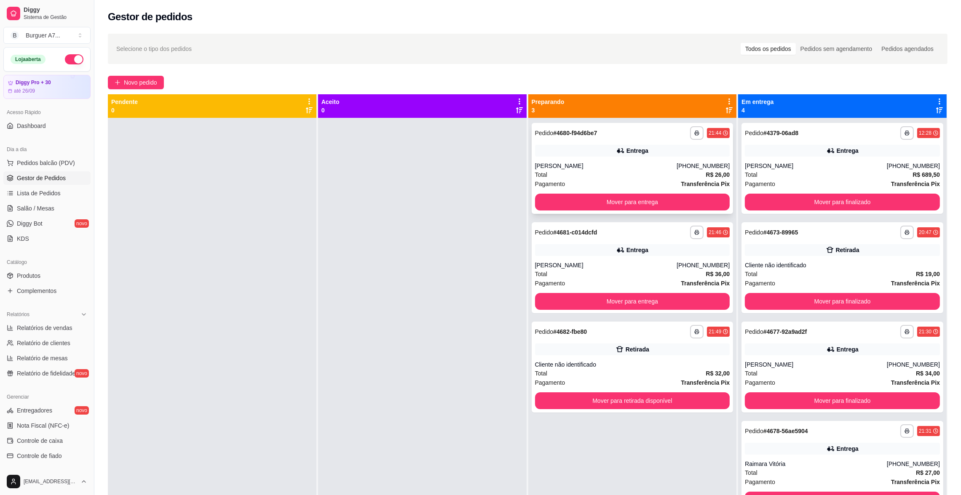
click at [643, 144] on div "**********" at bounding box center [633, 168] width 202 height 91
click at [678, 340] on div "**********" at bounding box center [633, 367] width 202 height 91
click at [724, 347] on div "**********" at bounding box center [633, 367] width 202 height 91
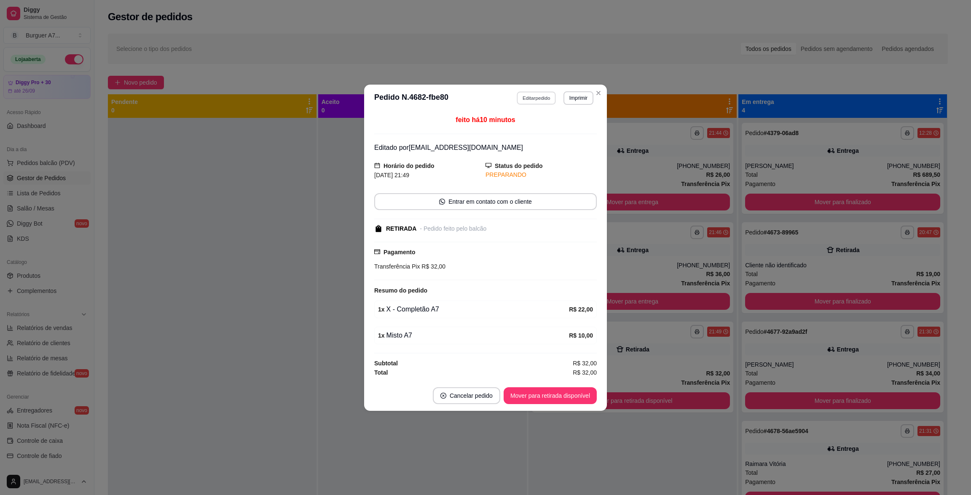
click at [540, 97] on button "Editar pedido" at bounding box center [536, 97] width 39 height 13
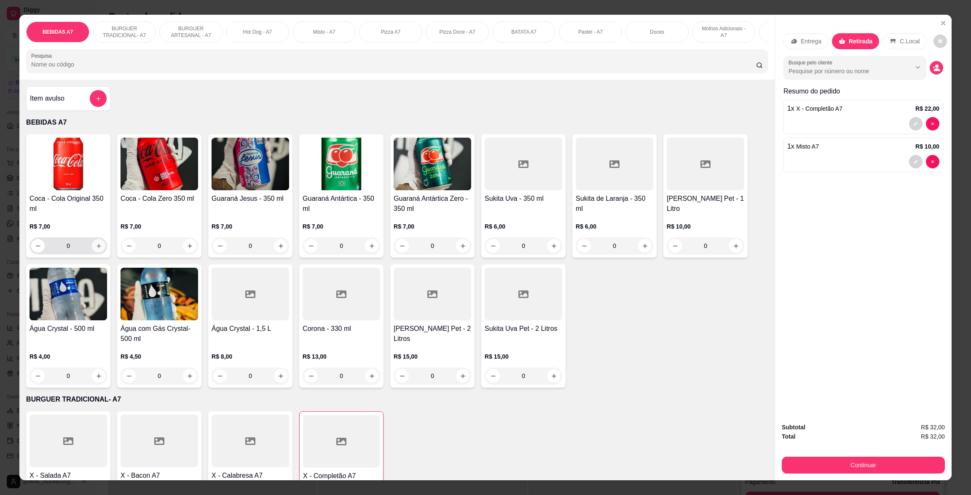
click at [96, 249] on icon "increase-product-quantity" at bounding box center [99, 246] width 6 height 6
type input "1"
click at [930, 466] on button "Continuar" at bounding box center [862, 465] width 163 height 17
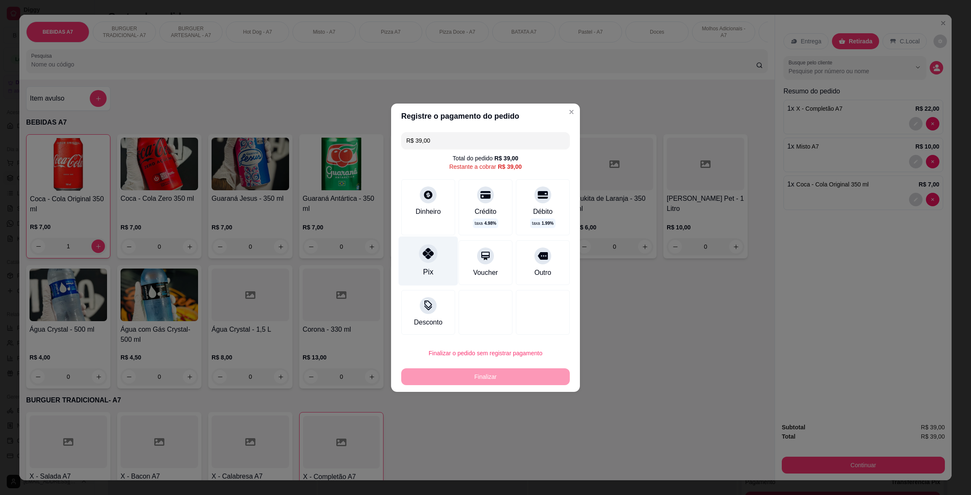
click at [442, 276] on div "Pix" at bounding box center [428, 260] width 59 height 49
type input "R$ 0,00"
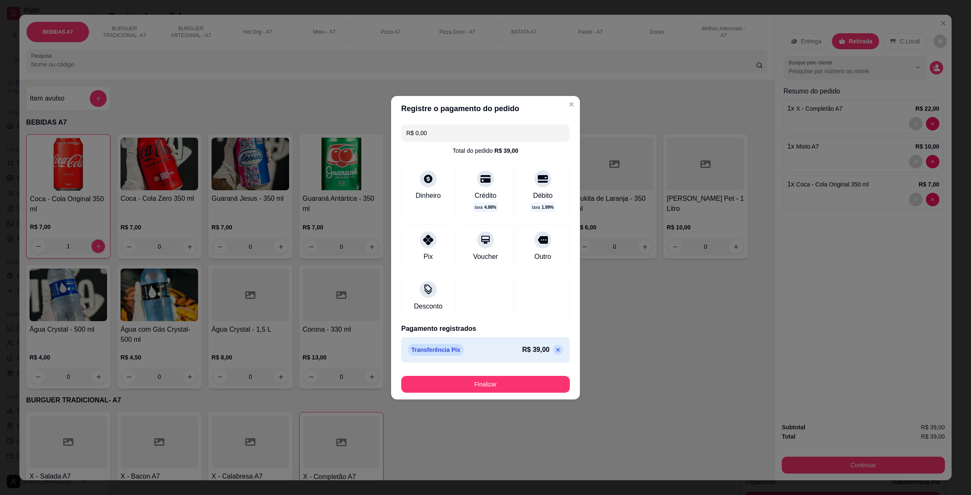
click at [507, 377] on button "Finalizar" at bounding box center [485, 384] width 169 height 17
type input "0"
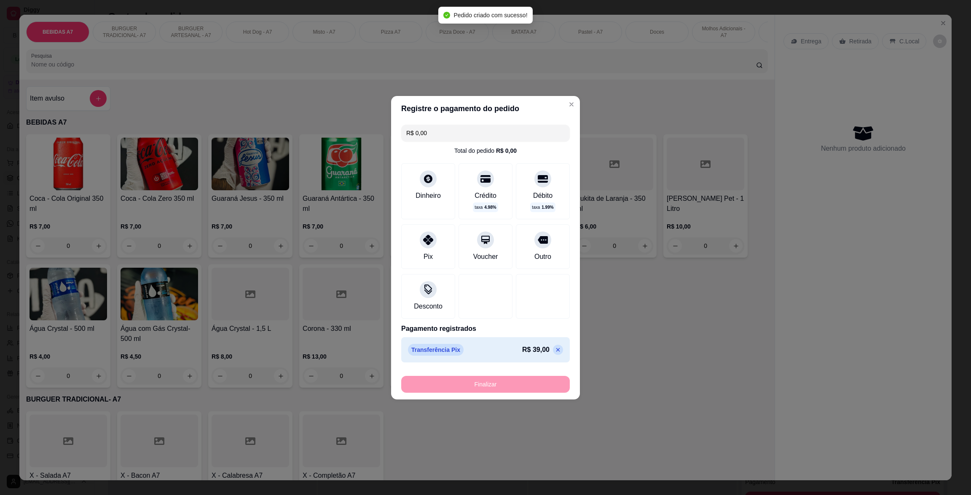
type input "-R$ 39,00"
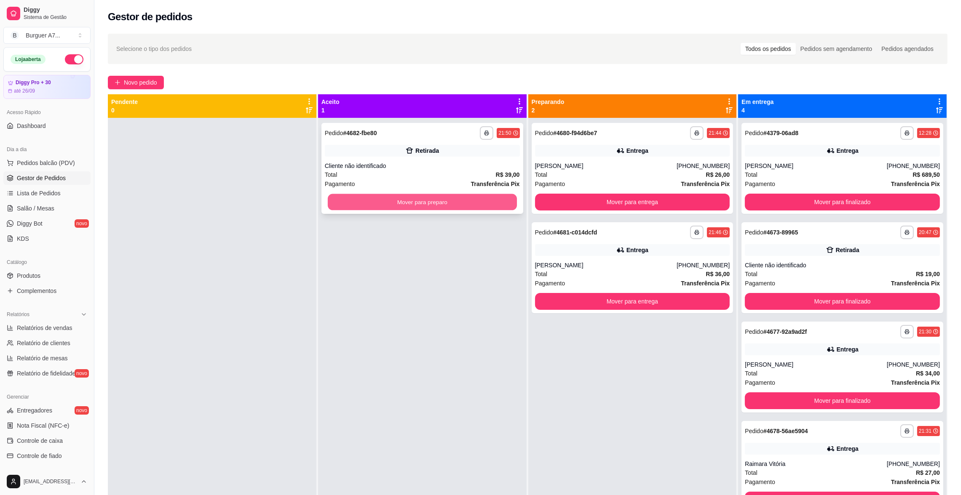
click at [454, 205] on button "Mover para preparo" at bounding box center [422, 202] width 189 height 16
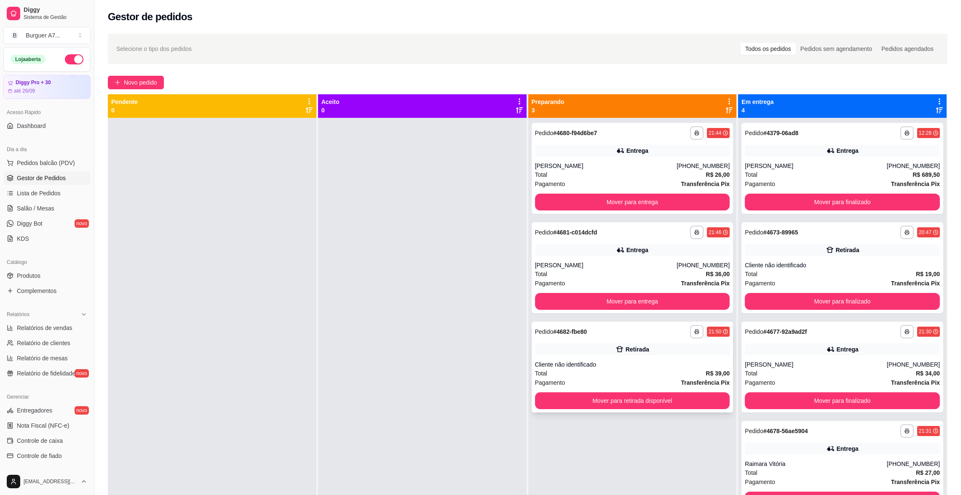
click at [680, 397] on button "Mover para retirada disponível" at bounding box center [632, 401] width 195 height 17
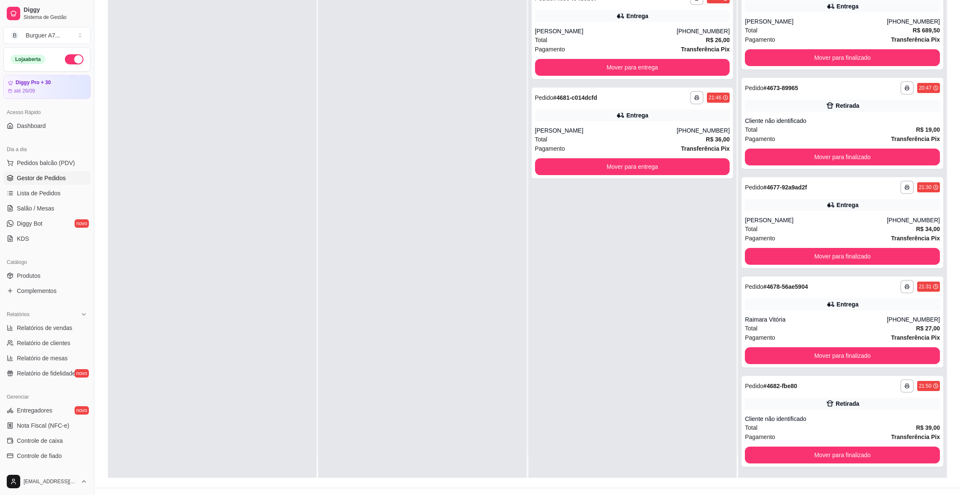
scroll to position [128, 0]
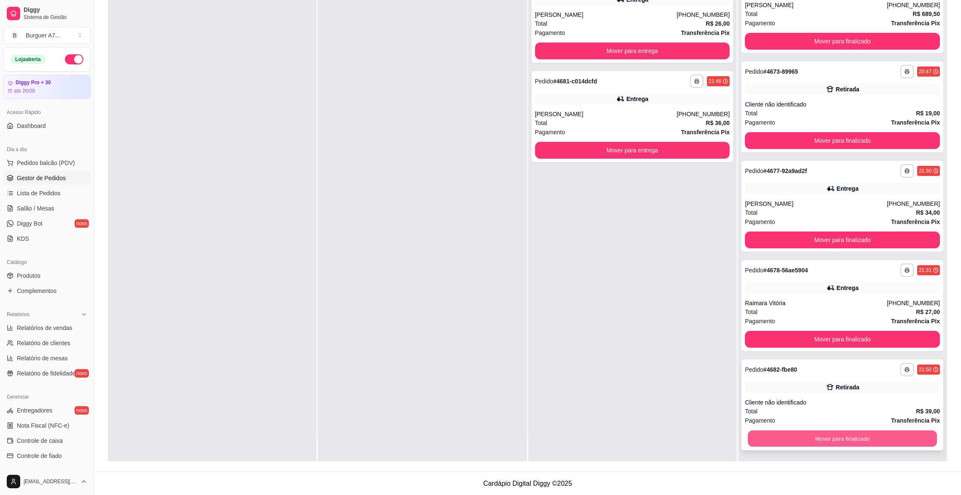
click at [863, 434] on button "Mover para finalizado" at bounding box center [842, 439] width 189 height 16
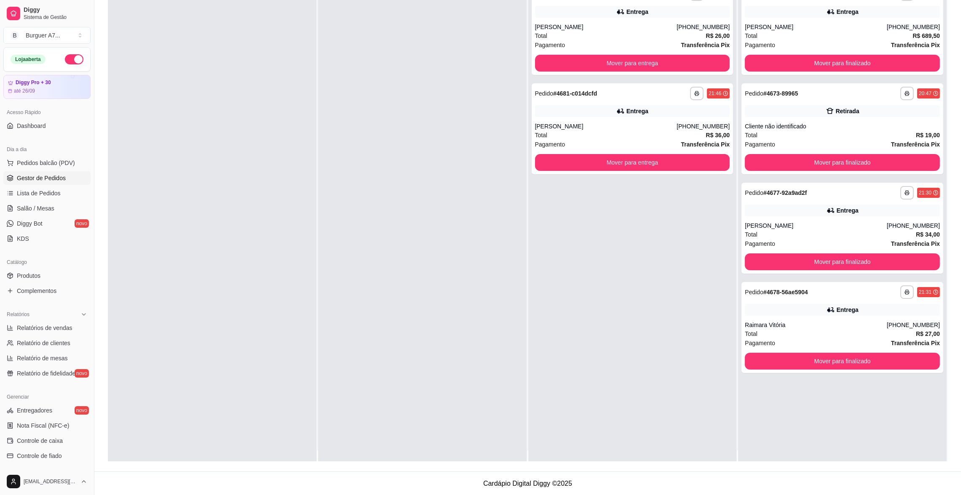
scroll to position [0, 0]
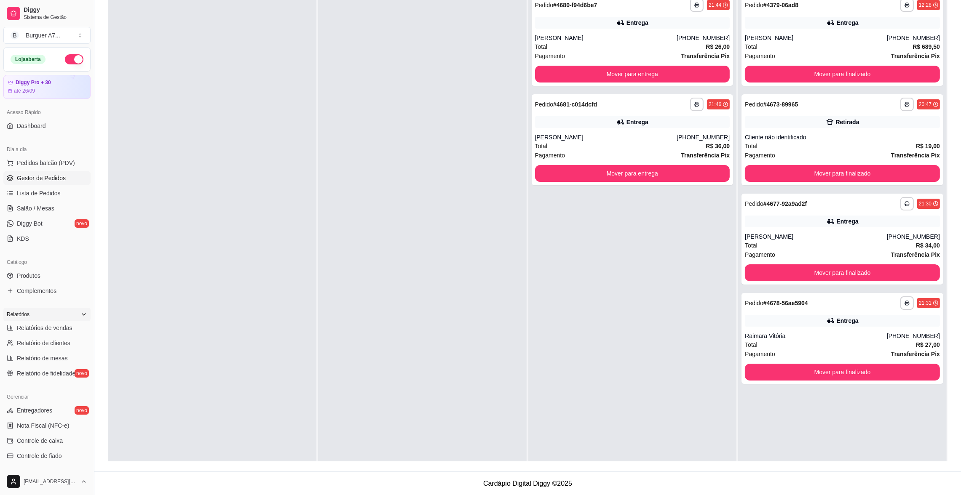
click at [62, 320] on div "Relatórios" at bounding box center [46, 314] width 87 height 13
click at [61, 324] on div "Relatórios Relatórios de vendas Relatório de clientes Relatório de mesas Relató…" at bounding box center [46, 344] width 87 height 72
click at [61, 324] on span "Relatórios de vendas" at bounding box center [45, 328] width 56 height 8
select select "ALL"
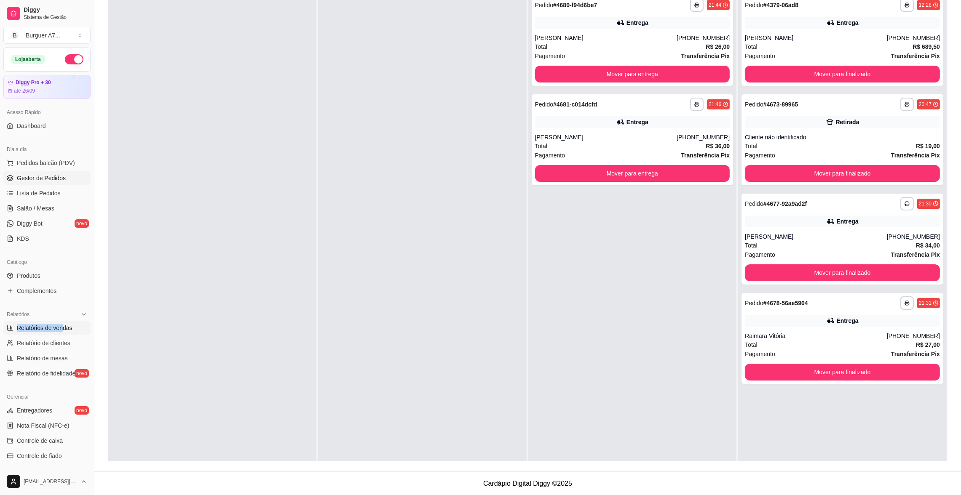
select select "ALL"
select select "0"
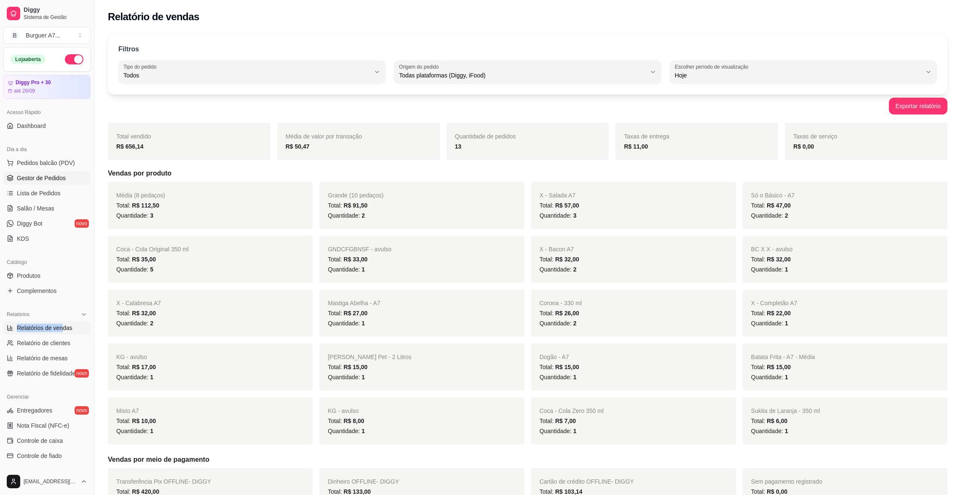
click at [34, 174] on span "Gestor de Pedidos" at bounding box center [41, 178] width 49 height 8
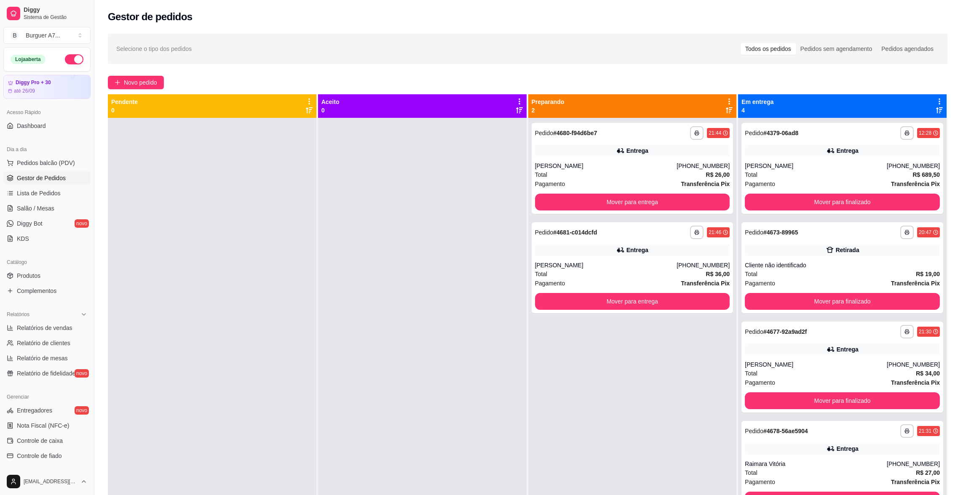
click at [896, 413] on div "**********" at bounding box center [842, 365] width 209 height 495
click at [893, 396] on button "Mover para finalizado" at bounding box center [842, 401] width 195 height 17
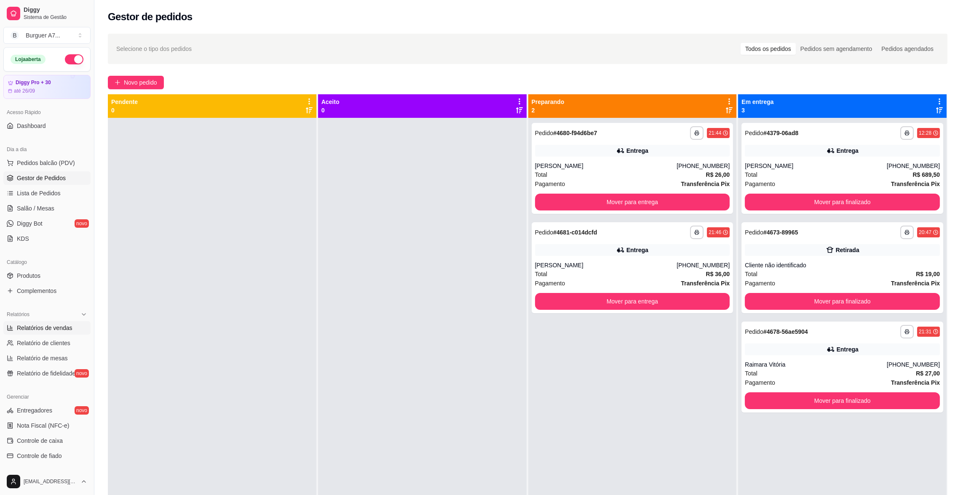
click at [53, 328] on span "Relatórios de vendas" at bounding box center [45, 328] width 56 height 8
select select "ALL"
select select "0"
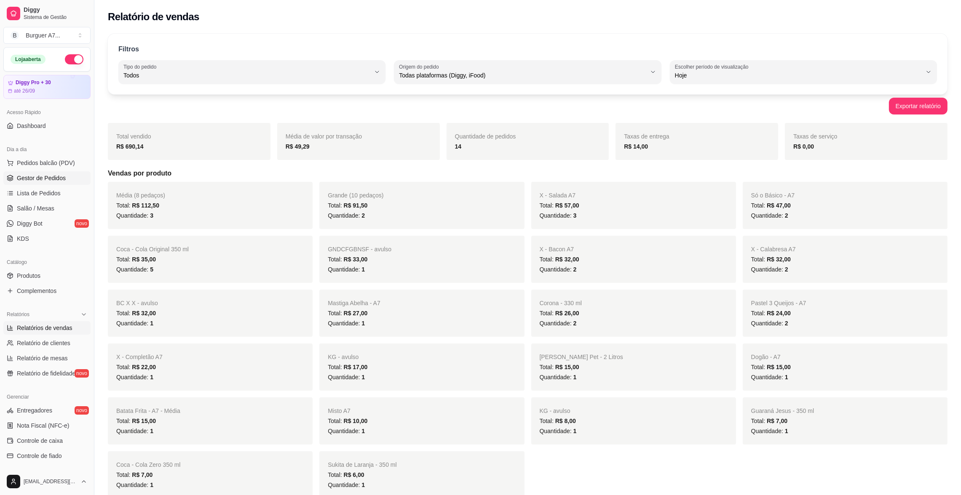
click at [64, 179] on span "Gestor de Pedidos" at bounding box center [41, 178] width 49 height 8
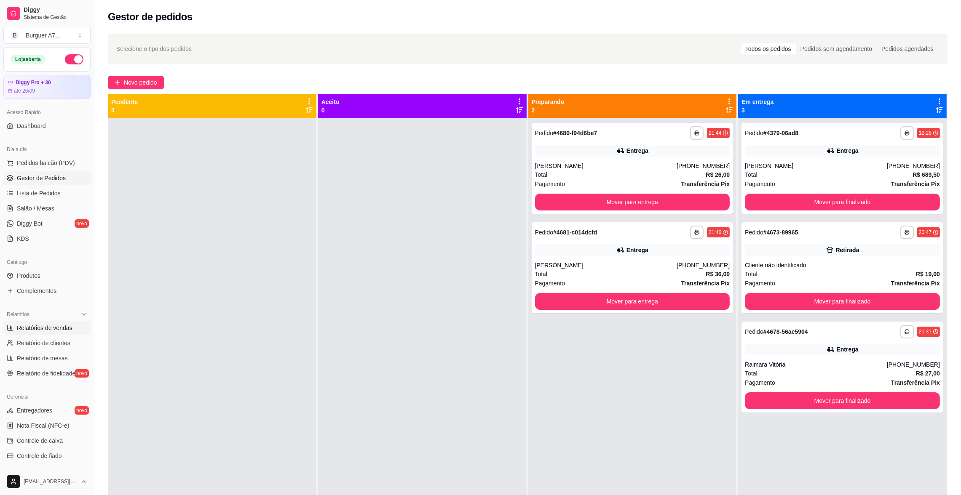
click at [46, 326] on span "Relatórios de vendas" at bounding box center [45, 328] width 56 height 8
select select "ALL"
select select "0"
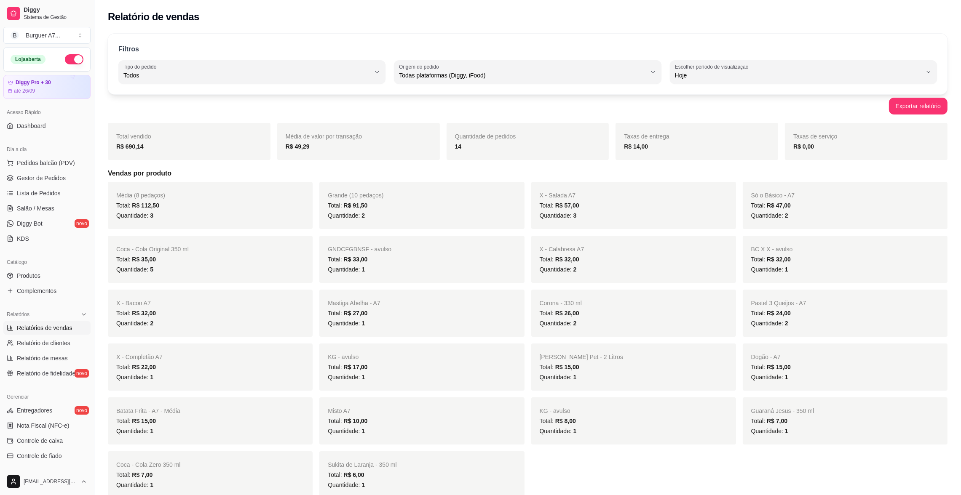
click at [44, 186] on ul "Pedidos balcão (PDV) Gestor de Pedidos Lista de Pedidos Salão / Mesas Diggy Bot…" at bounding box center [46, 200] width 87 height 89
click at [59, 175] on span "Gestor de Pedidos" at bounding box center [41, 178] width 49 height 8
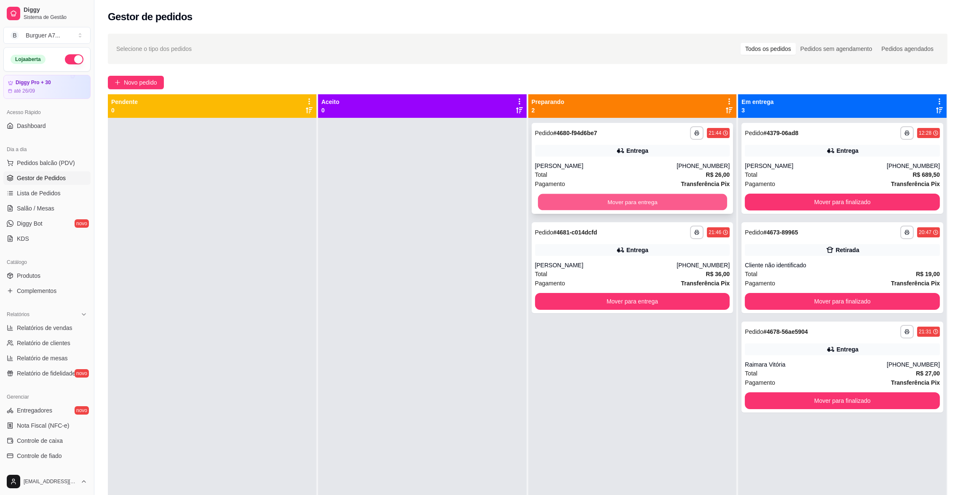
click at [710, 202] on button "Mover para entrega" at bounding box center [632, 202] width 189 height 16
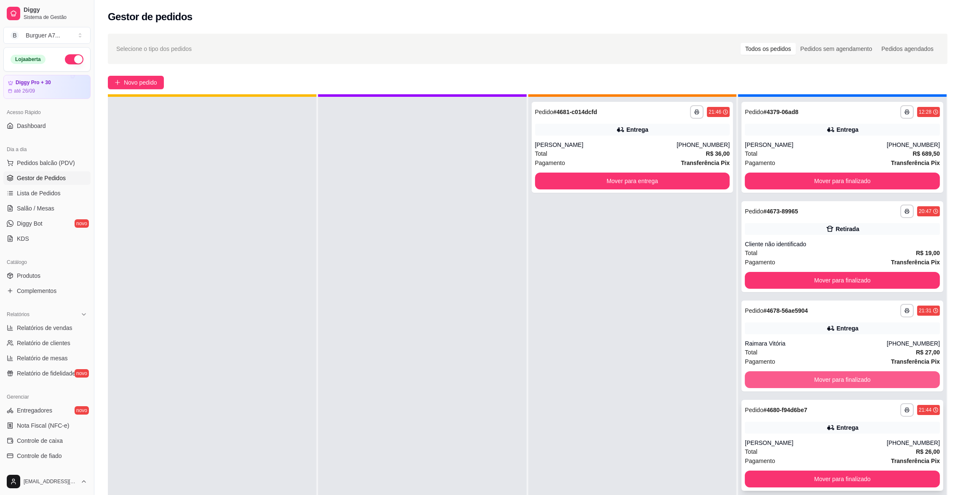
scroll to position [23, 0]
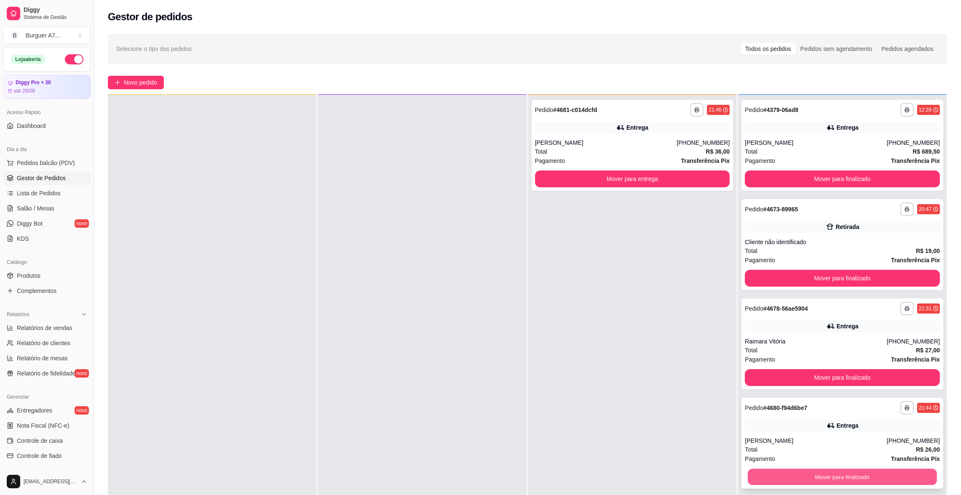
click at [907, 471] on button "Mover para finalizado" at bounding box center [842, 477] width 189 height 16
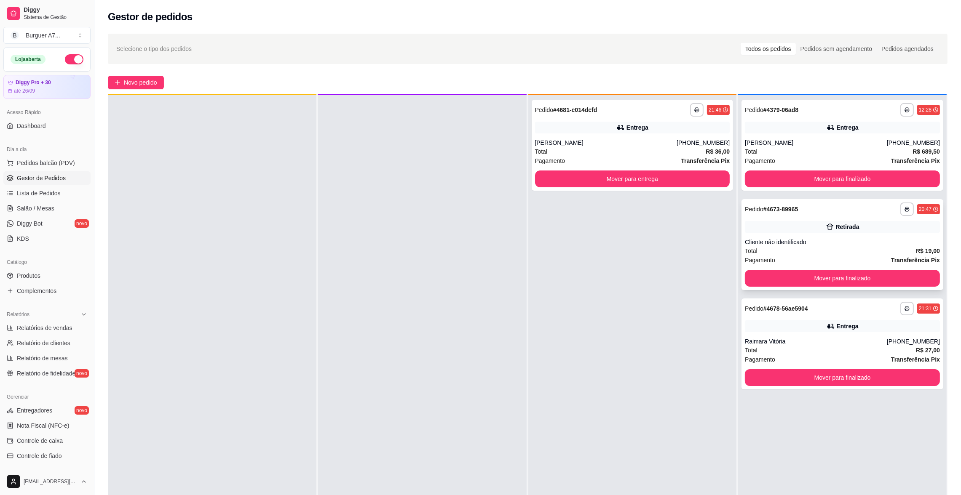
click at [825, 251] on div "Total R$ 19,00" at bounding box center [842, 250] width 195 height 9
click at [785, 247] on div "Total R$ 19,00" at bounding box center [842, 250] width 195 height 9
click at [656, 151] on div "Total R$ 36,00" at bounding box center [632, 151] width 195 height 9
click at [715, 128] on div "Entrega" at bounding box center [632, 128] width 195 height 12
click at [60, 335] on link "Relatórios de vendas" at bounding box center [46, 327] width 87 height 13
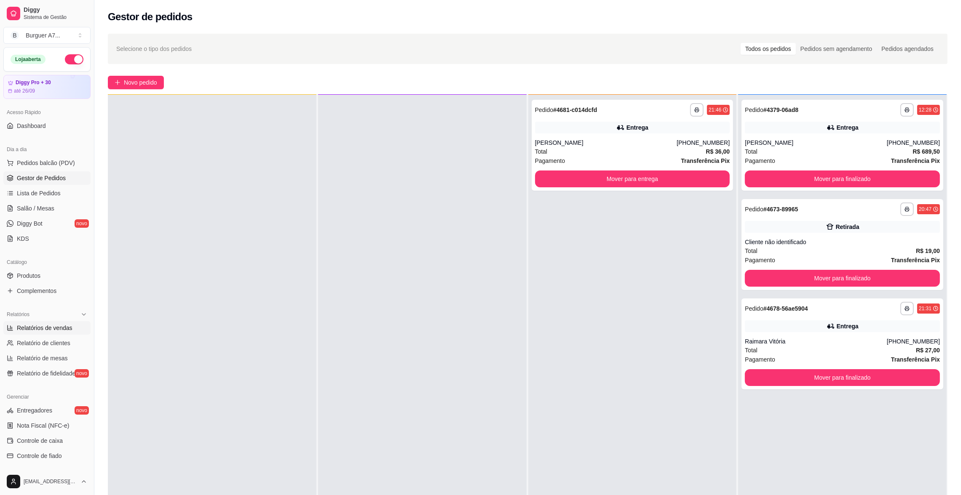
select select "ALL"
select select "0"
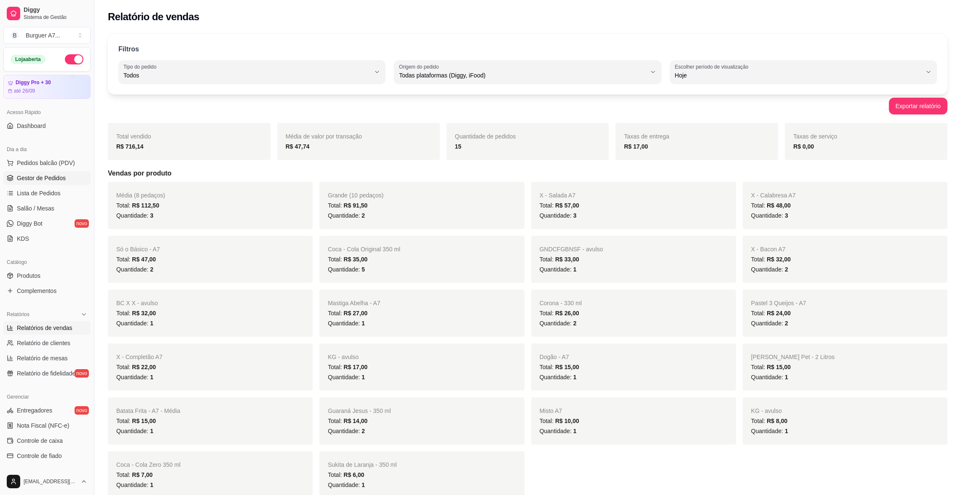
click at [73, 185] on link "Gestor de Pedidos" at bounding box center [46, 177] width 87 height 13
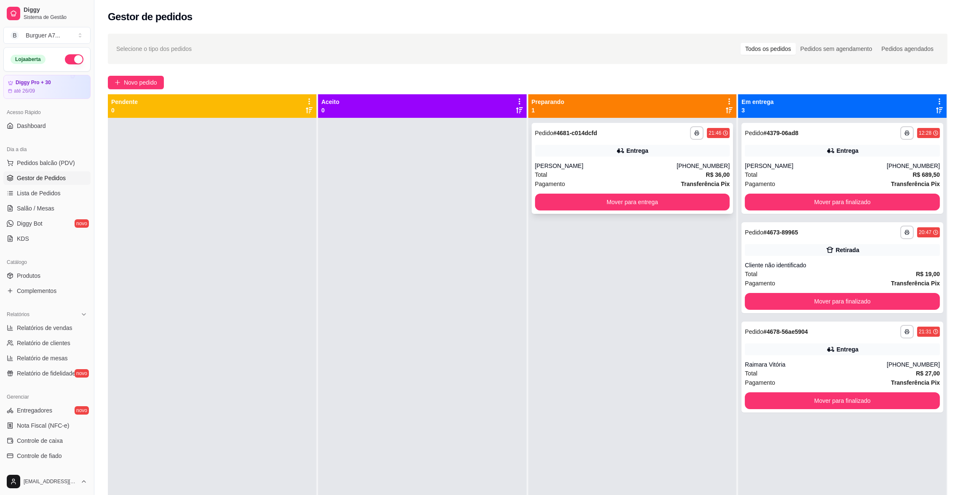
click at [661, 158] on div "**********" at bounding box center [633, 168] width 202 height 91
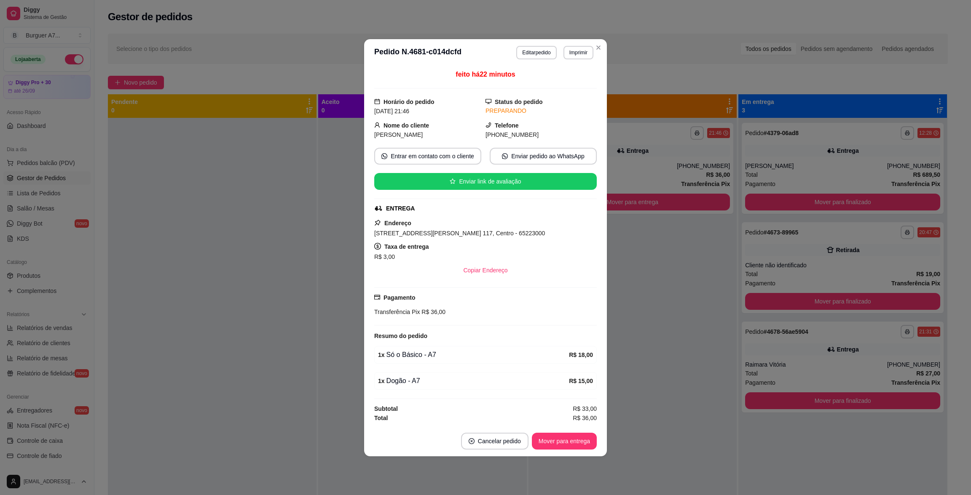
click at [605, 241] on div "feito há 22 minutos Horário do pedido [DATE] 21:46 Status do pedido PREPARANDO …" at bounding box center [485, 246] width 243 height 360
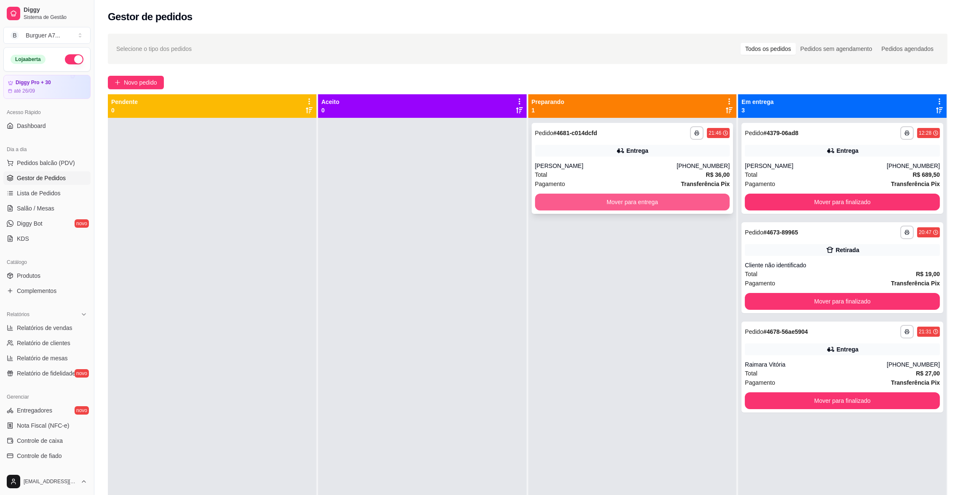
click at [669, 205] on button "Mover para entrega" at bounding box center [632, 202] width 195 height 17
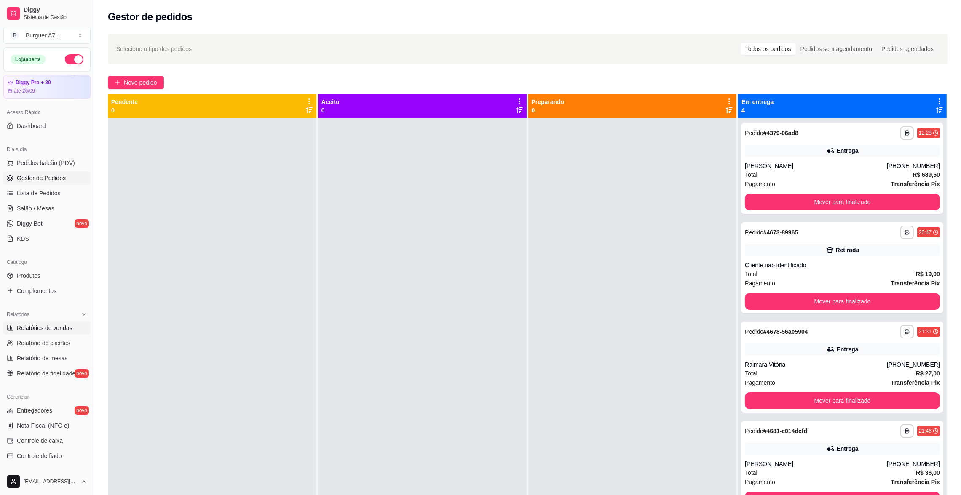
click at [52, 323] on link "Relatórios de vendas" at bounding box center [46, 327] width 87 height 13
select select "ALL"
select select "0"
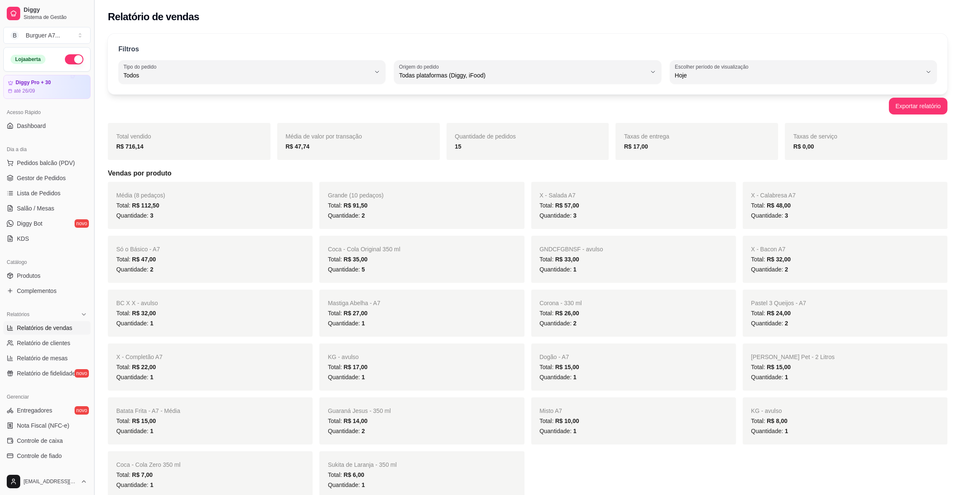
scroll to position [5, 0]
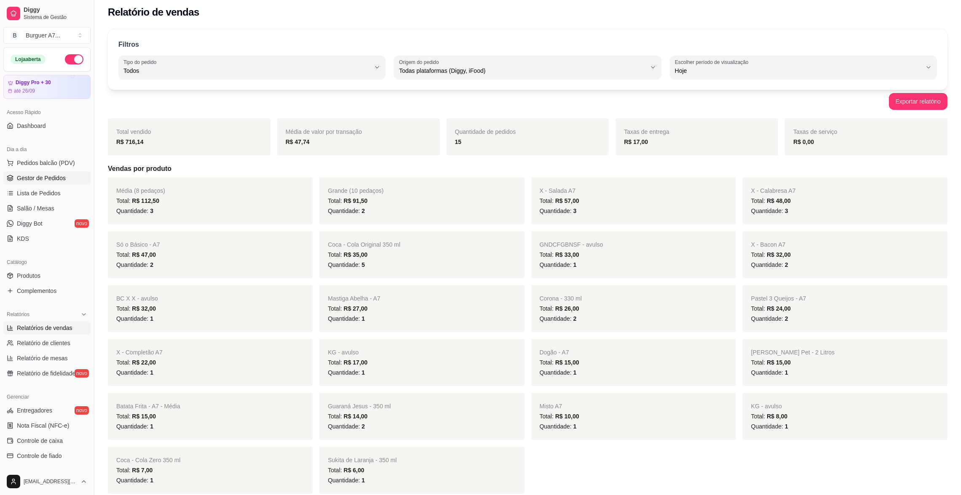
click at [6, 172] on link "Gestor de Pedidos" at bounding box center [46, 177] width 87 height 13
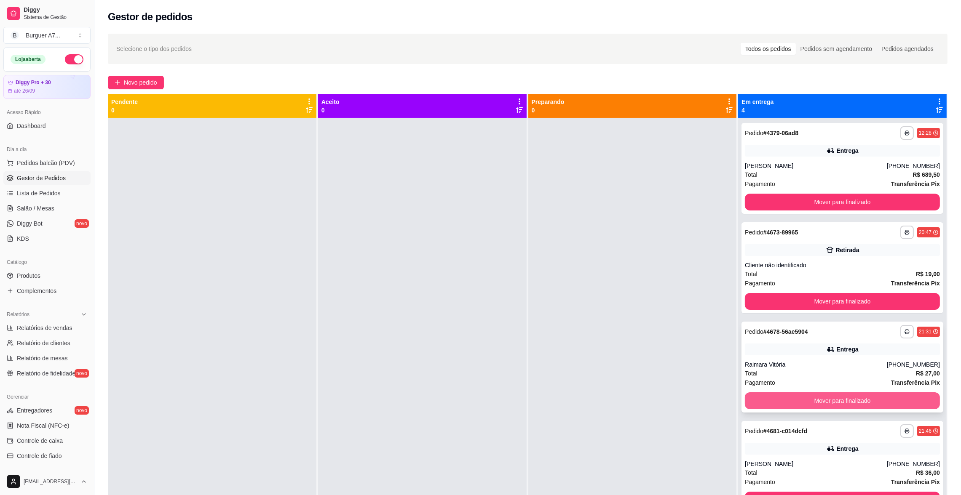
click at [911, 405] on button "Mover para finalizado" at bounding box center [842, 401] width 195 height 17
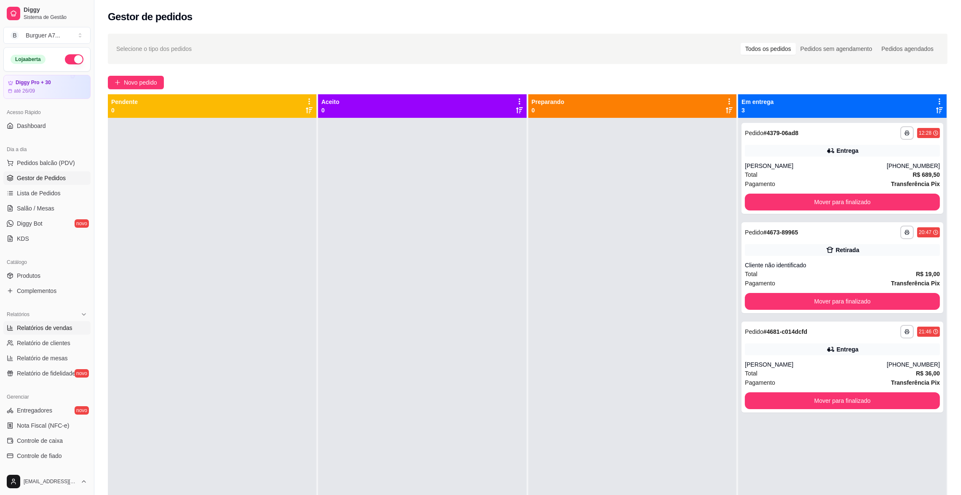
click at [47, 327] on span "Relatórios de vendas" at bounding box center [45, 328] width 56 height 8
select select "ALL"
select select "0"
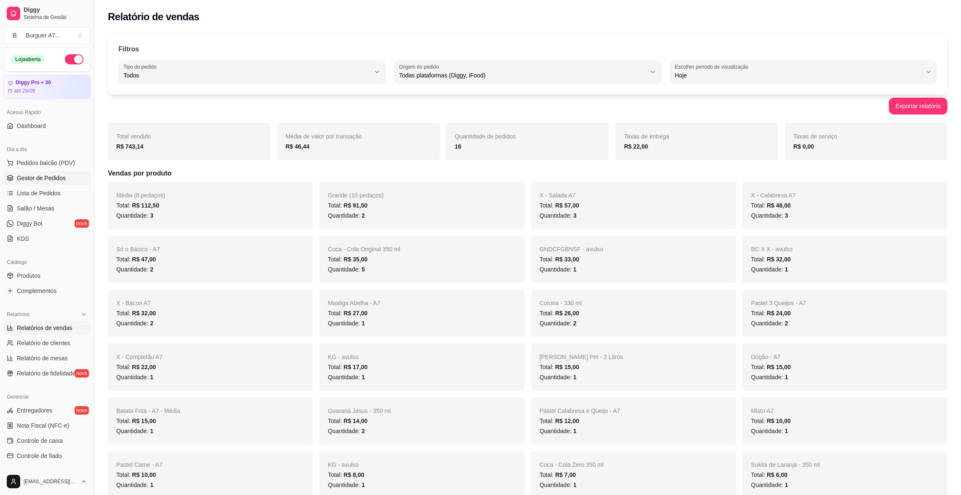
click at [53, 178] on span "Gestor de Pedidos" at bounding box center [41, 178] width 49 height 8
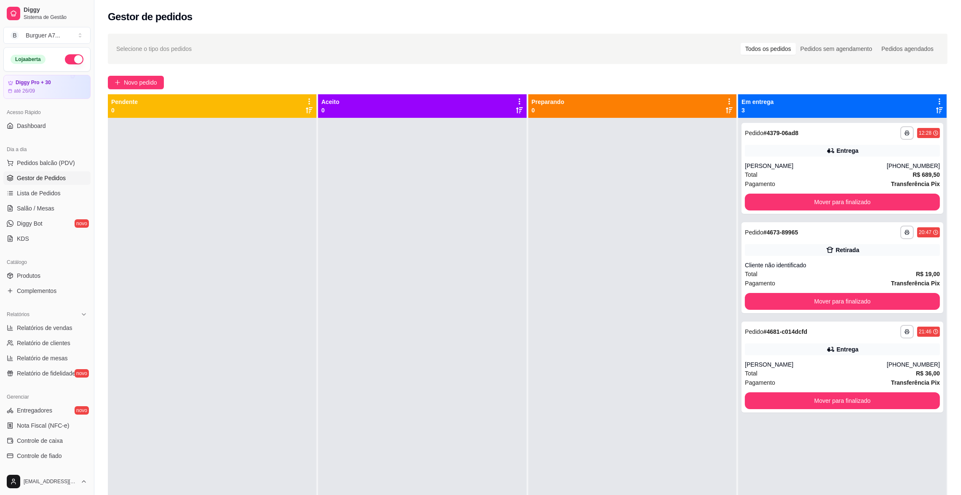
click at [3, 171] on link "Gestor de Pedidos" at bounding box center [46, 177] width 87 height 13
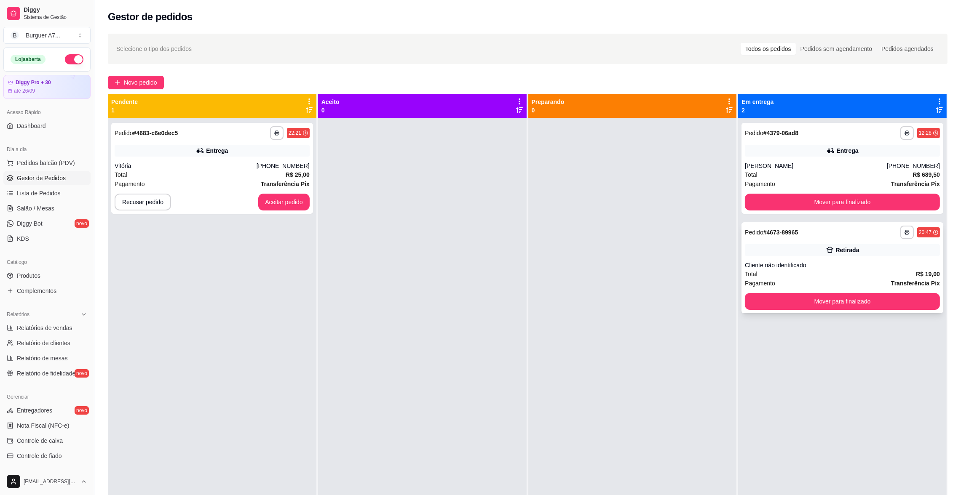
click at [836, 290] on div "**********" at bounding box center [842, 267] width 202 height 91
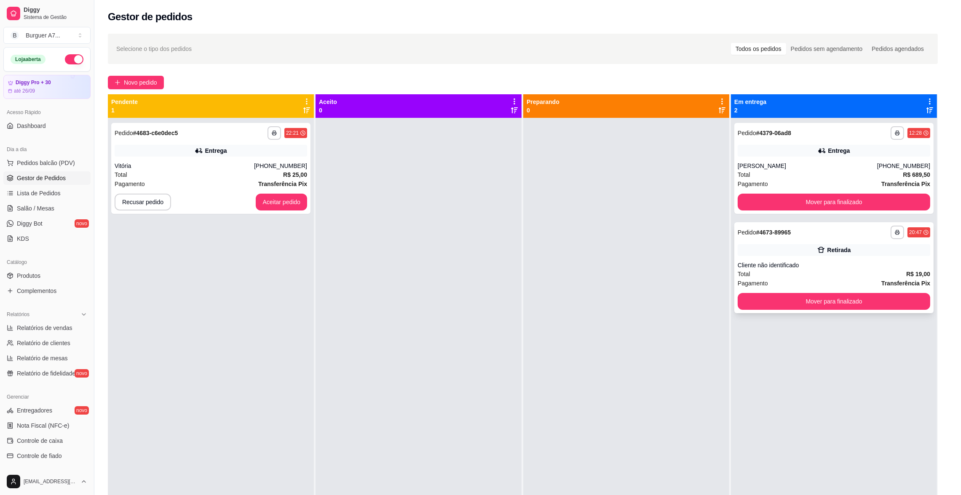
click at [840, 303] on button "Mover para finalizado" at bounding box center [834, 301] width 193 height 17
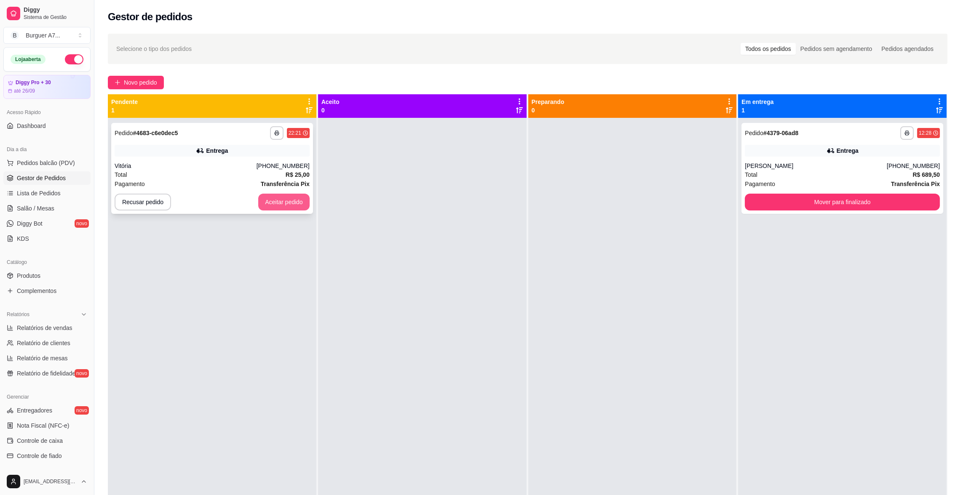
click at [300, 206] on button "Aceitar pedido" at bounding box center [283, 202] width 51 height 17
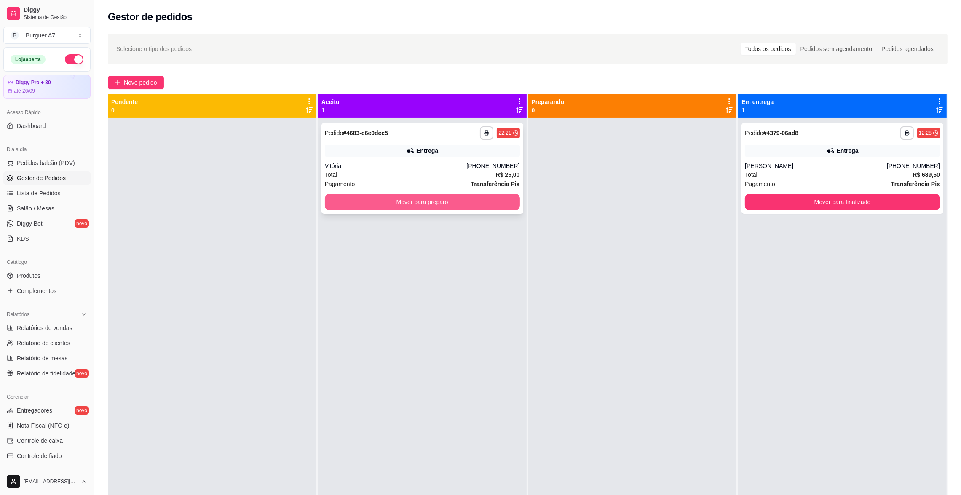
click at [394, 200] on button "Mover para preparo" at bounding box center [422, 202] width 195 height 17
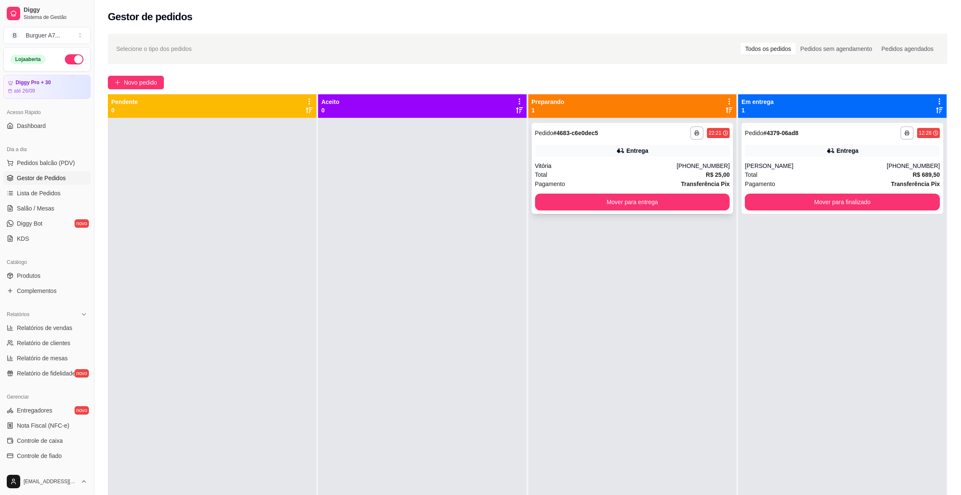
drag, startPoint x: 687, startPoint y: 190, endPoint x: 689, endPoint y: 194, distance: 4.5
click at [689, 194] on div "**********" at bounding box center [633, 168] width 202 height 91
click at [705, 208] on button "Mover para entrega" at bounding box center [632, 202] width 189 height 16
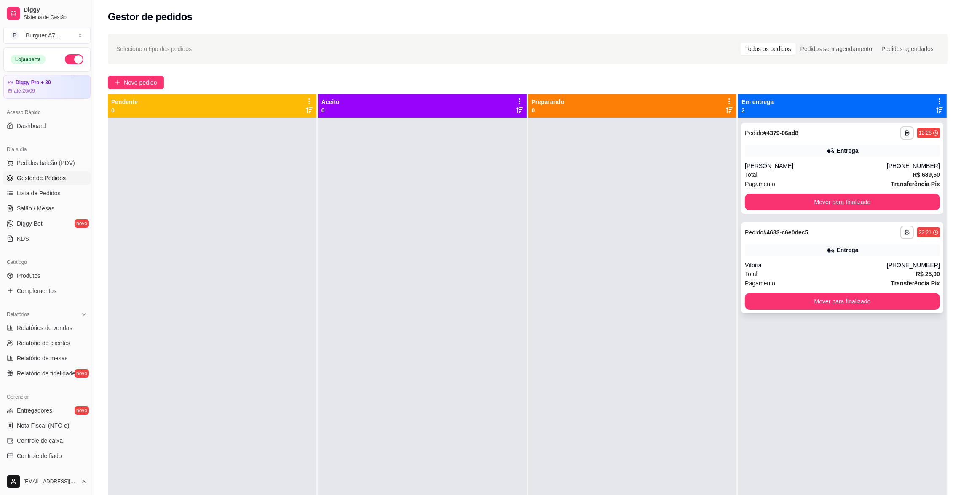
click at [841, 289] on div "**********" at bounding box center [842, 267] width 202 height 91
click at [838, 310] on div "**********" at bounding box center [842, 267] width 202 height 91
click at [839, 305] on button "Mover para finalizado" at bounding box center [842, 301] width 195 height 17
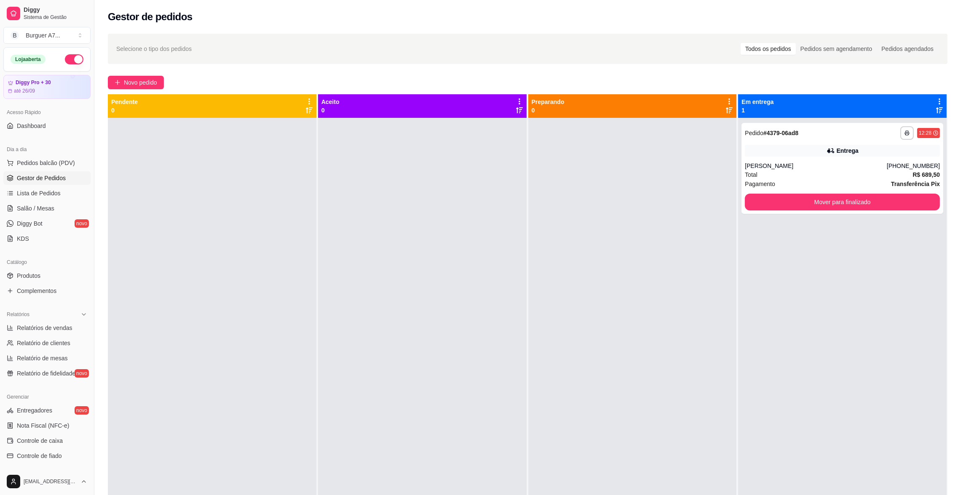
click at [71, 54] on div "Loja aberta" at bounding box center [47, 60] width 86 height 24
click at [69, 58] on button "button" at bounding box center [74, 59] width 19 height 10
click at [39, 333] on link "Relatórios de vendas" at bounding box center [46, 327] width 87 height 13
select select "ALL"
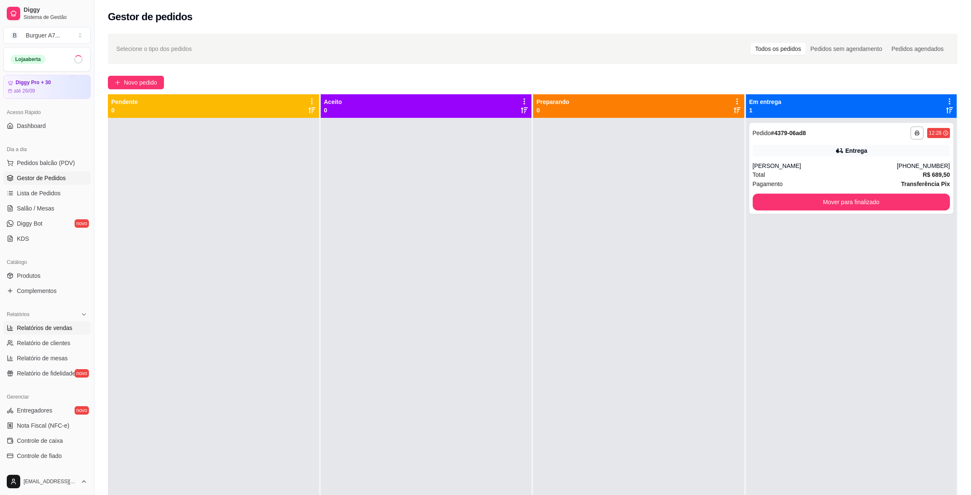
select select "0"
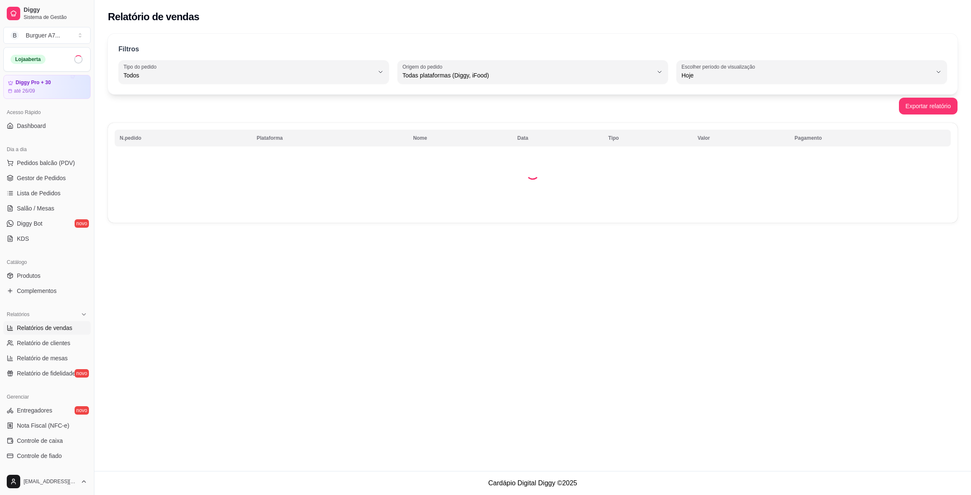
click at [41, 330] on span "Relatórios de vendas" at bounding box center [45, 328] width 56 height 8
